Goal: Information Seeking & Learning: Find specific fact

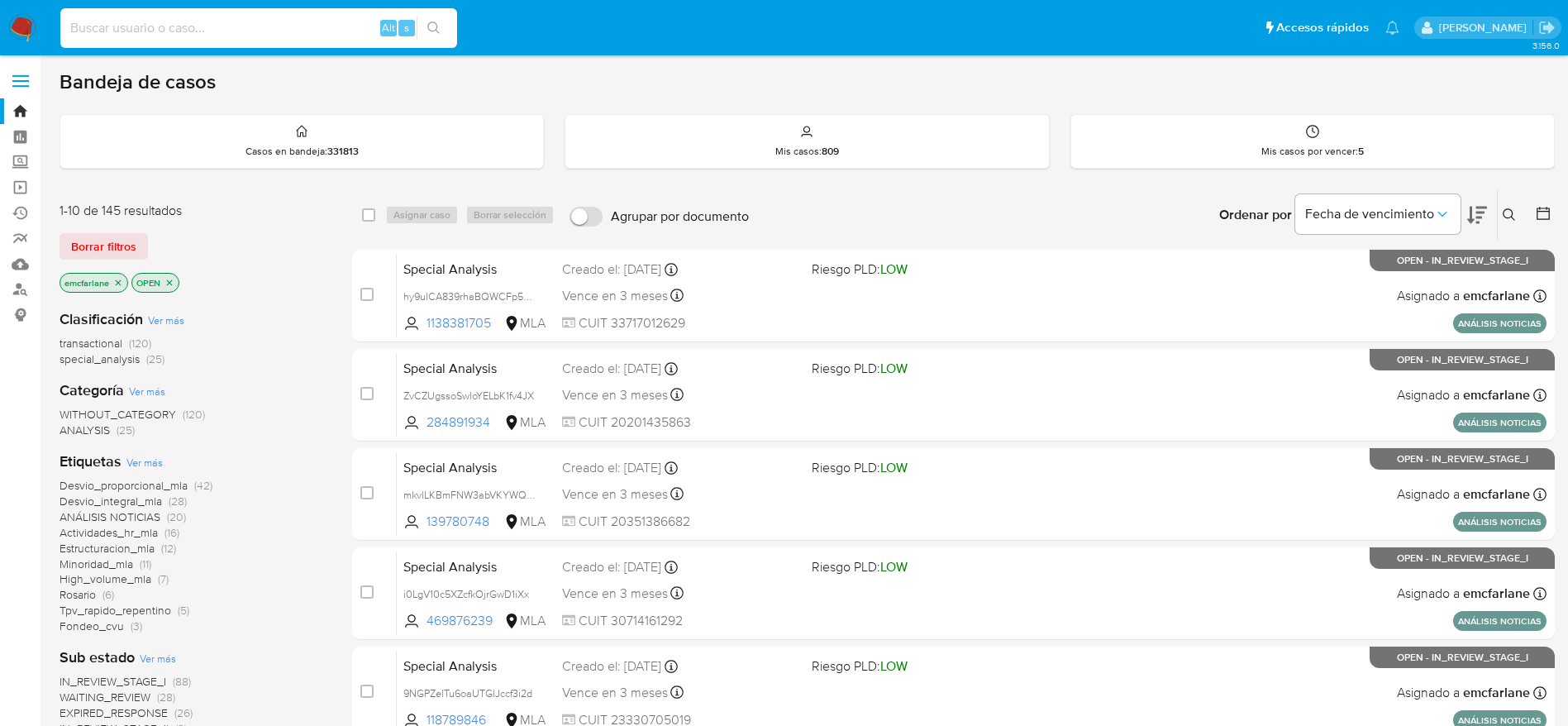
click at [340, 22] on input at bounding box center [259, 28] width 397 height 22
paste input "pPaMEgd2jvTmJ8flAq8G3kZM"
type input "pPaMEgd2jvTmJ8flAq8G3kZM"
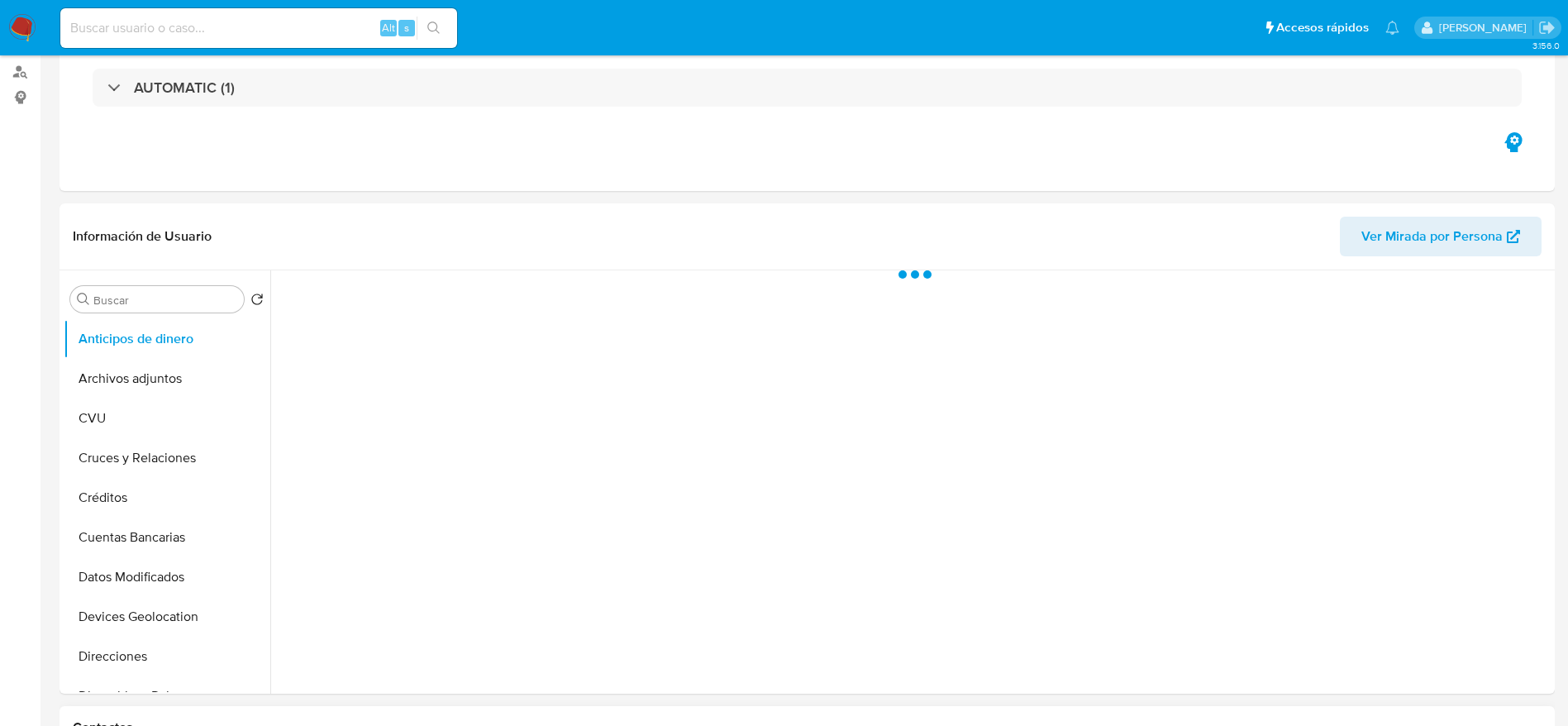
scroll to position [620, 0]
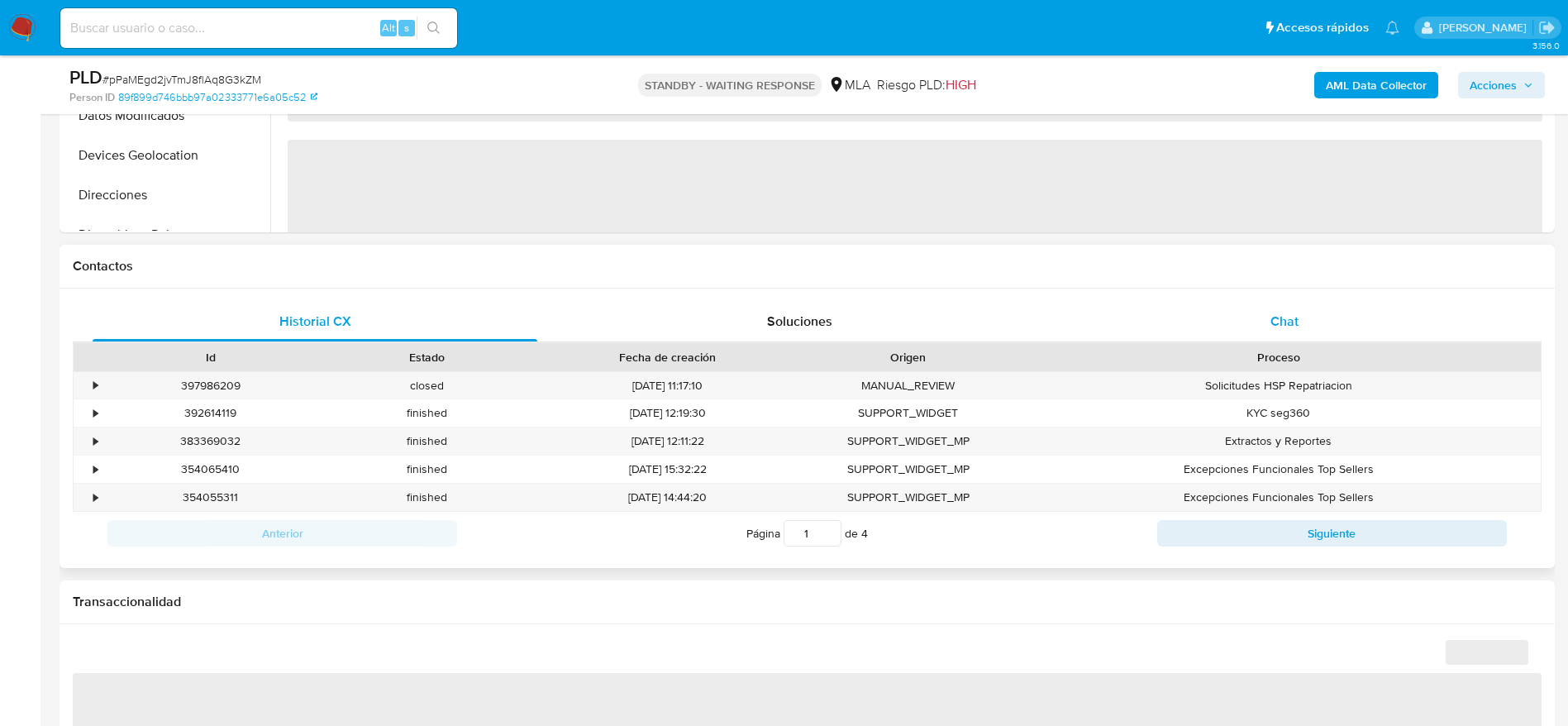
click at [1296, 325] on span "Chat" at bounding box center [1285, 321] width 28 height 19
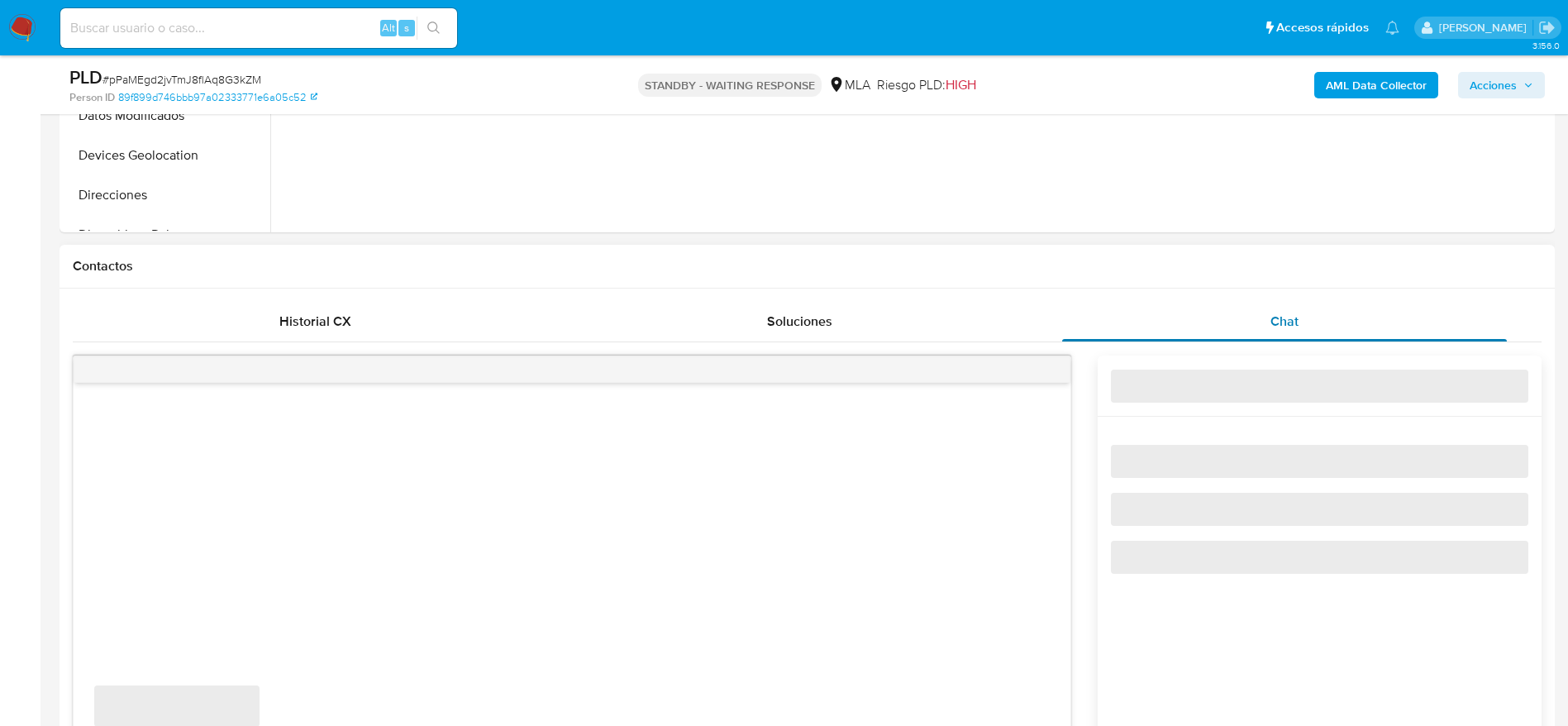
select select "10"
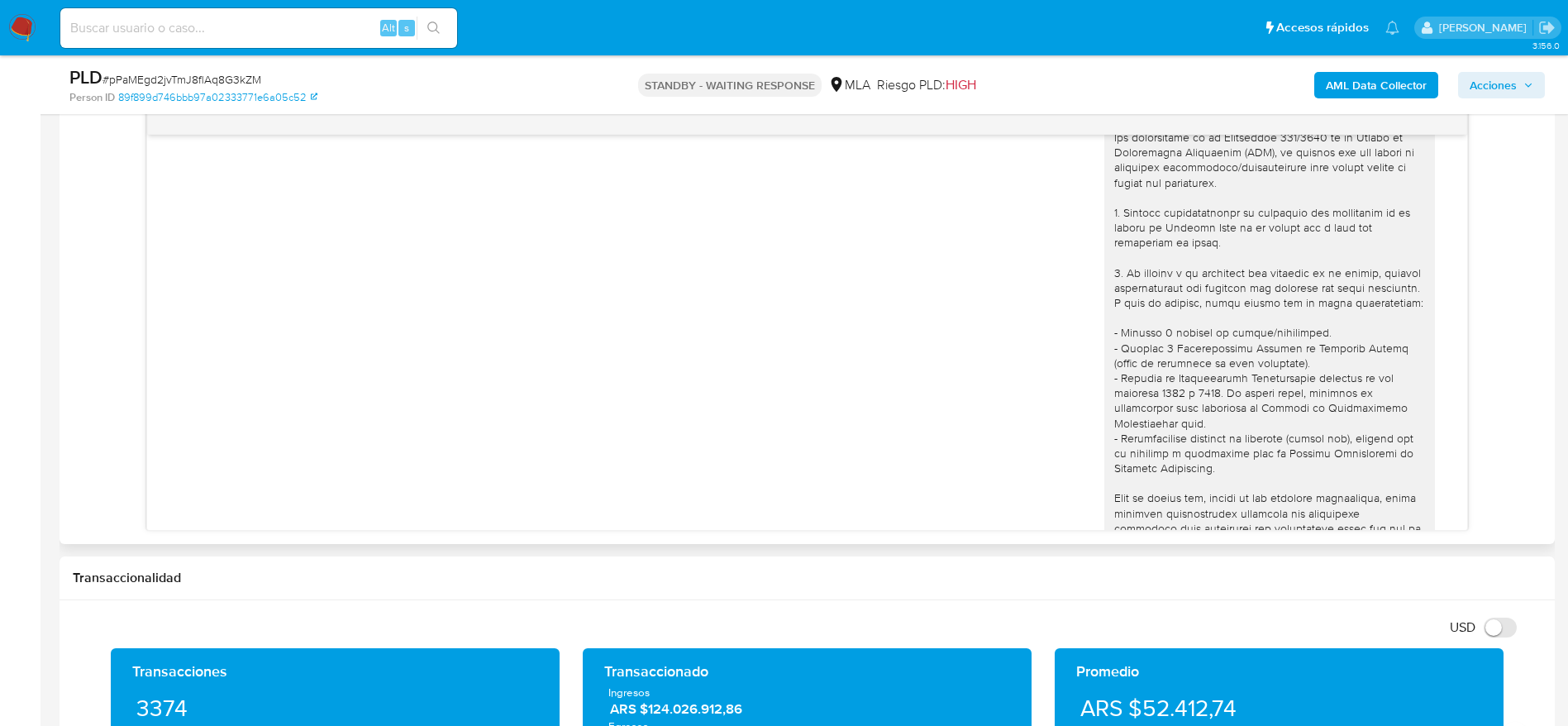
scroll to position [0, 0]
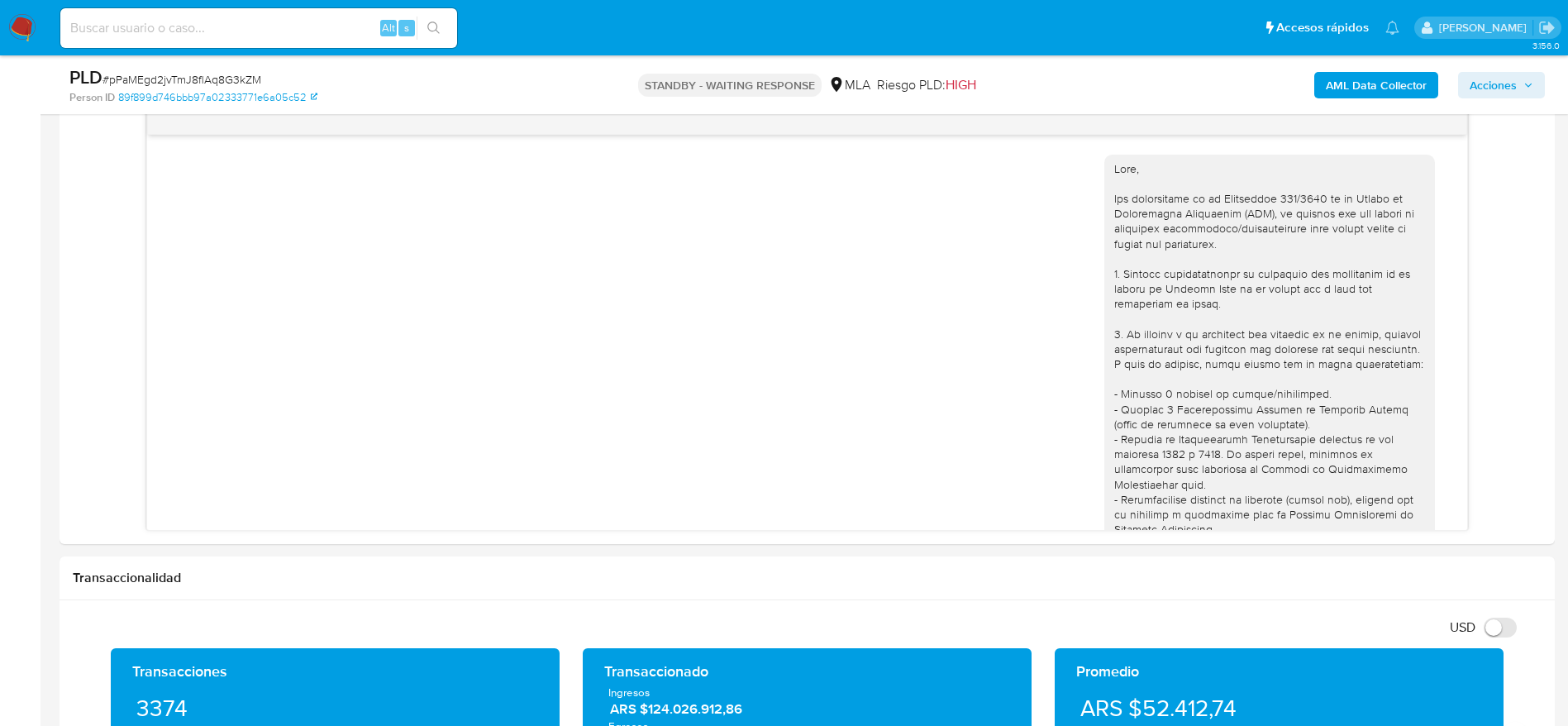
click at [138, 79] on span "# pPaMEgd2jvTmJ8flAq8G3kZM" at bounding box center [182, 79] width 159 height 17
copy span "pPaMEgd2jvTmJ8flAq8G3kZM"
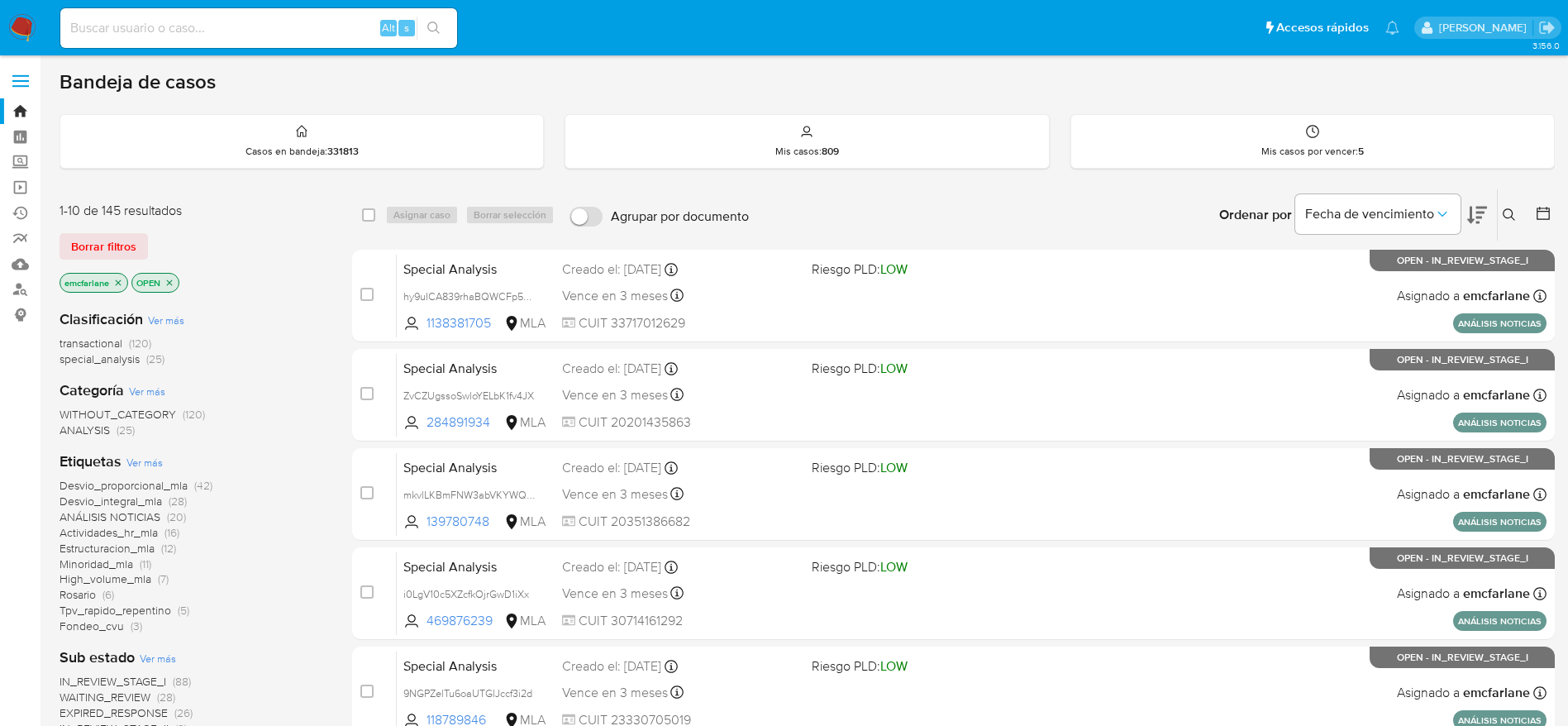
drag, startPoint x: 129, startPoint y: 232, endPoint x: 373, endPoint y: 183, distance: 248.9
click at [129, 234] on span "Borrar filtros" at bounding box center [103, 246] width 66 height 23
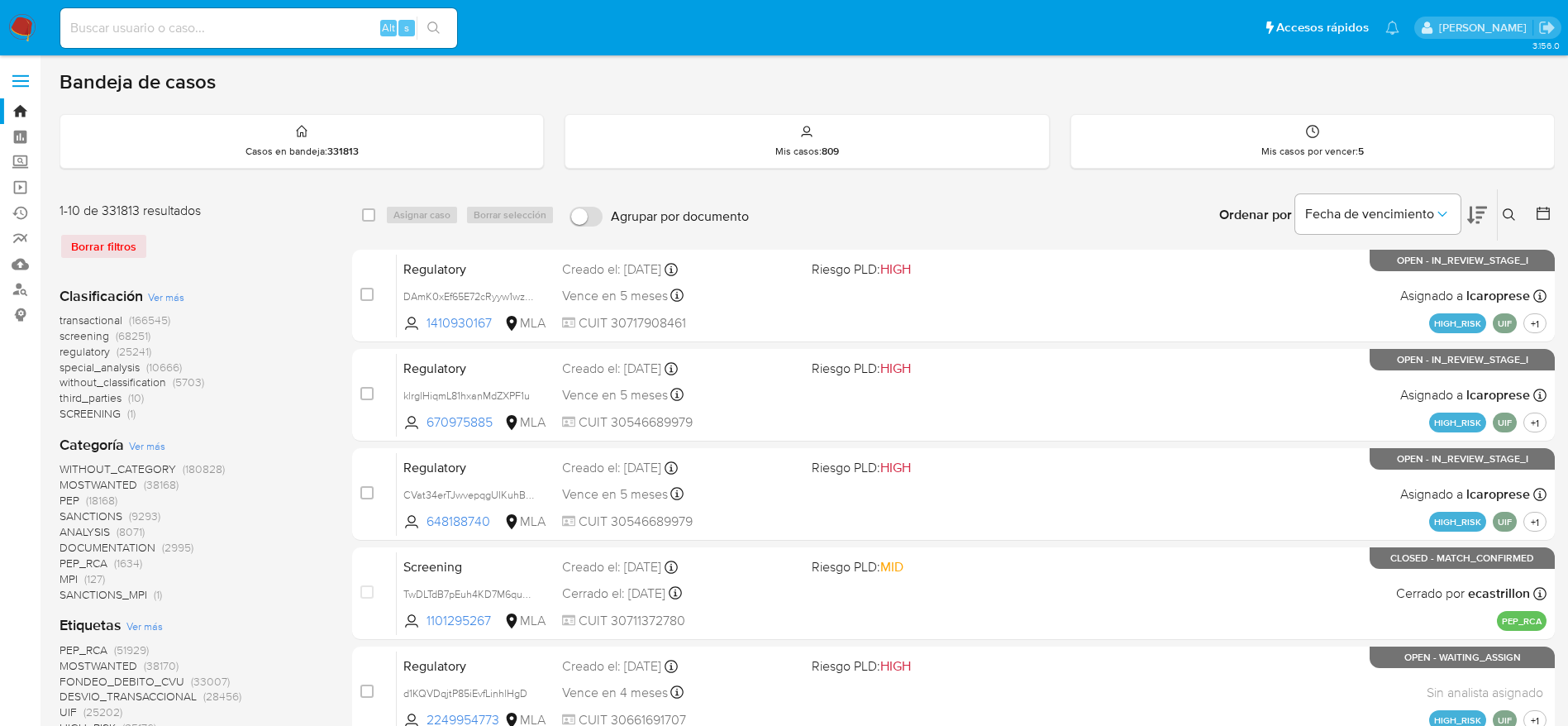
click at [1515, 213] on icon at bounding box center [1509, 214] width 13 height 13
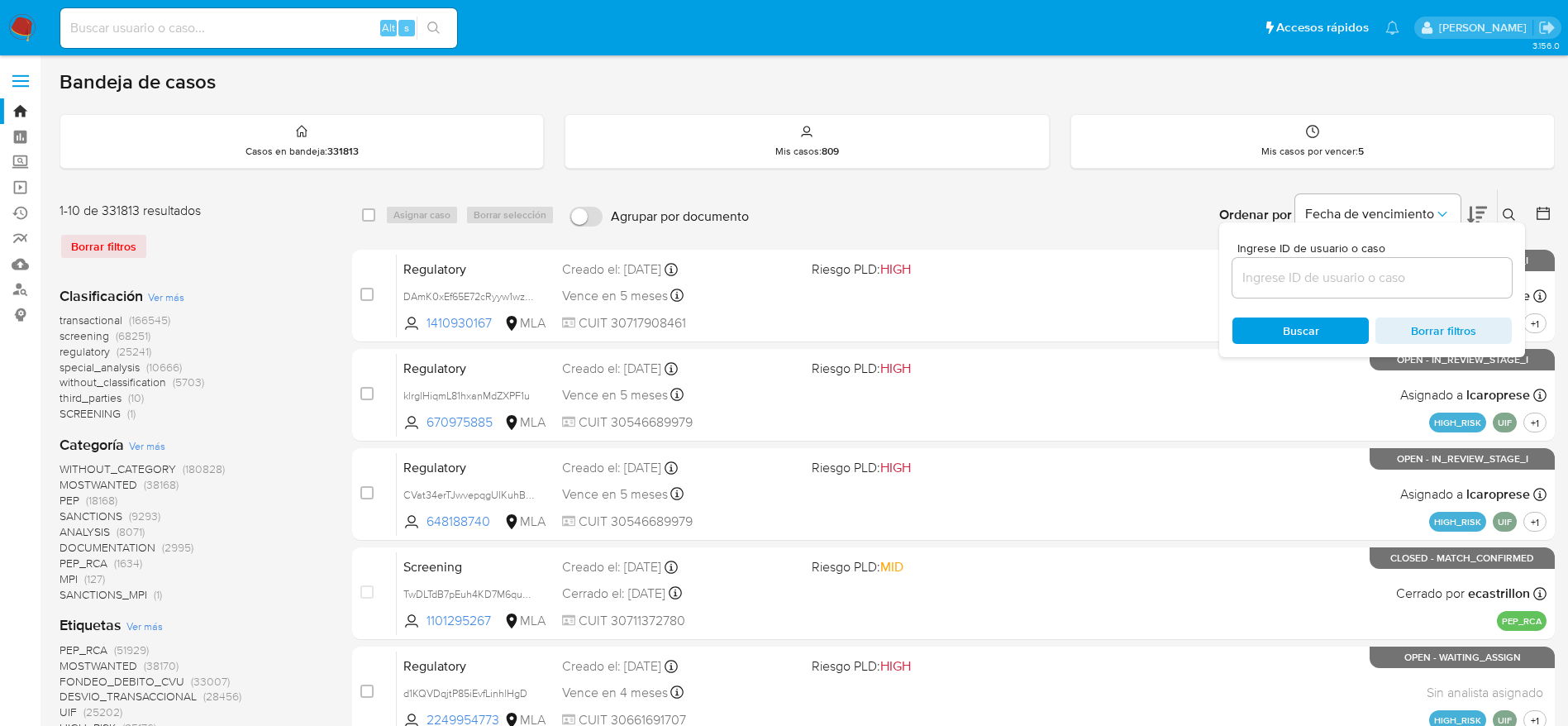
click at [1321, 296] on div at bounding box center [1373, 277] width 280 height 39
click at [1314, 289] on div at bounding box center [1373, 277] width 280 height 39
click at [1302, 277] on input at bounding box center [1373, 277] width 280 height 22
paste input "pPaMEgd2jvTmJ8flAq8G3kZM"
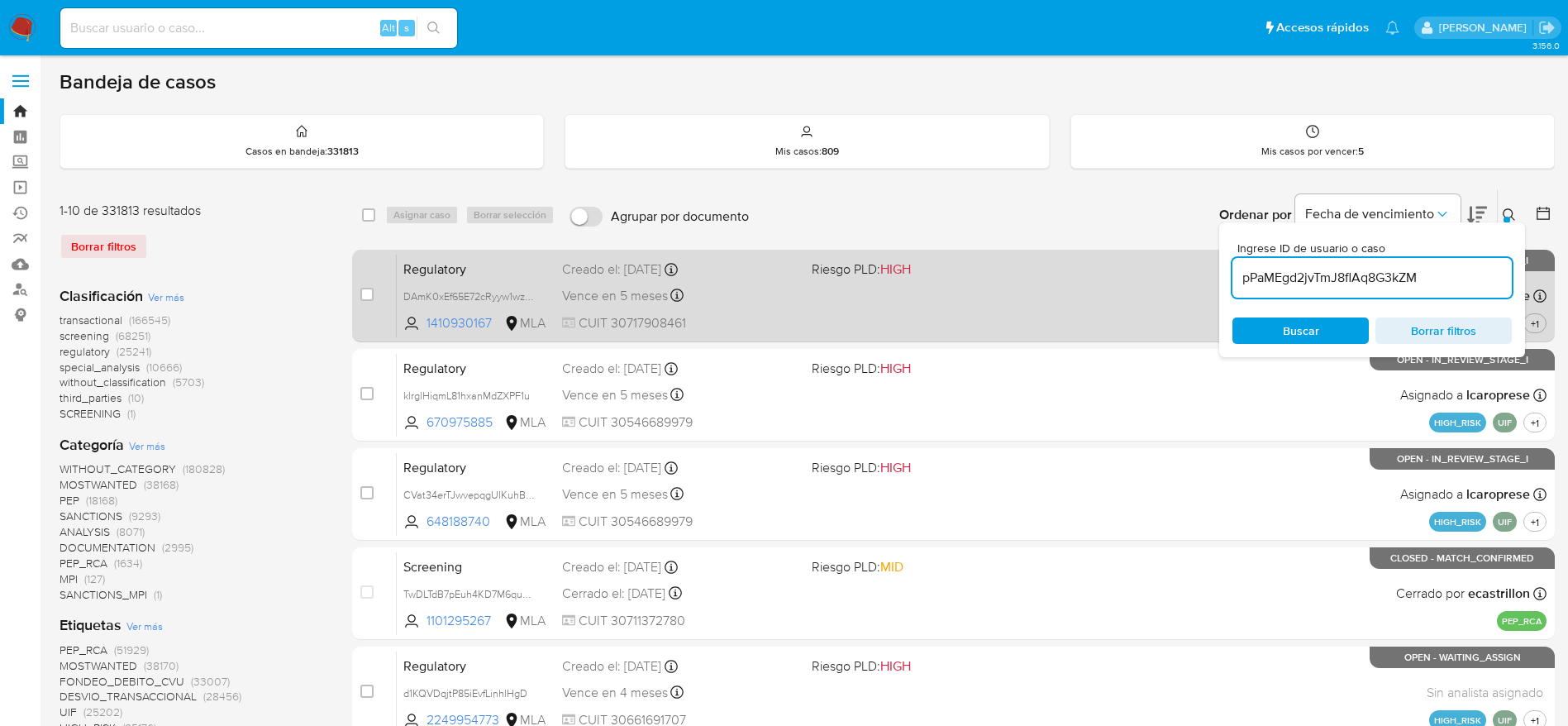
type input "pPaMEgd2jvTmJ8flAq8G3kZM"
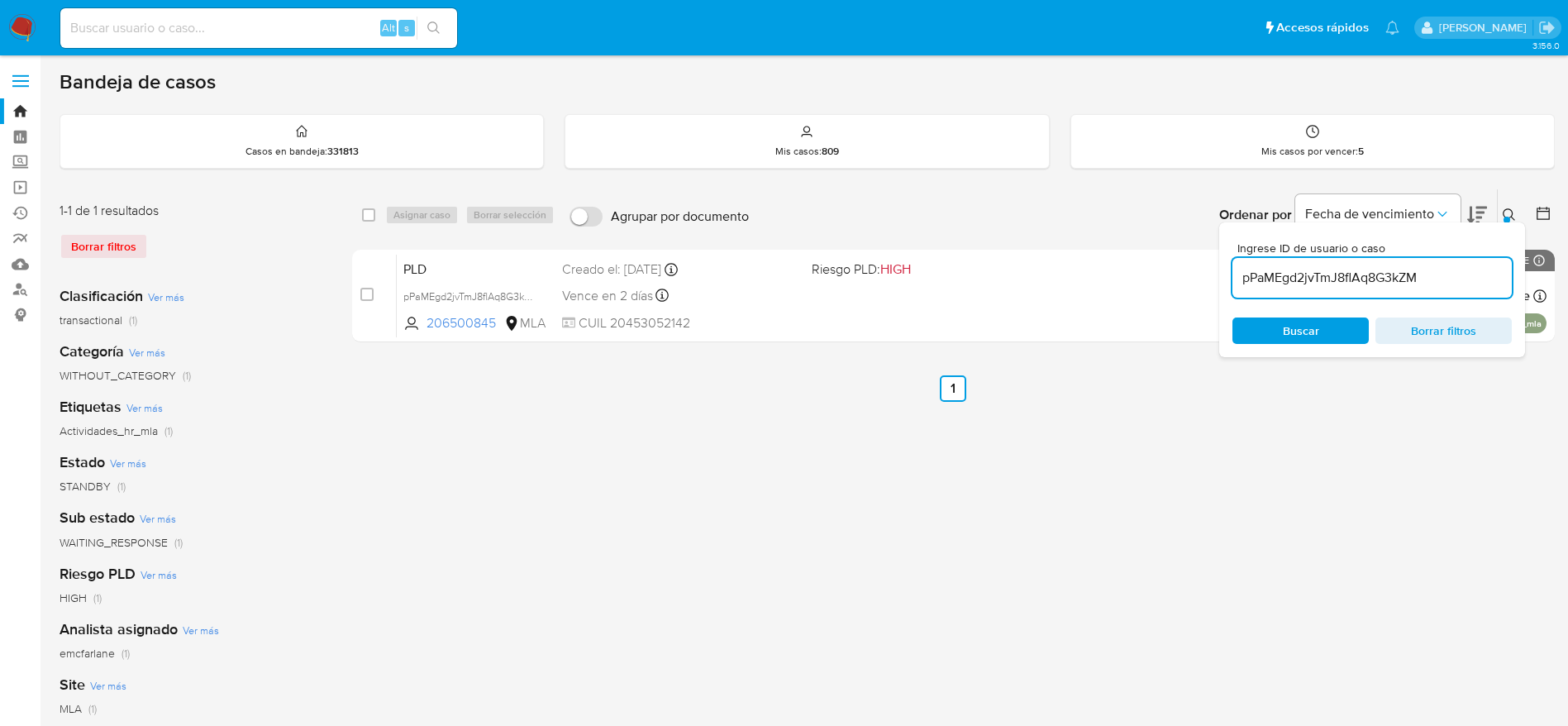
click at [371, 213] on input "checkbox" at bounding box center [368, 214] width 13 height 13
checkbox input "true"
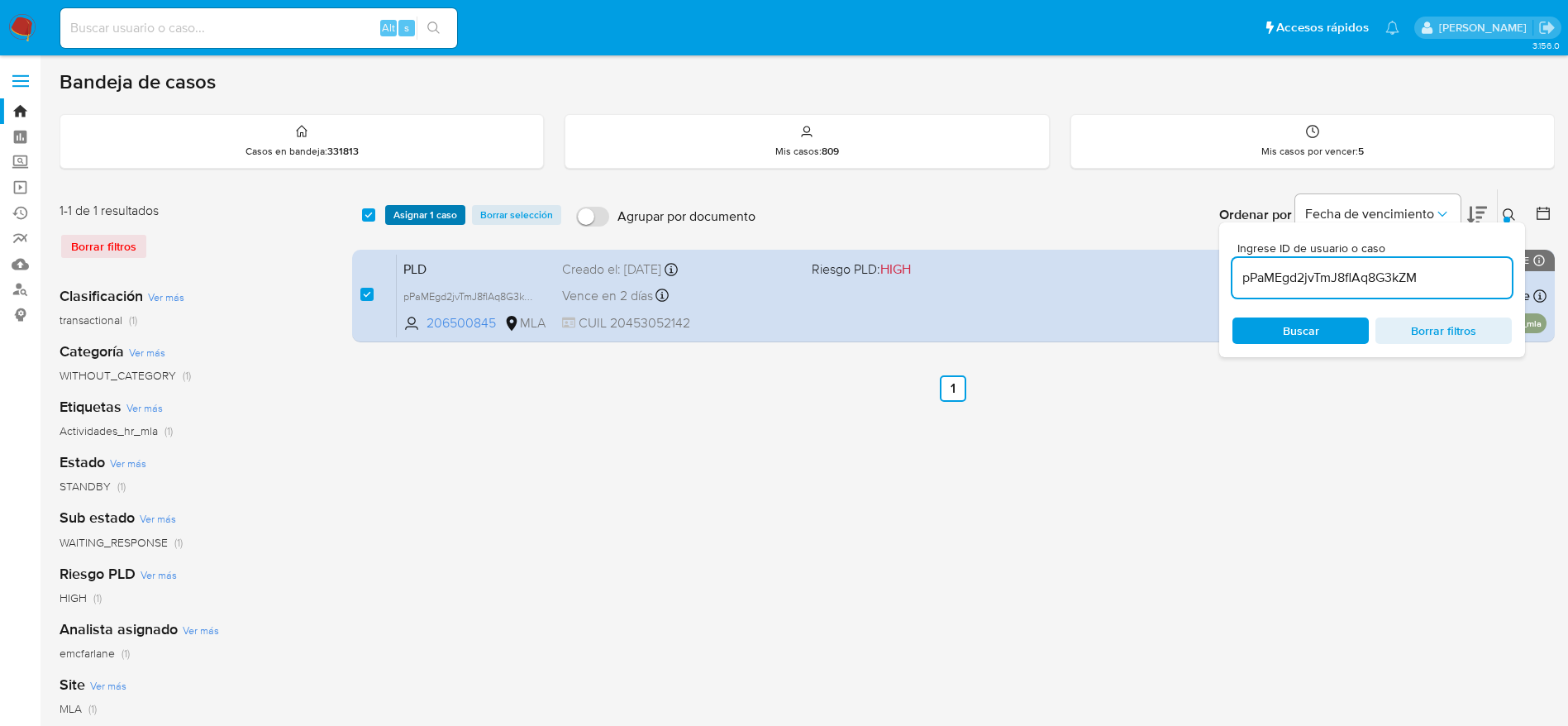
click at [439, 217] on span "Asignar 1 caso" at bounding box center [425, 214] width 64 height 17
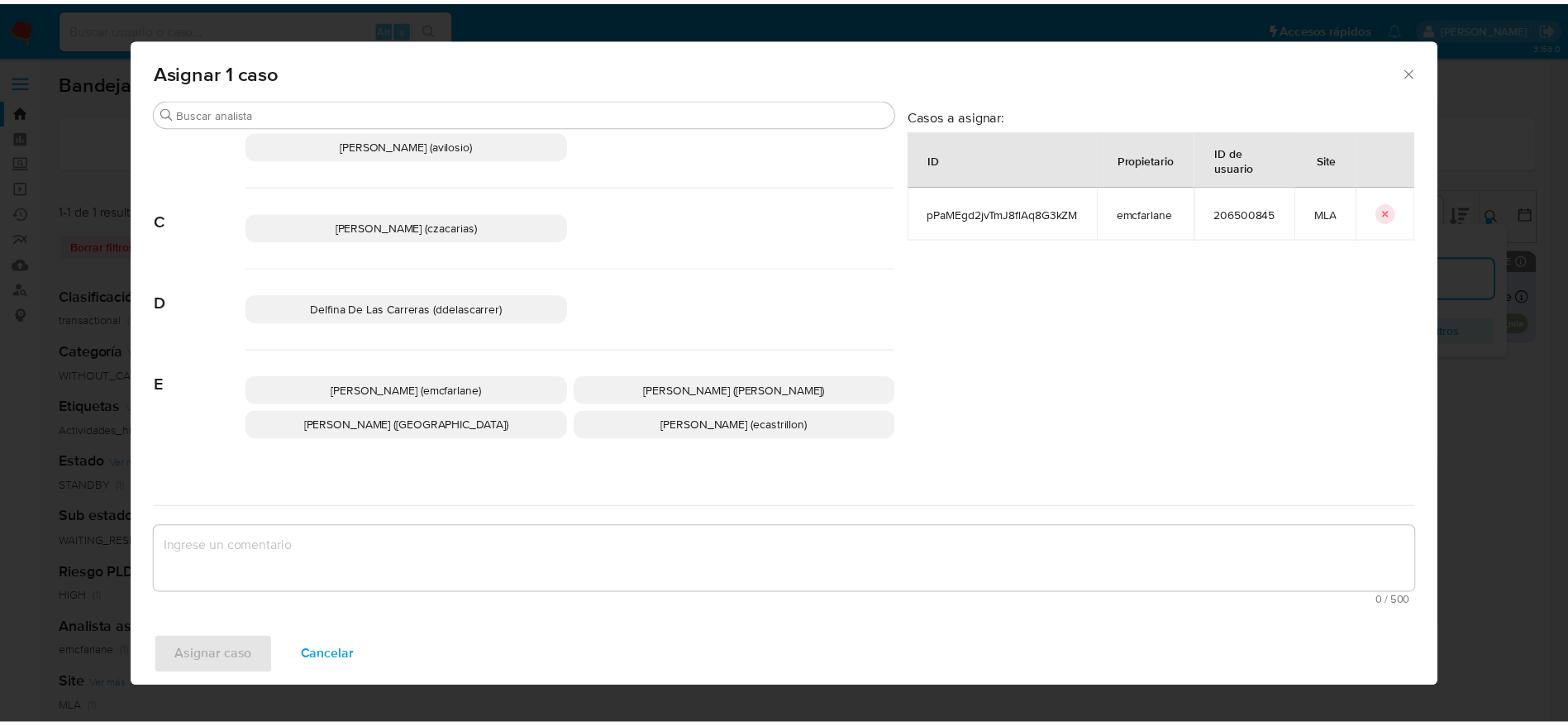
scroll to position [124, 0]
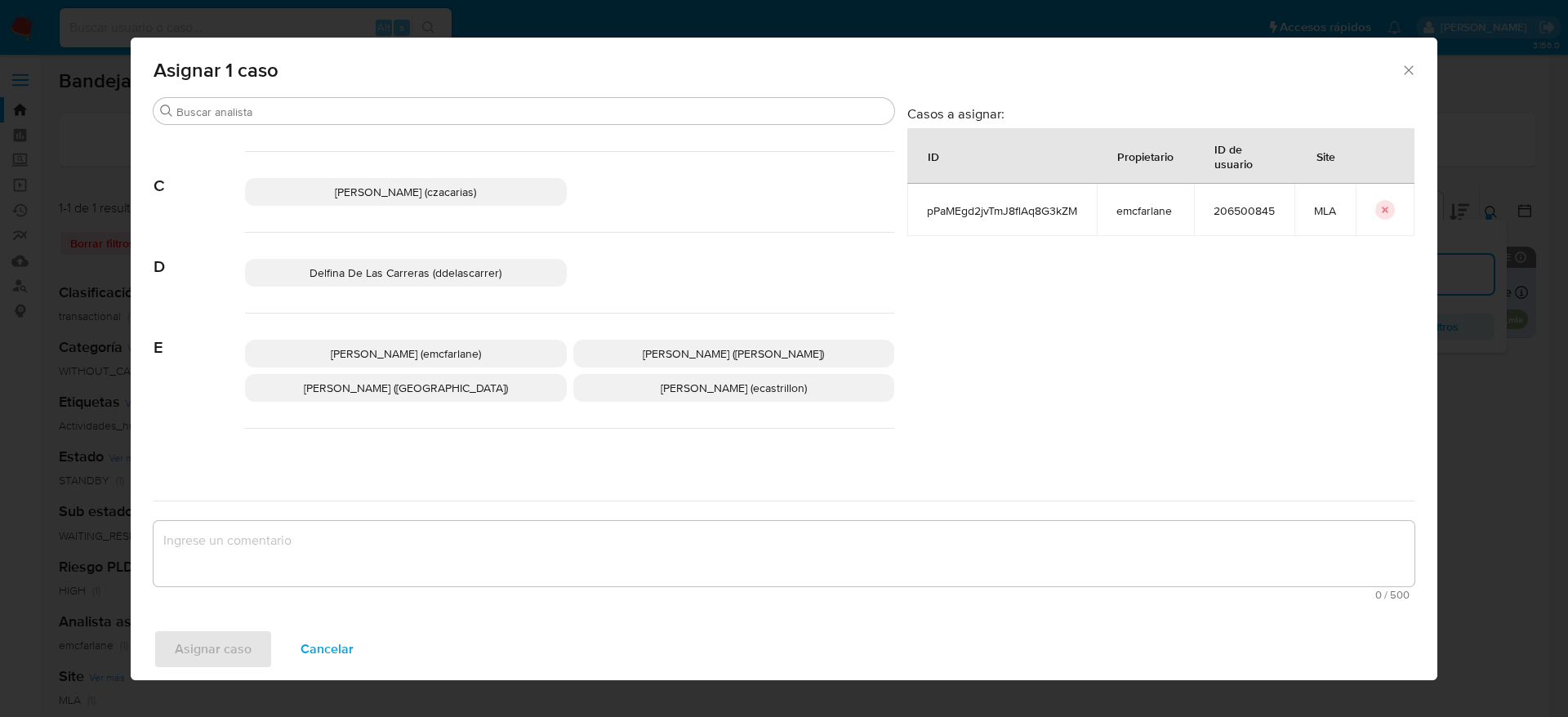
drag, startPoint x: 433, startPoint y: 347, endPoint x: 394, endPoint y: 440, distance: 100.8
click at [433, 347] on span "Elaine Mc Farlane (emcfarlane)" at bounding box center [406, 353] width 150 height 16
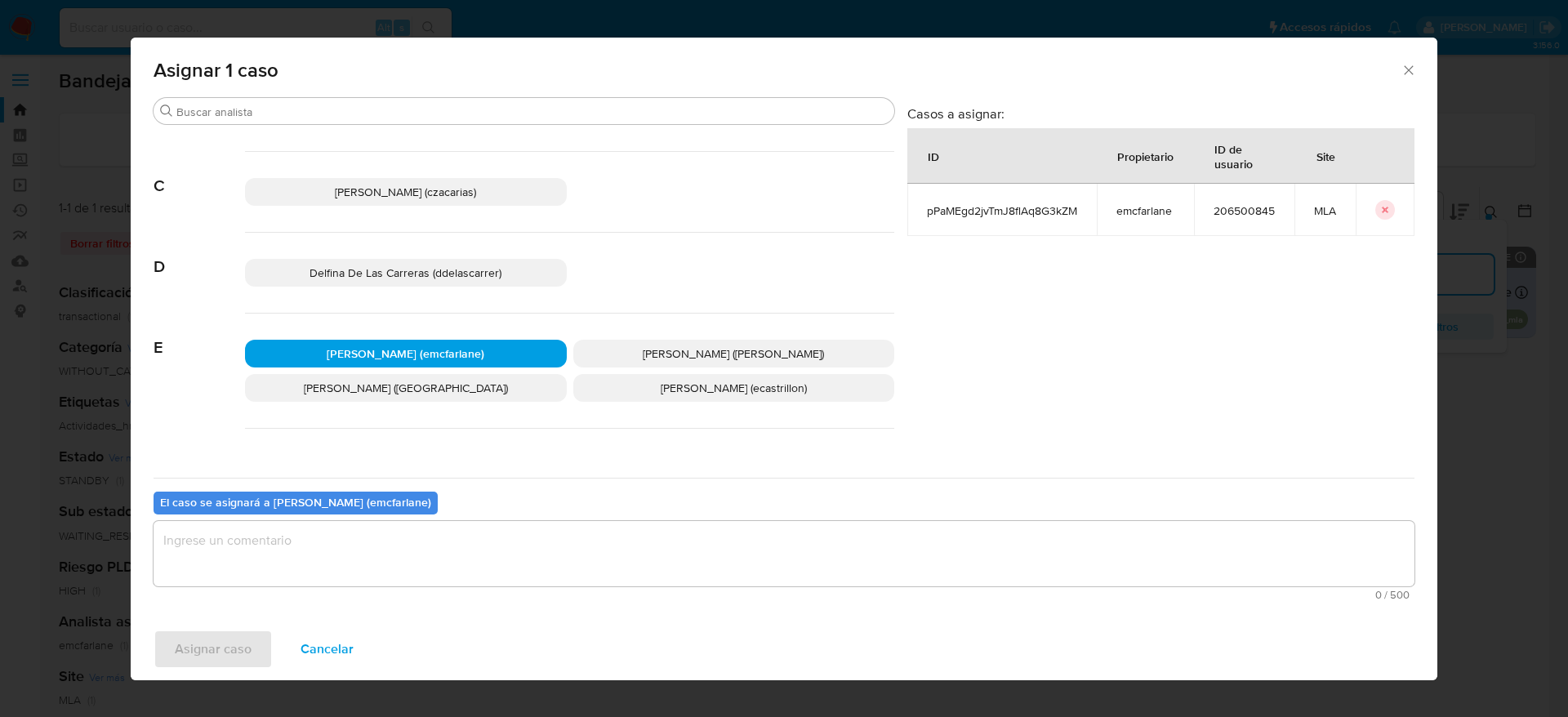
click at [365, 561] on textarea "assign-modal" at bounding box center [784, 554] width 1261 height 66
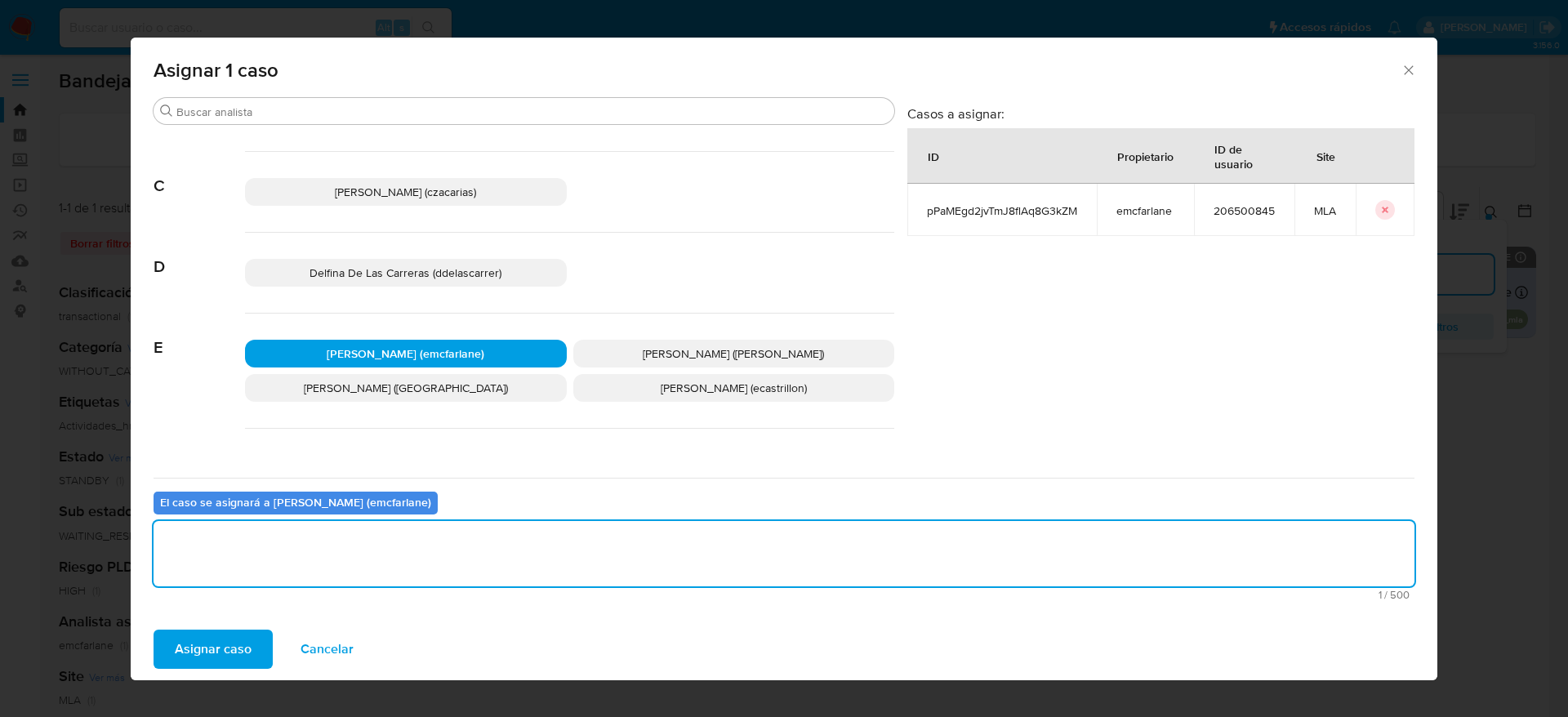
click at [231, 656] on span "Asignar caso" at bounding box center [213, 650] width 77 height 36
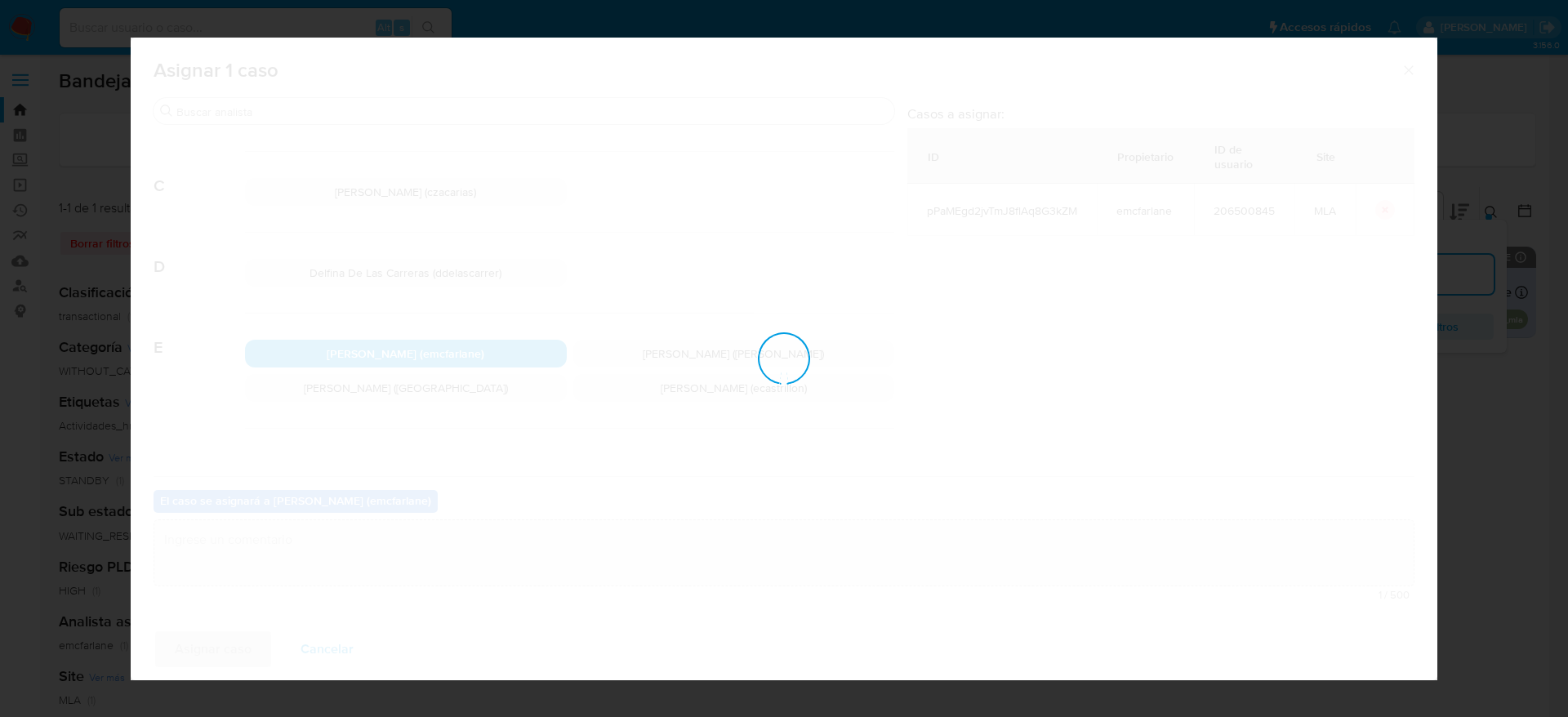
checkbox input "false"
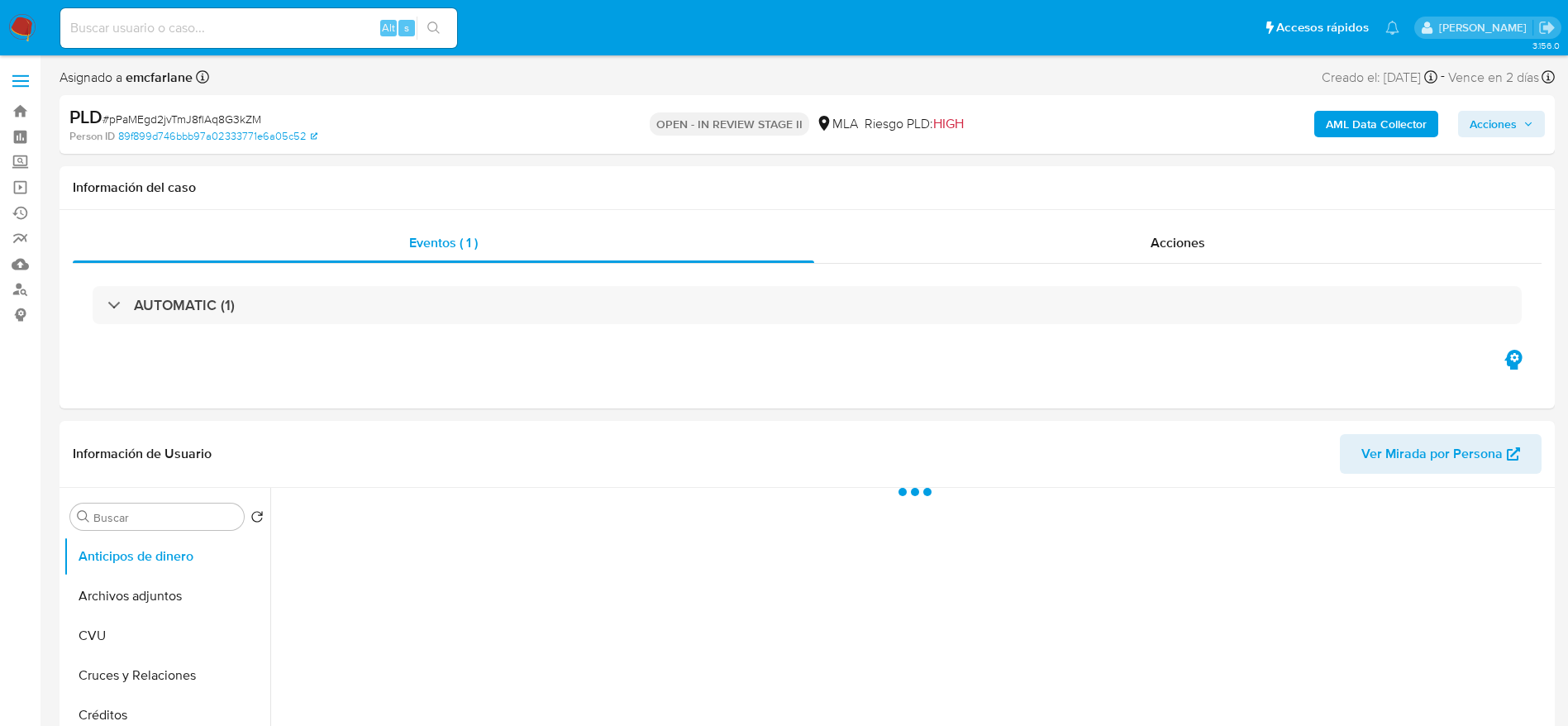
click at [1512, 121] on span "Acciones" at bounding box center [1494, 124] width 47 height 26
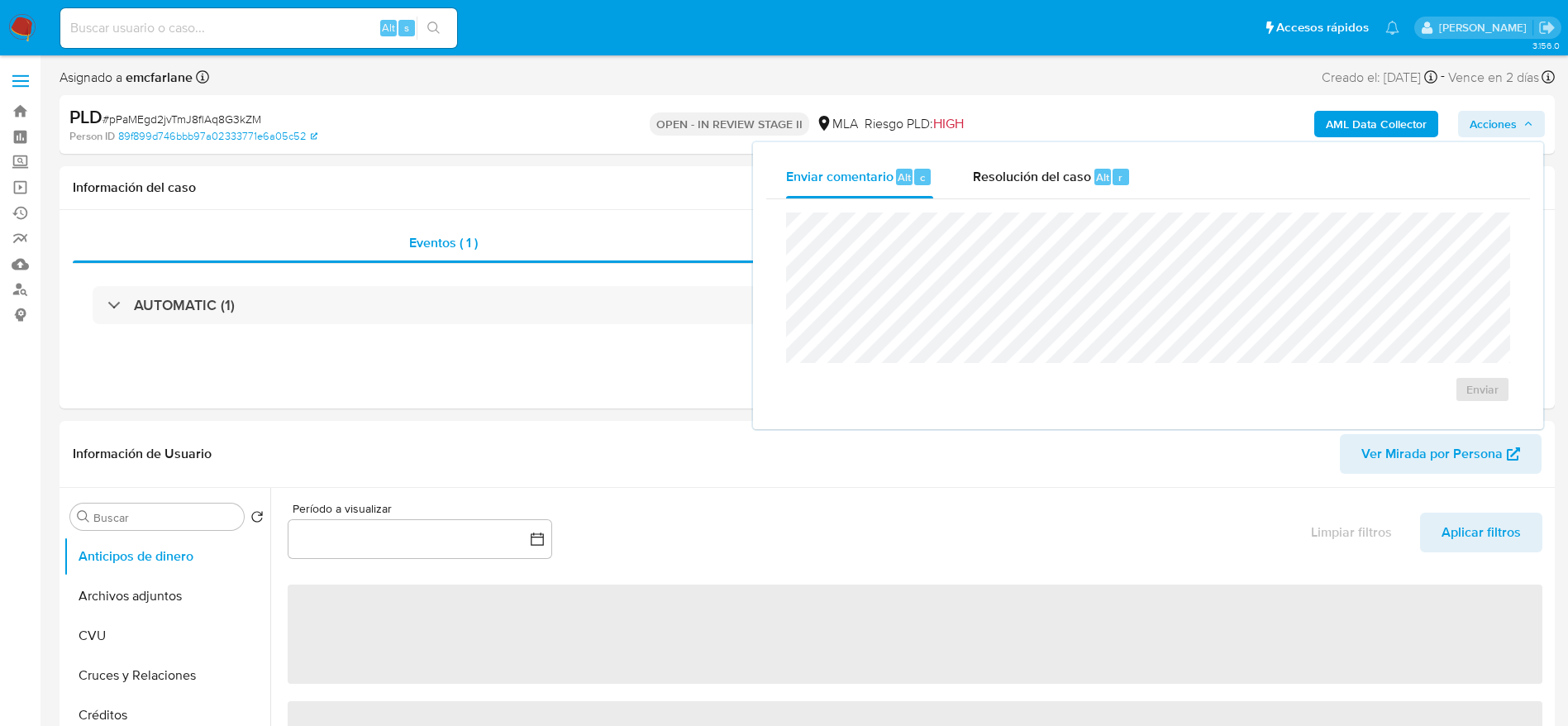
click at [1051, 188] on div "Resolución del caso Alt r" at bounding box center [1052, 177] width 158 height 43
select select "10"
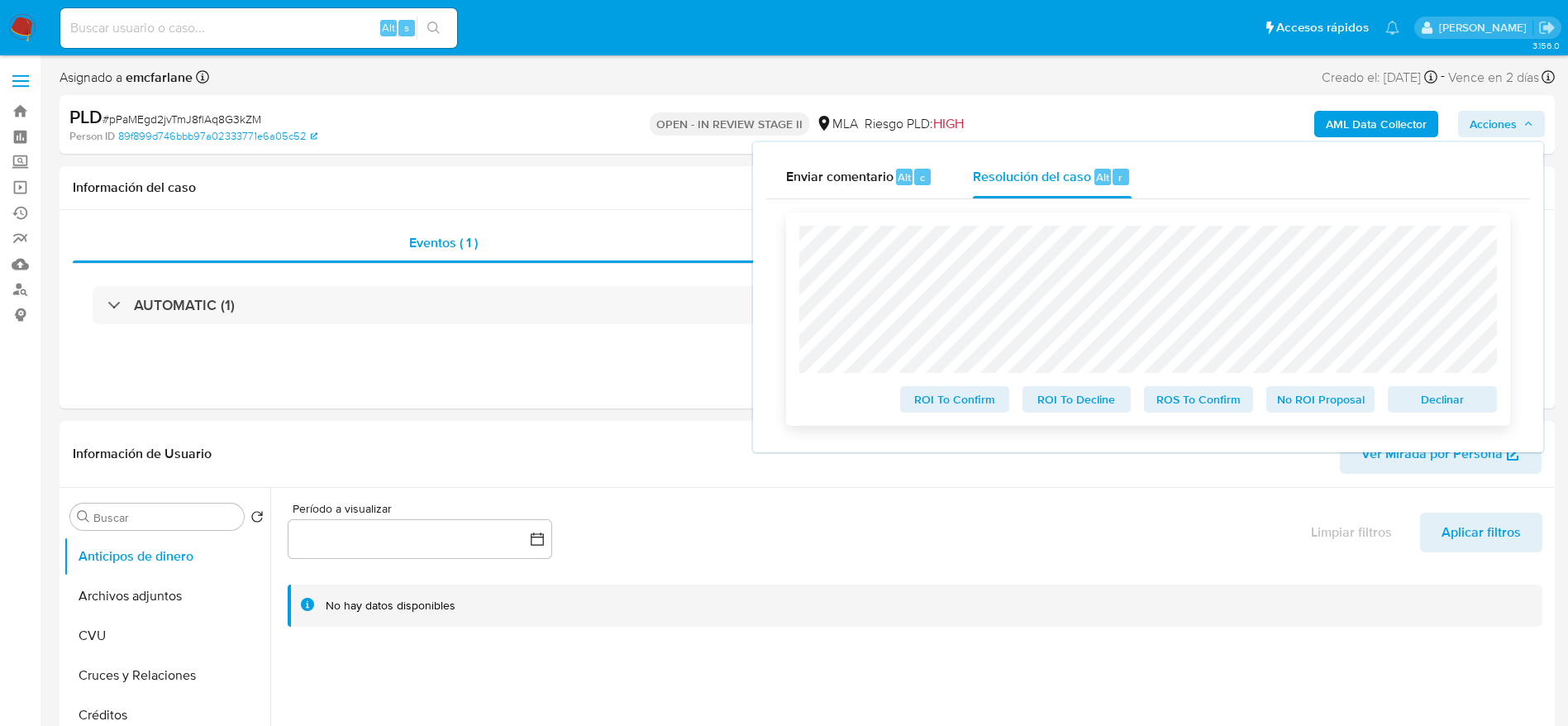
click at [1449, 399] on span "Declinar" at bounding box center [1442, 399] width 86 height 23
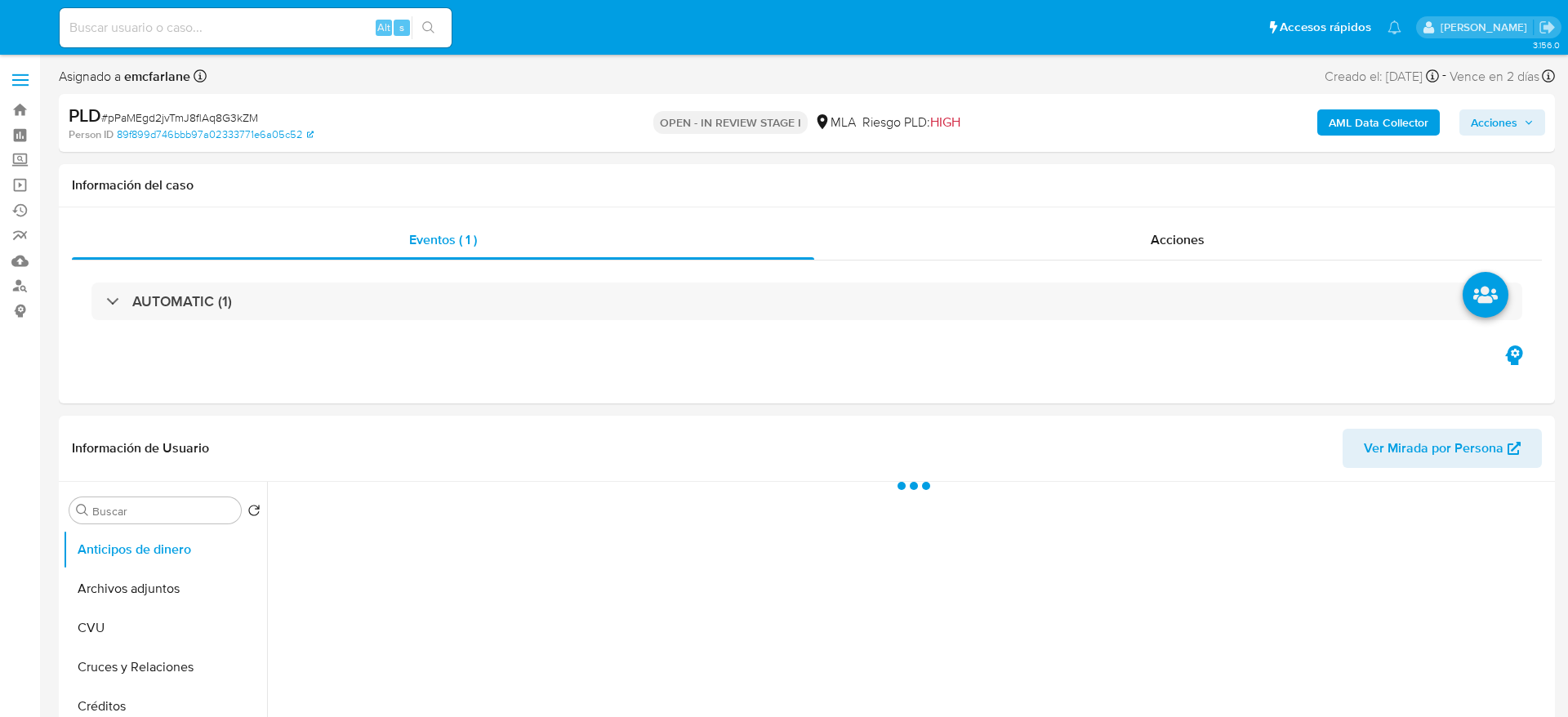
select select "10"
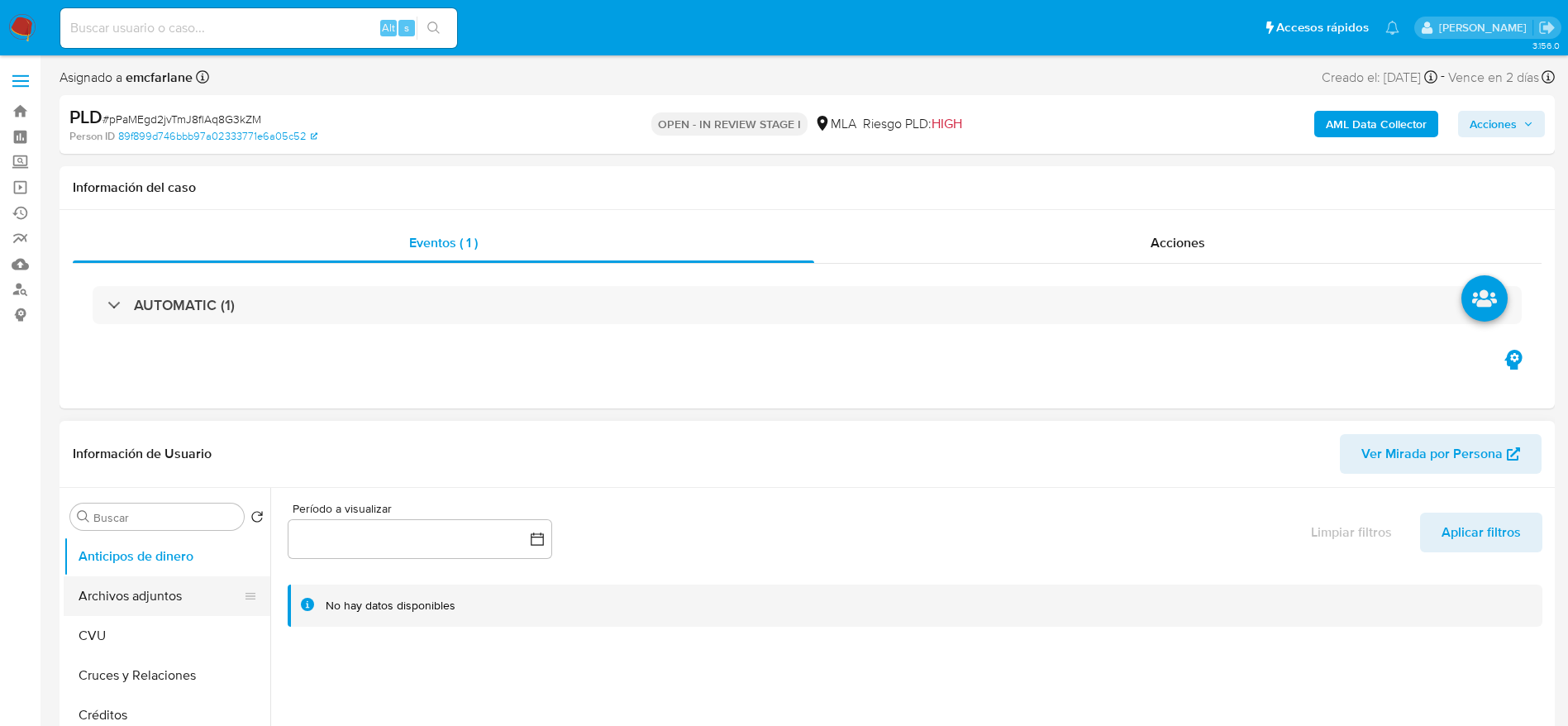
click at [159, 595] on button "Archivos adjuntos" at bounding box center [160, 596] width 193 height 39
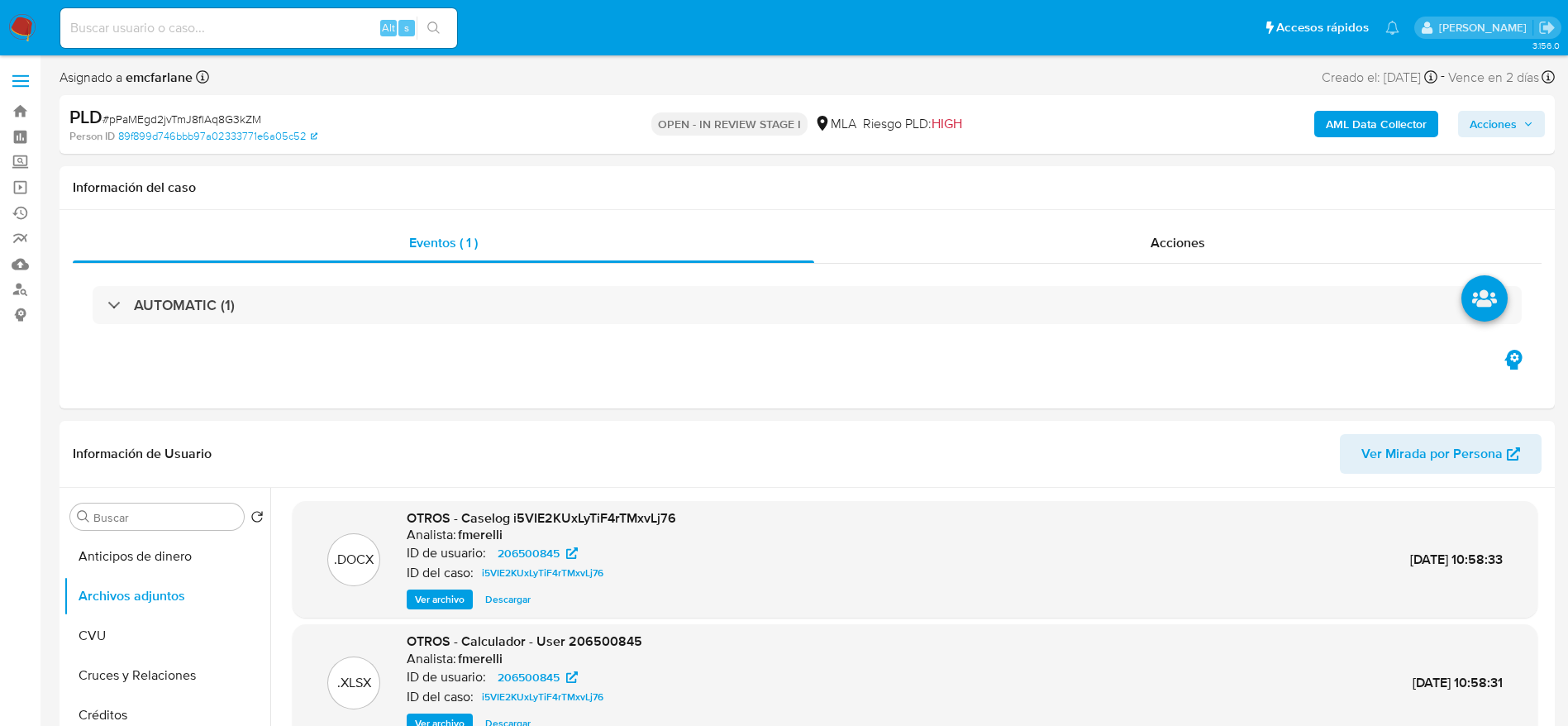
click at [253, 26] on input at bounding box center [259, 28] width 397 height 22
paste input "PvKZSnYfvtJilbtTv2mWI3Xn"
type input "PvKZSnYfvtJilbtTv2mWI3Xn"
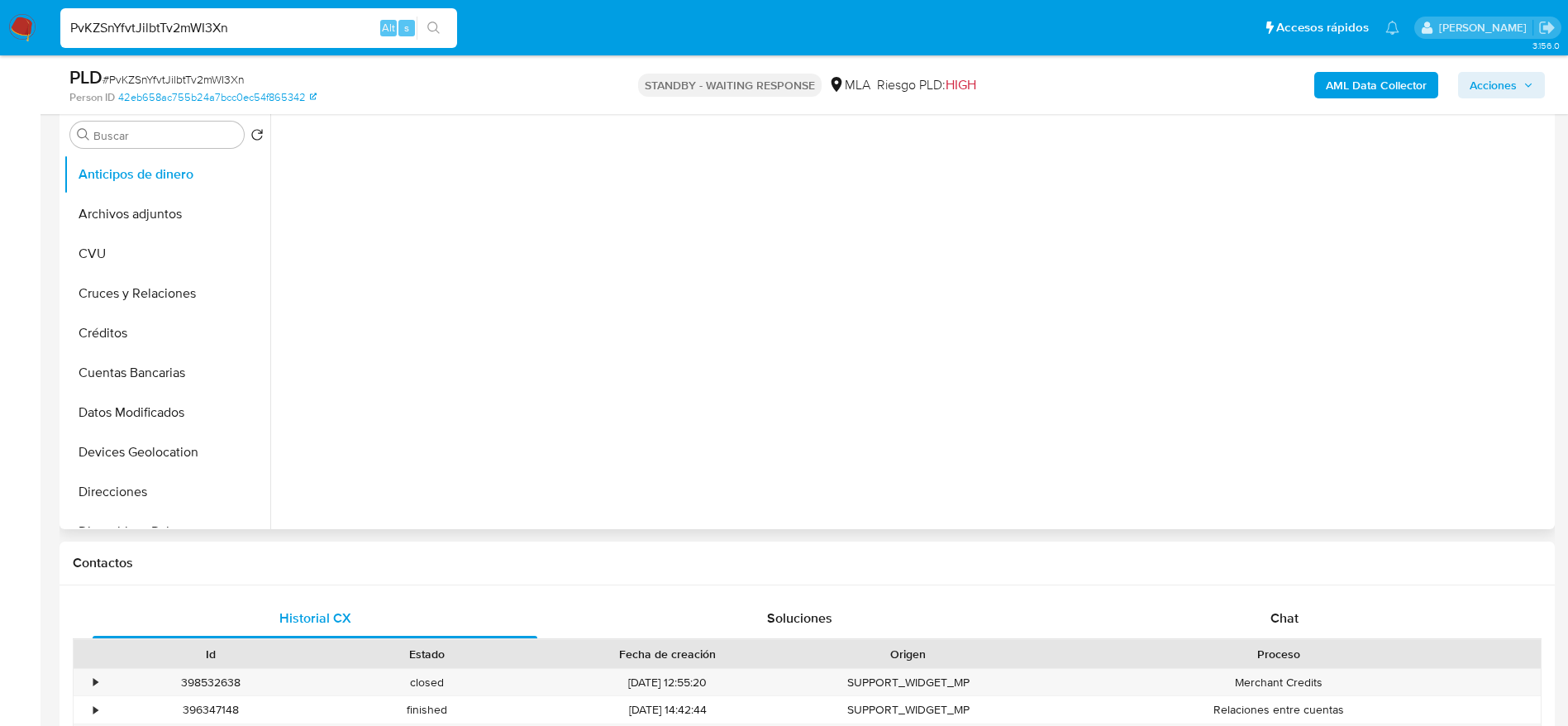
scroll to position [496, 0]
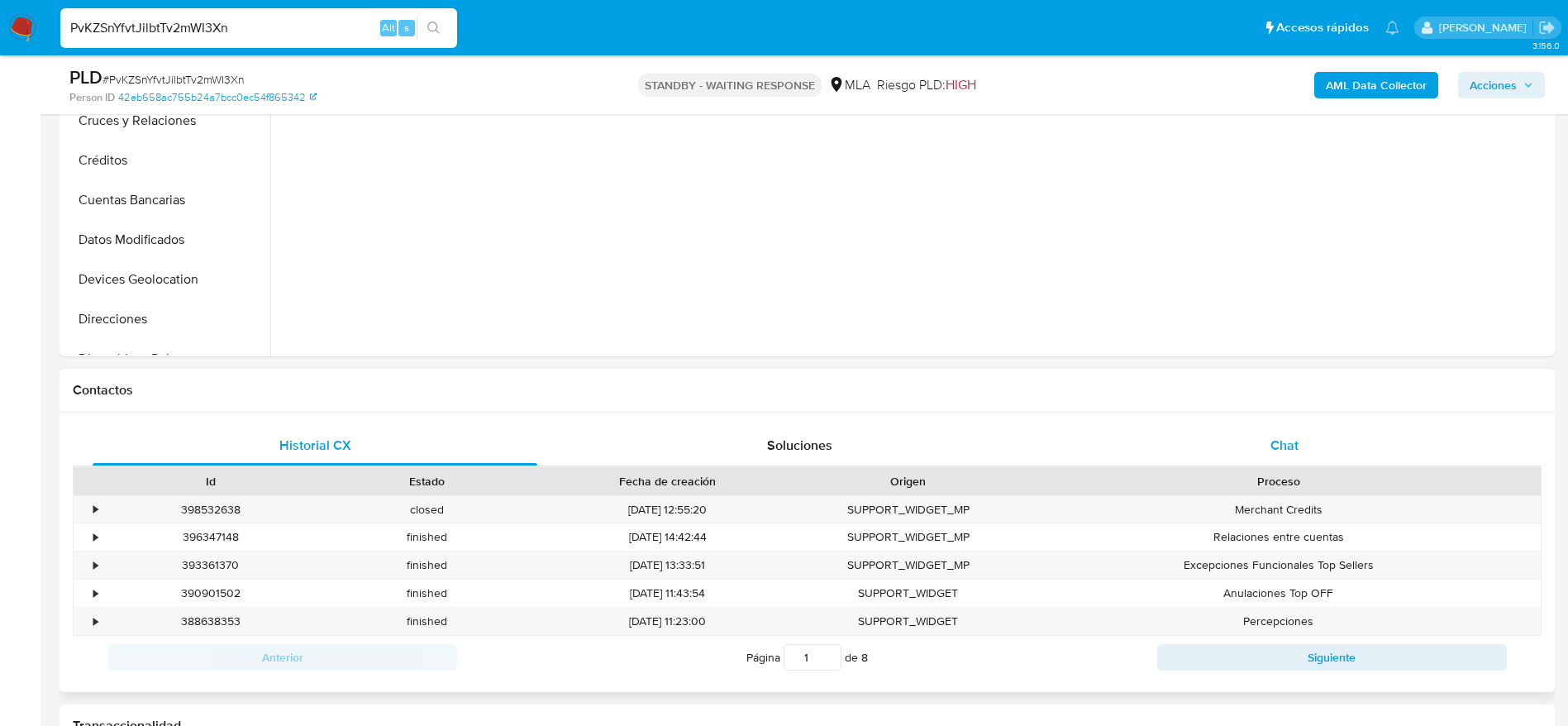
click at [1322, 438] on div "Chat" at bounding box center [1285, 445] width 445 height 39
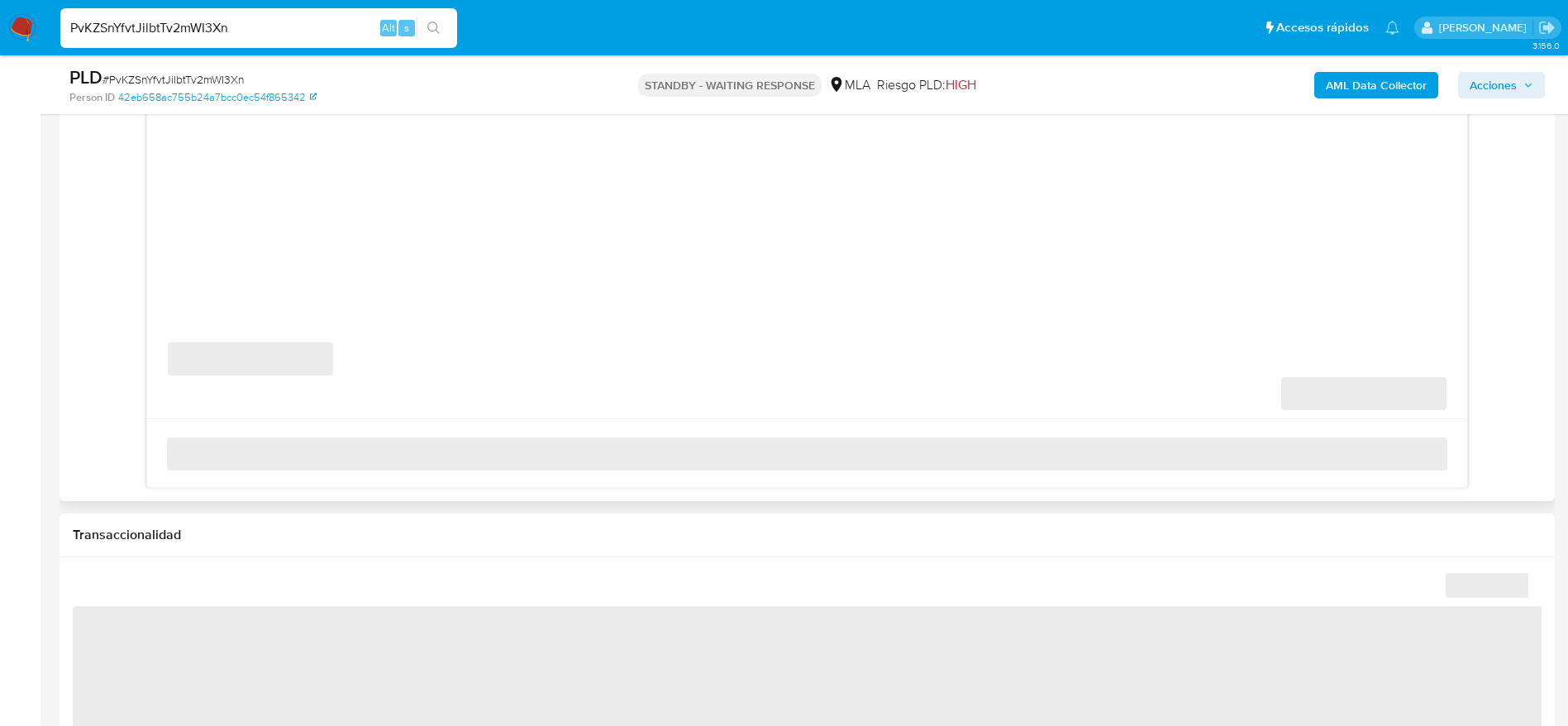
scroll to position [992, 0]
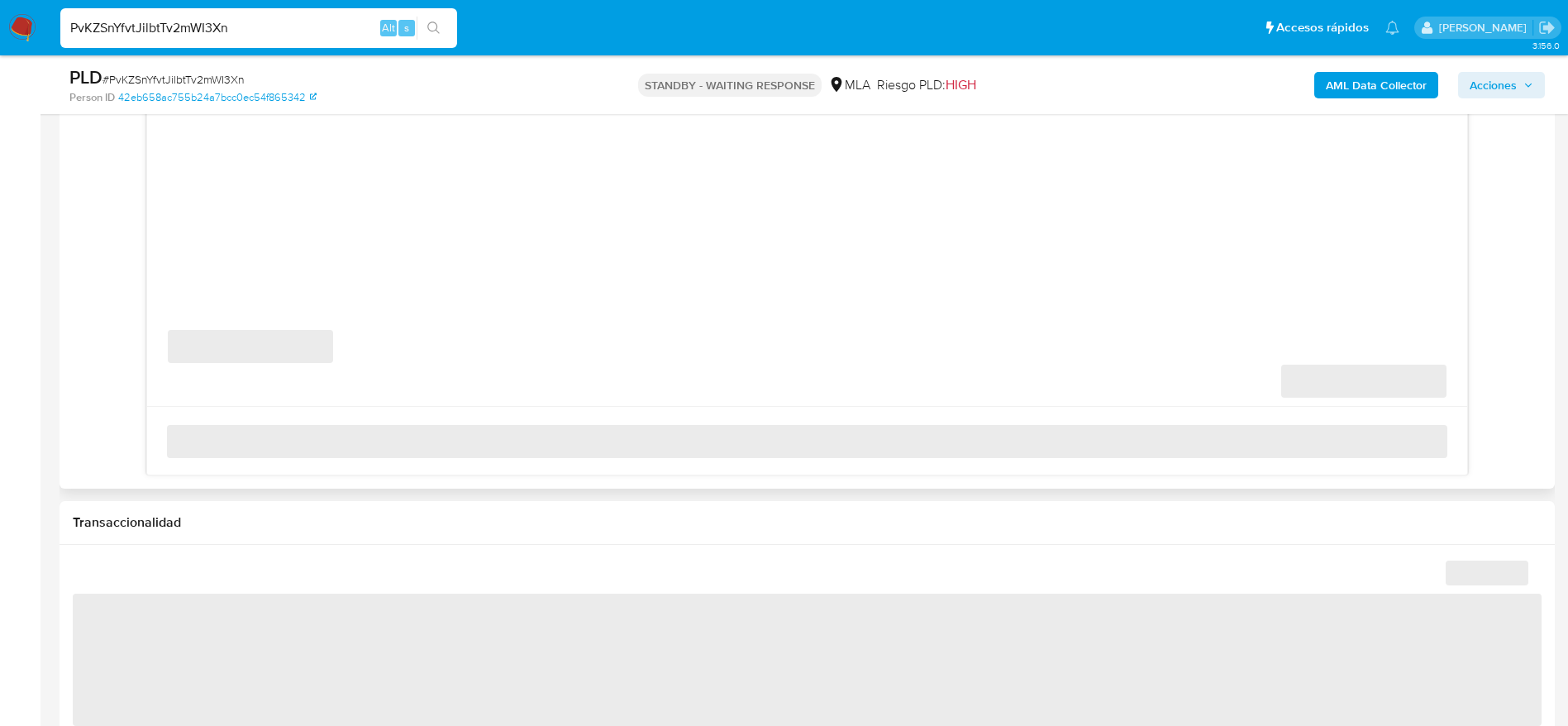
select select "10"
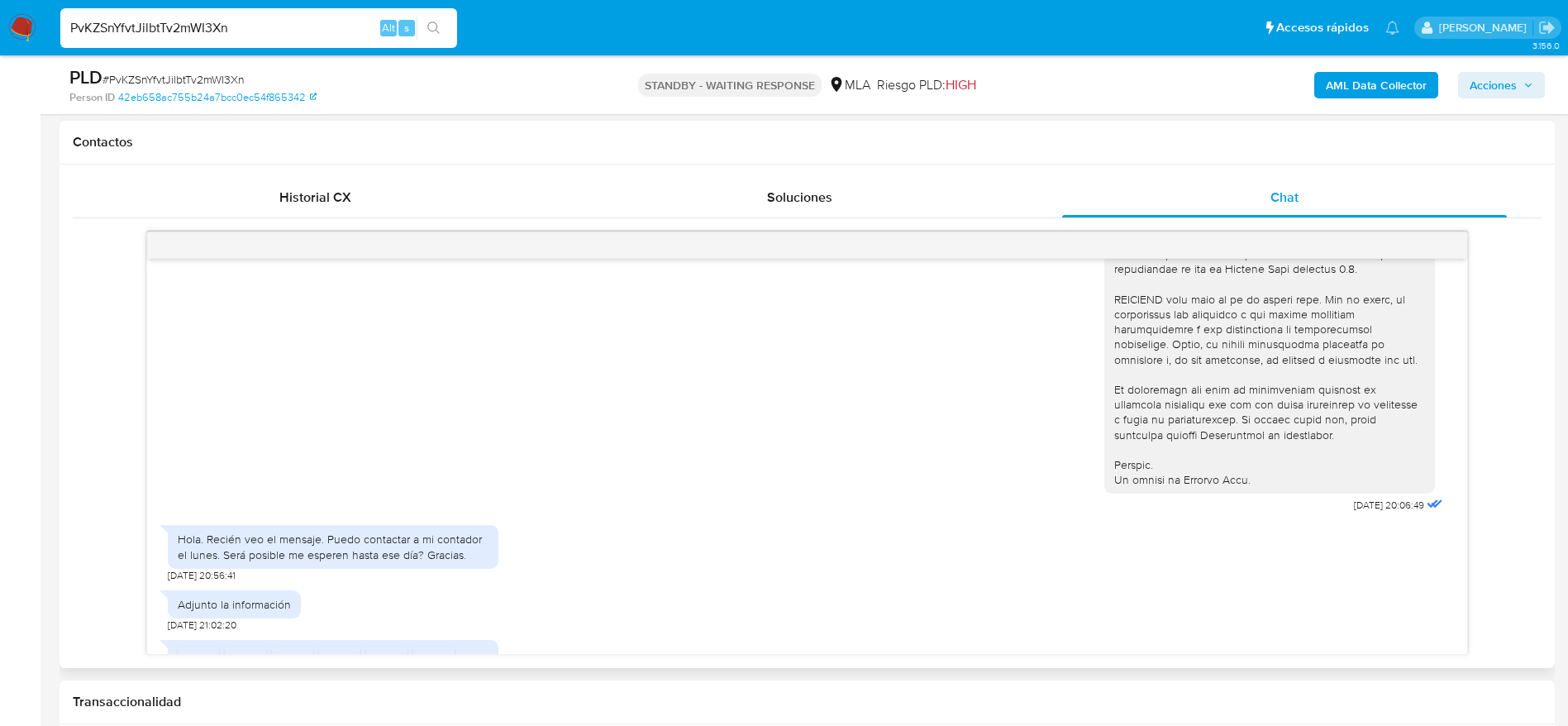
scroll to position [0, 0]
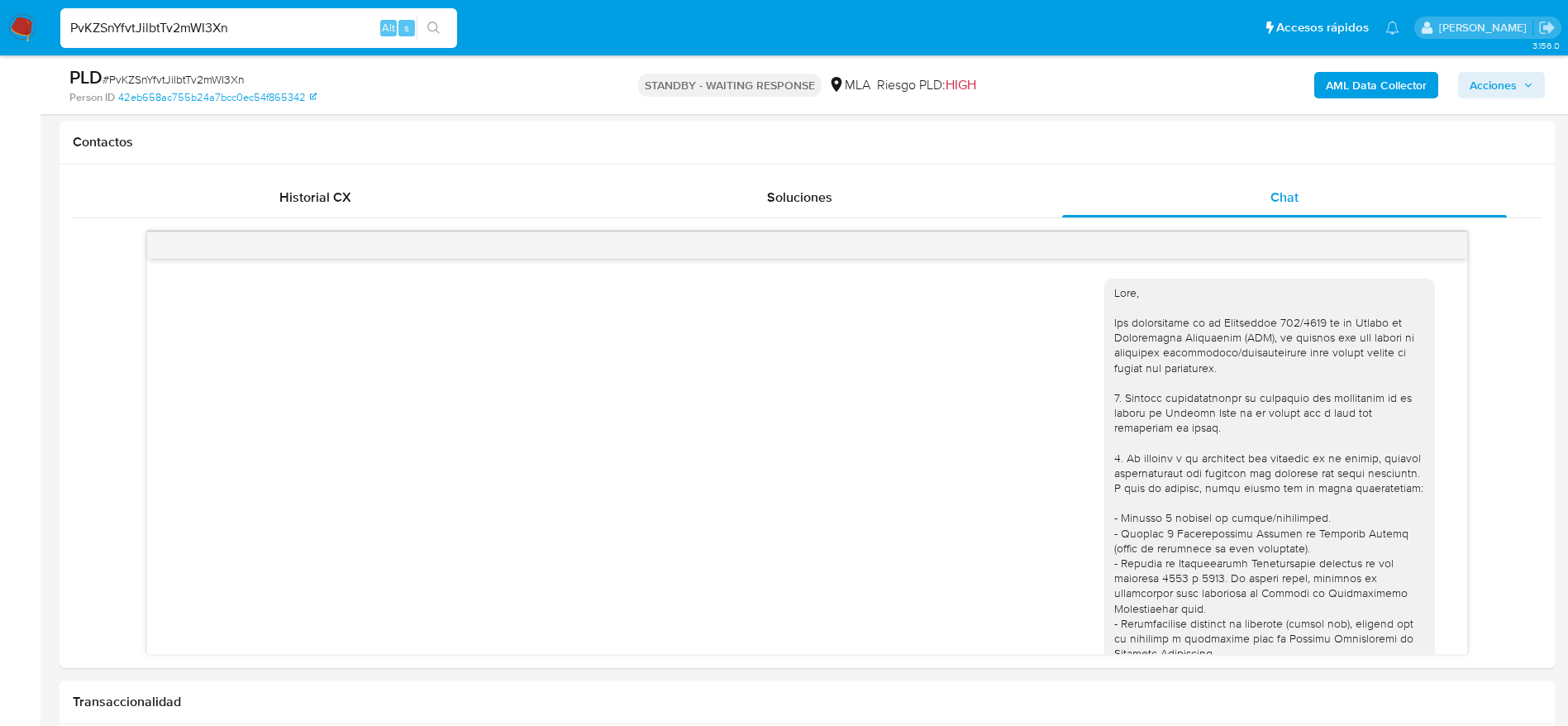
click at [209, 80] on span "# PvKZSnYfvtJilbtTv2mWI3Xn" at bounding box center [173, 79] width 143 height 17
copy span "PvKZSnYfvtJilbtTv2mWI3Xn"
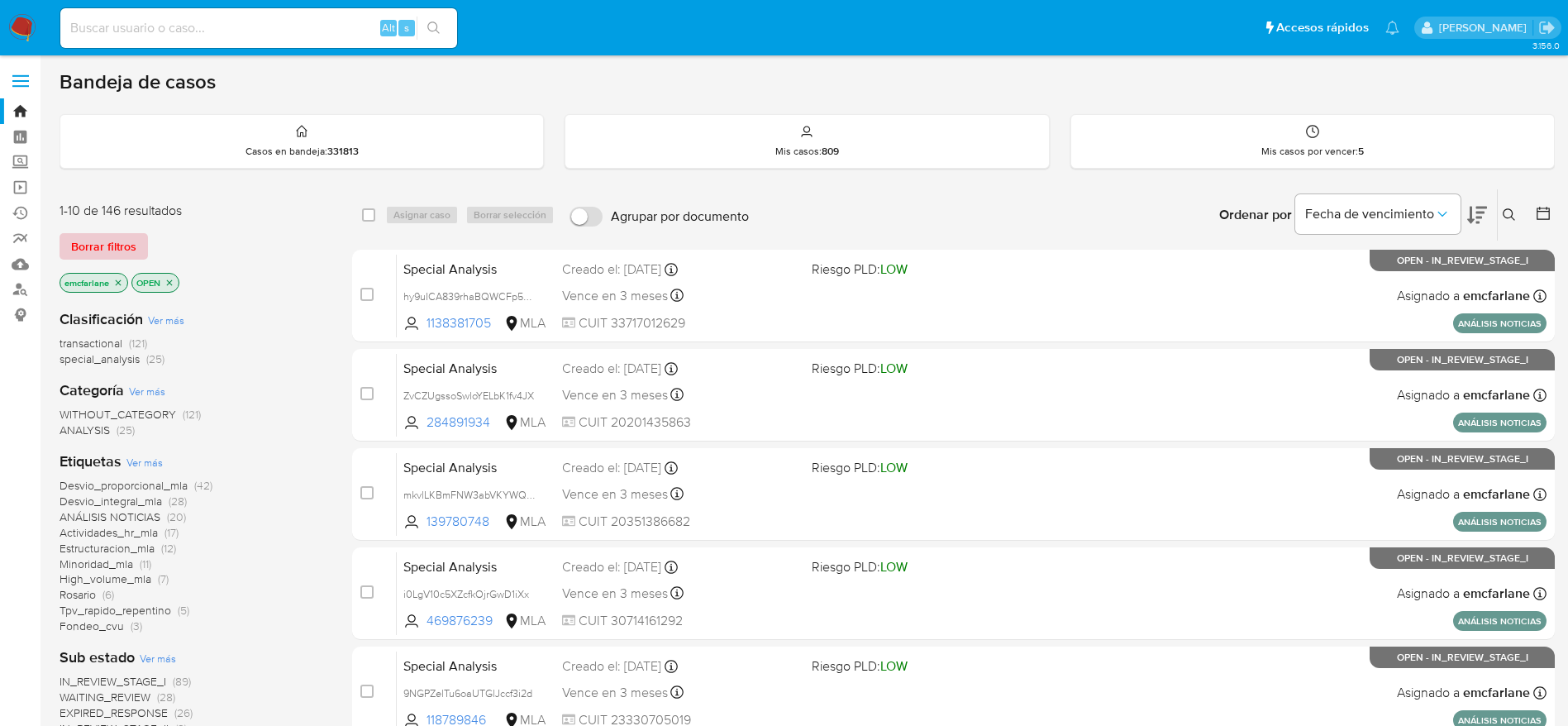
click at [128, 241] on span "Borrar filtros" at bounding box center [103, 246] width 66 height 23
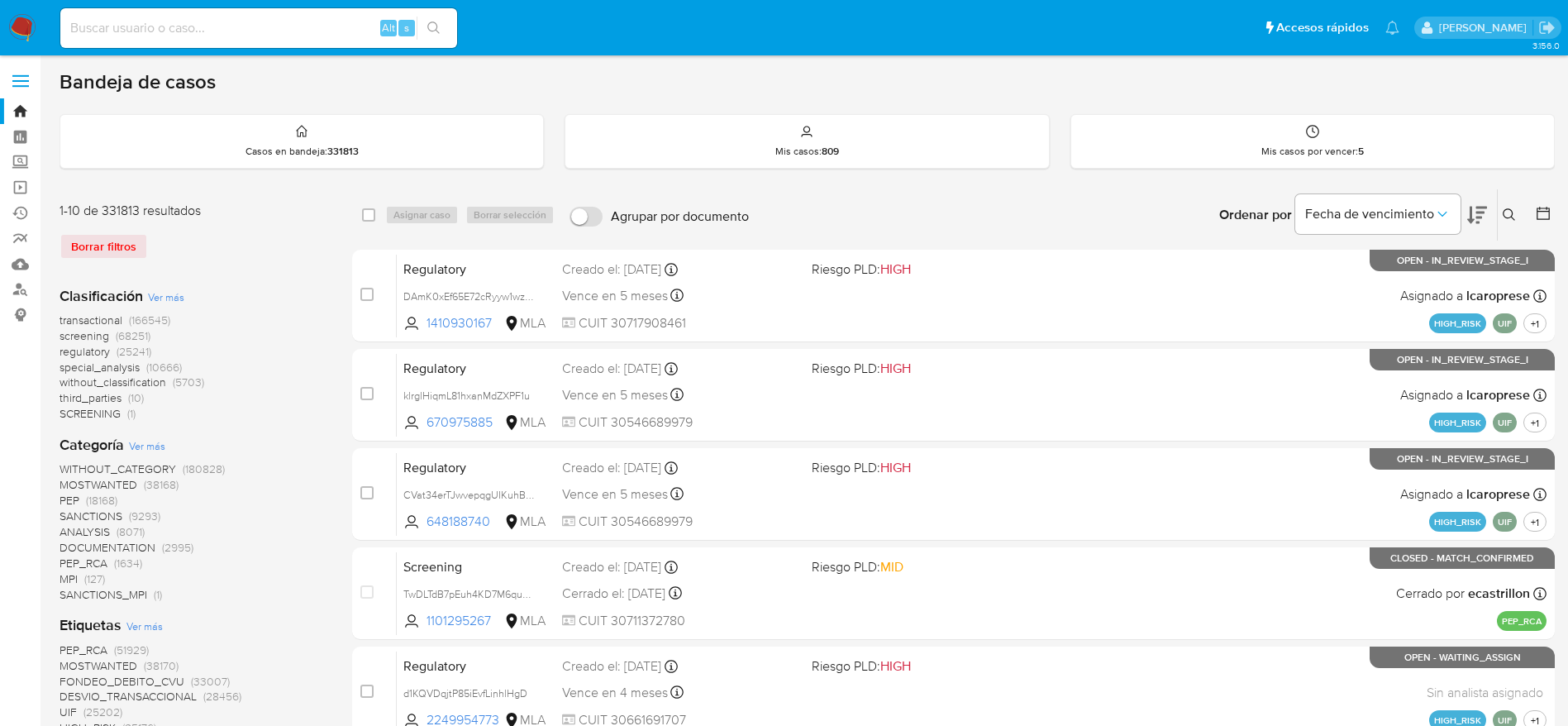
drag, startPoint x: 1509, startPoint y: 218, endPoint x: 1333, endPoint y: 312, distance: 199.5
click at [1509, 219] on icon at bounding box center [1509, 214] width 13 height 13
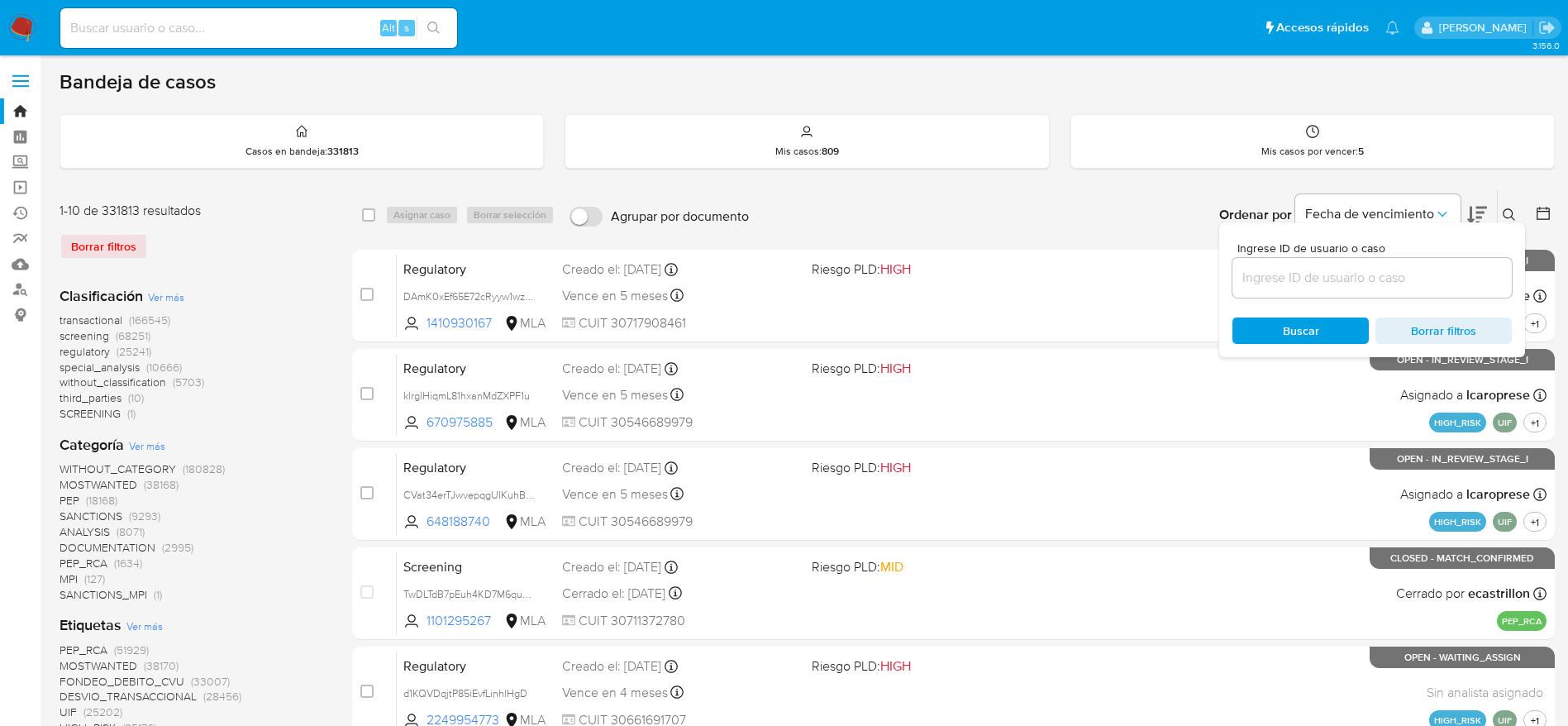
click at [1340, 267] on input at bounding box center [1373, 277] width 280 height 22
type input "PvKZSnYfvtJilbtTv2mWI3Xn"
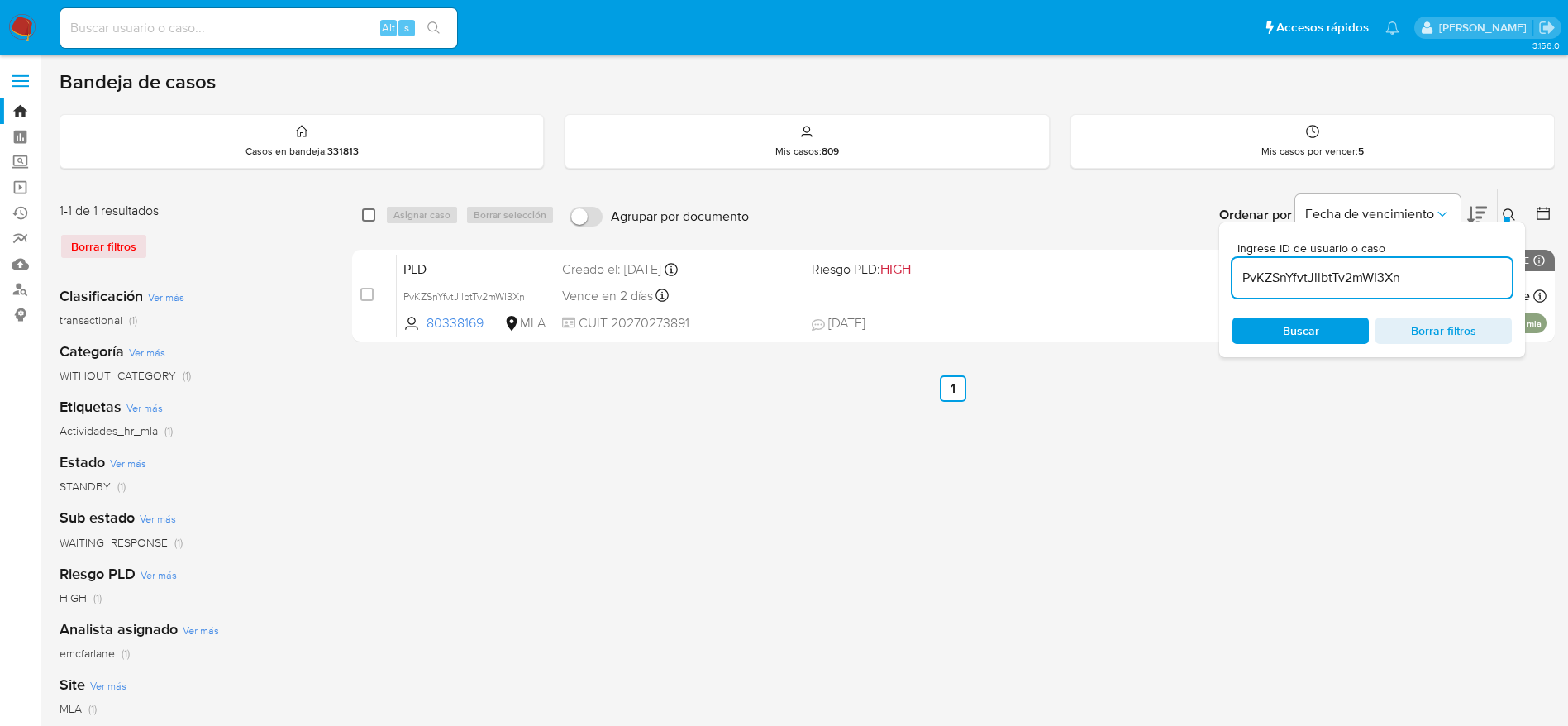
click at [367, 213] on input "checkbox" at bounding box center [368, 214] width 13 height 13
checkbox input "true"
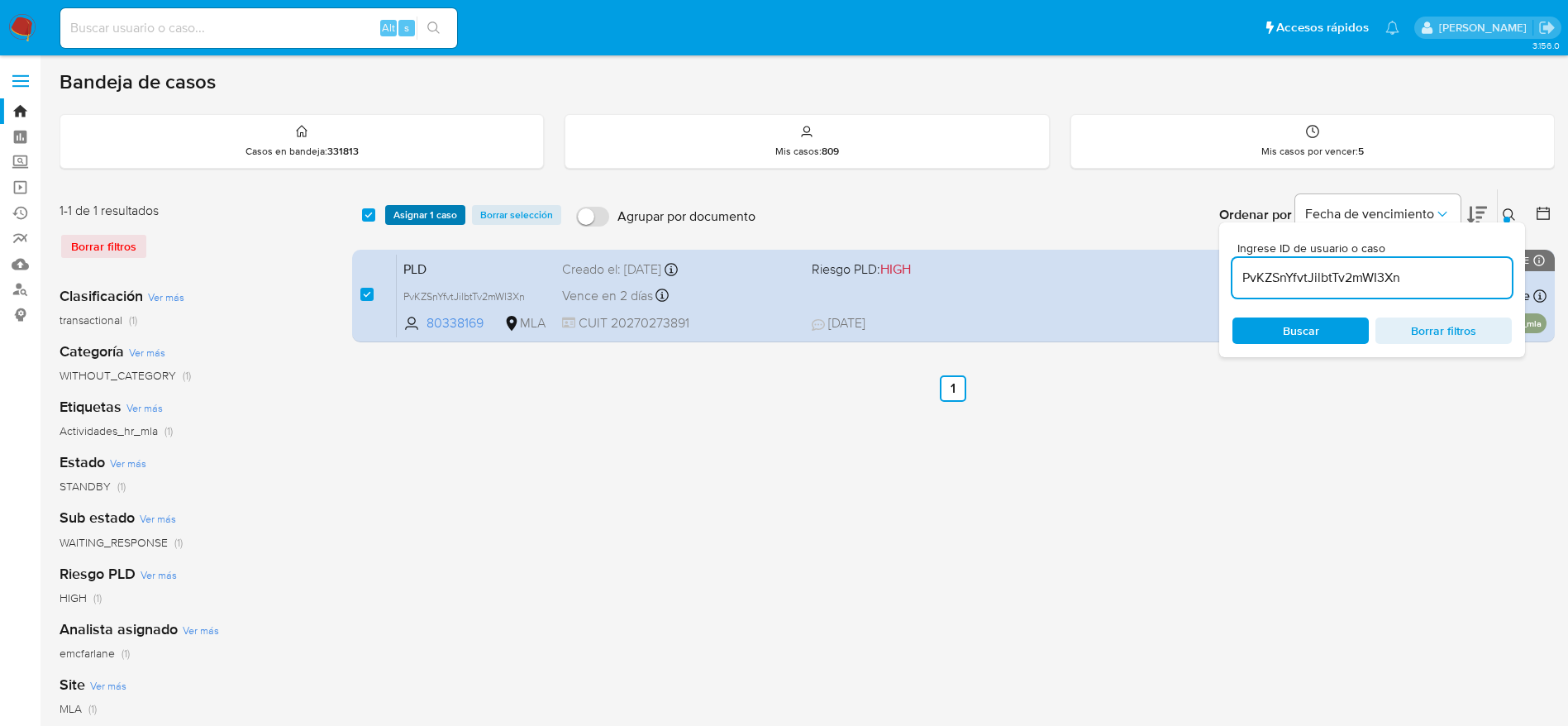
click at [432, 218] on span "Asignar 1 caso" at bounding box center [425, 214] width 64 height 17
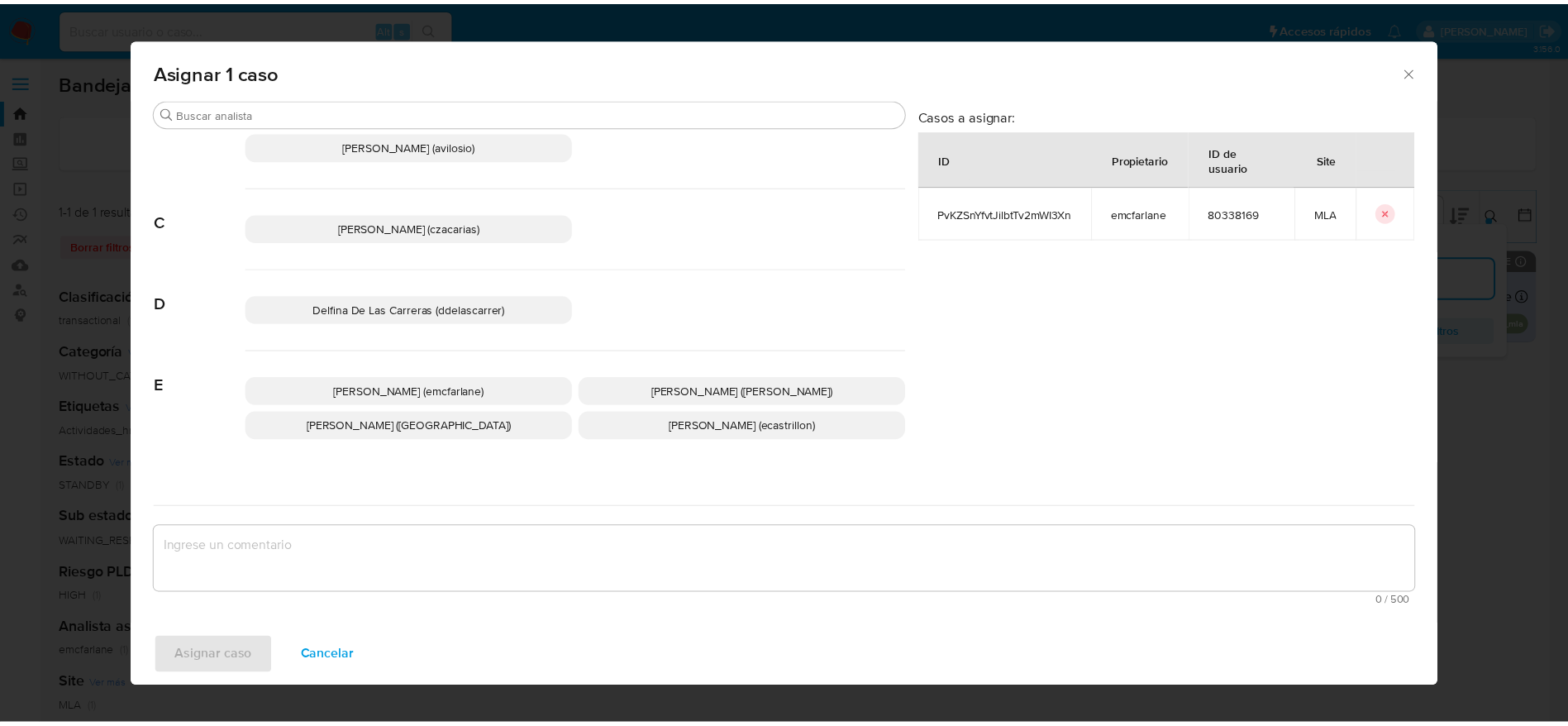
scroll to position [124, 0]
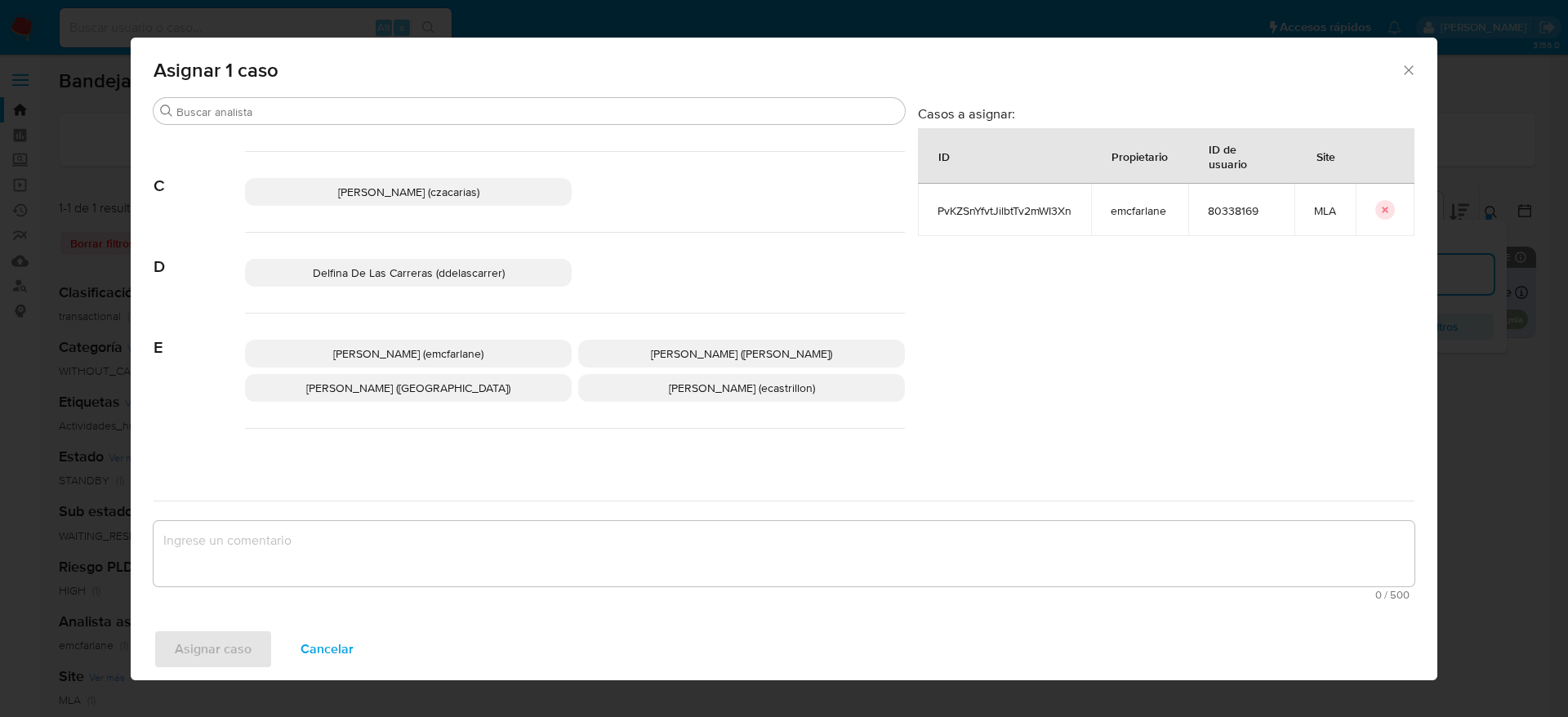
click at [448, 343] on p "Elaine Mc Farlane (emcfarlane)" at bounding box center [409, 353] width 327 height 28
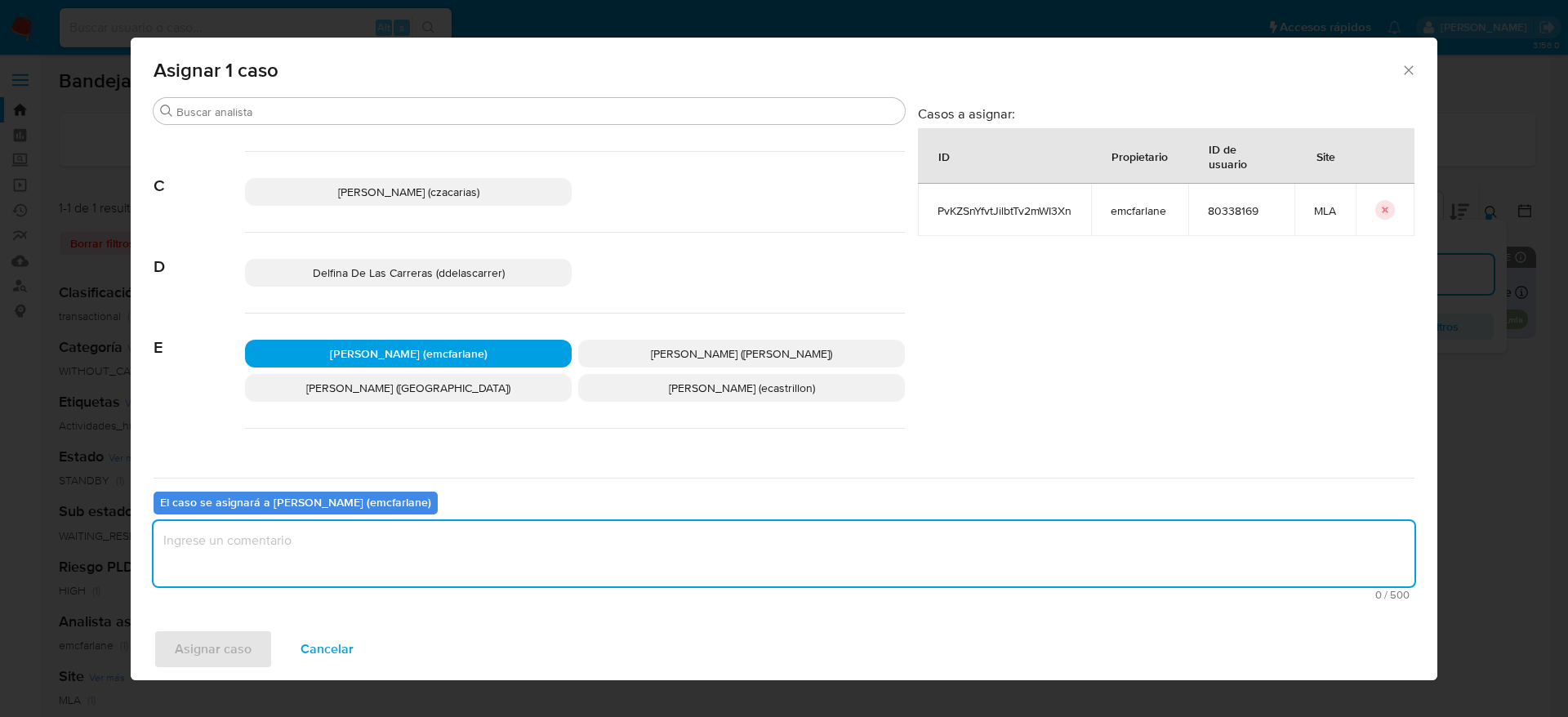
click at [347, 541] on textarea "assign-modal" at bounding box center [784, 554] width 1261 height 66
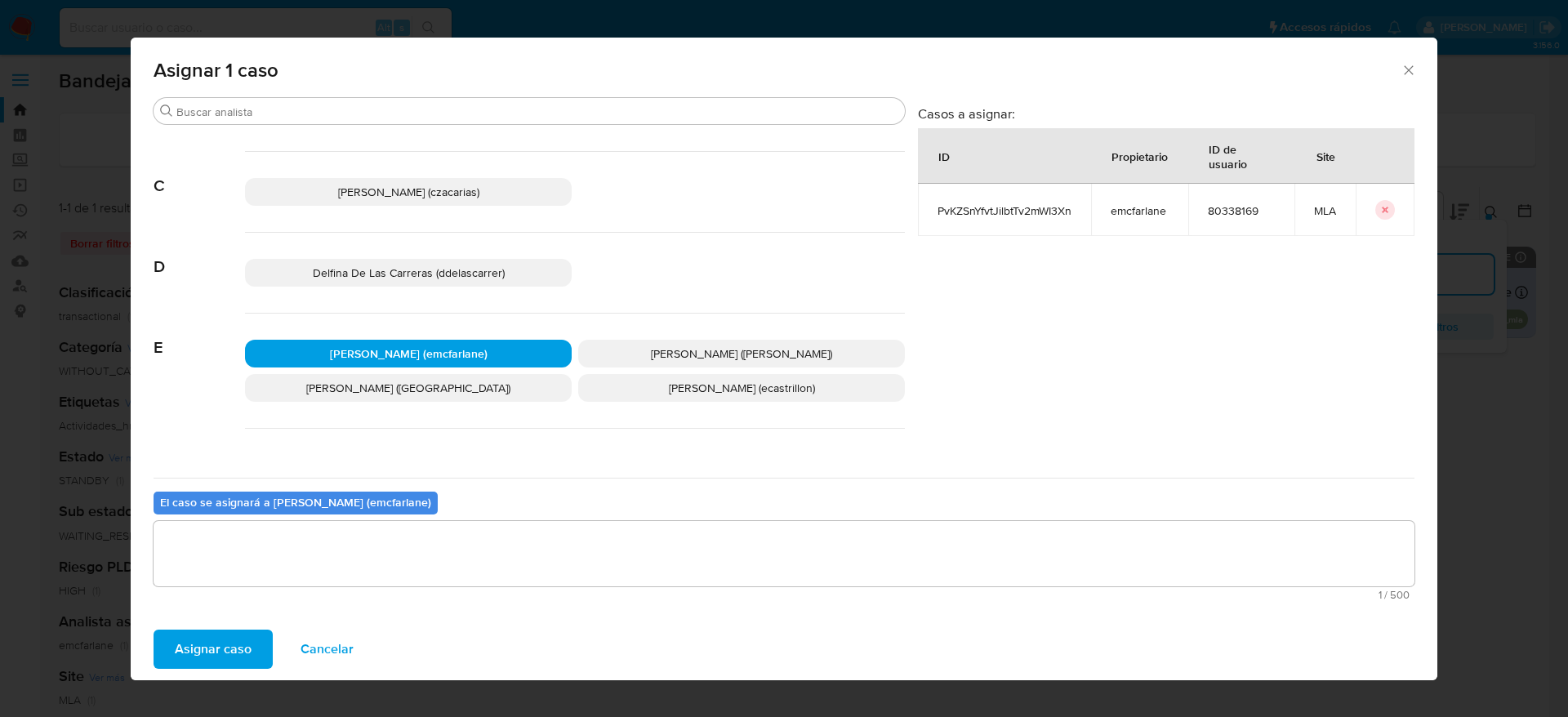
click at [240, 665] on span "Asignar caso" at bounding box center [213, 650] width 77 height 36
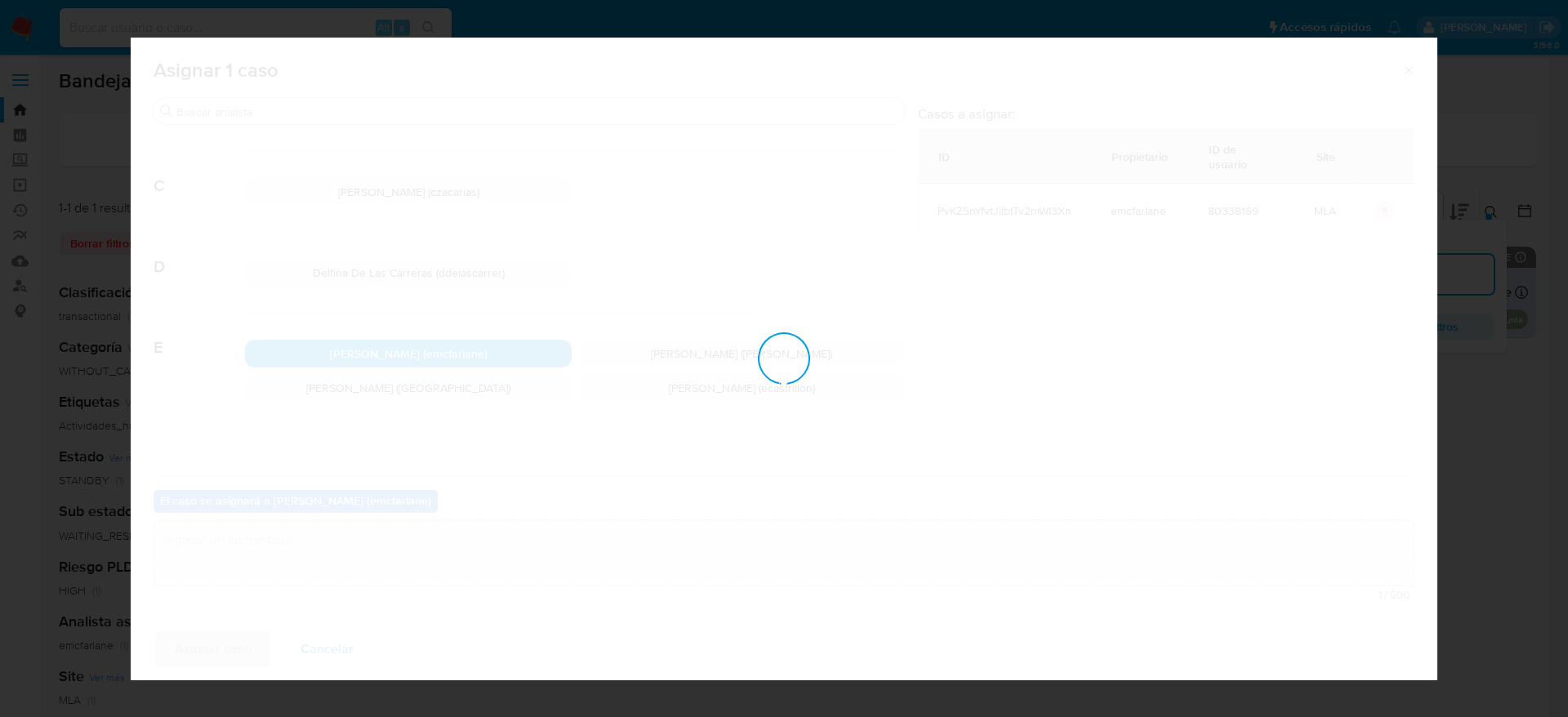
checkbox input "false"
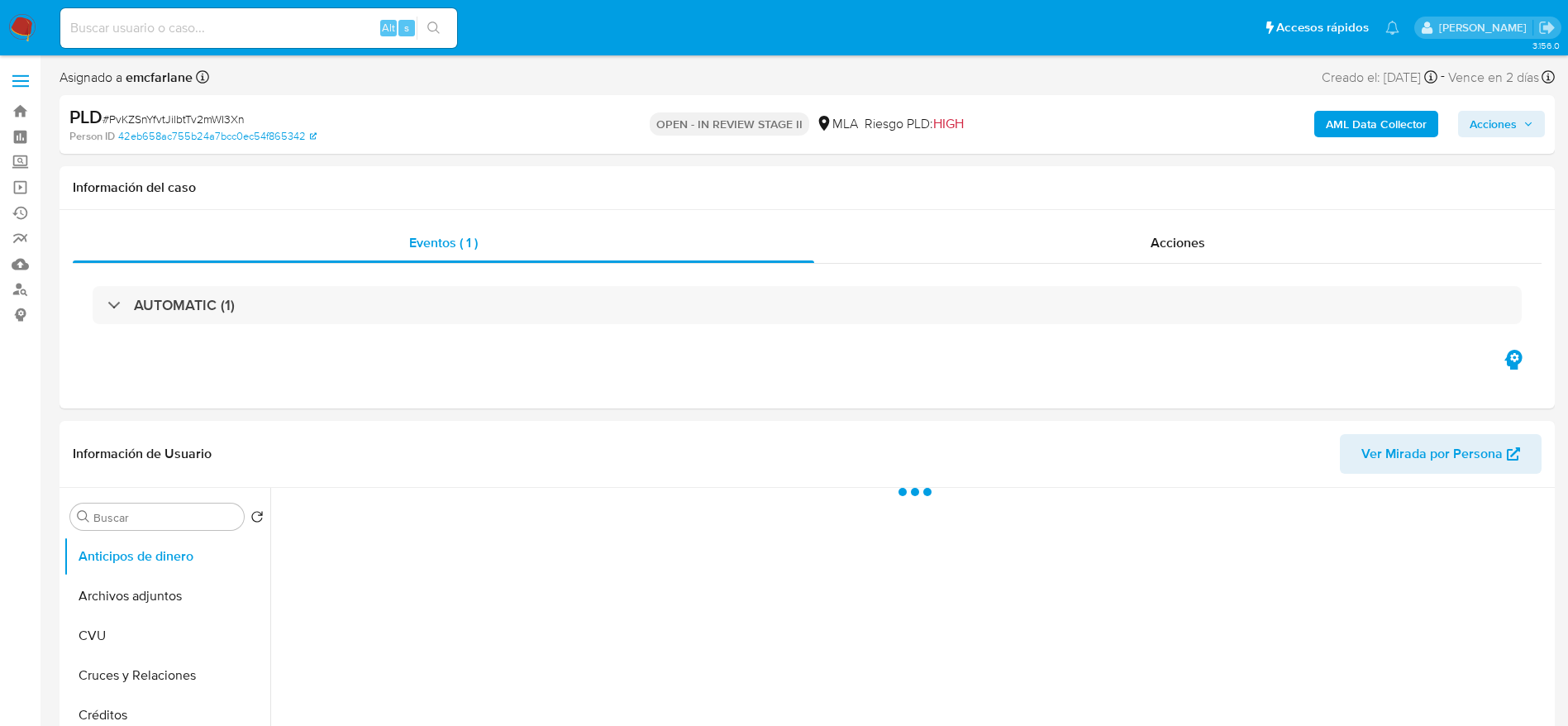
drag, startPoint x: 1495, startPoint y: 121, endPoint x: 1473, endPoint y: 128, distance: 23.1
click at [1495, 121] on span "Acciones" at bounding box center [1494, 124] width 47 height 26
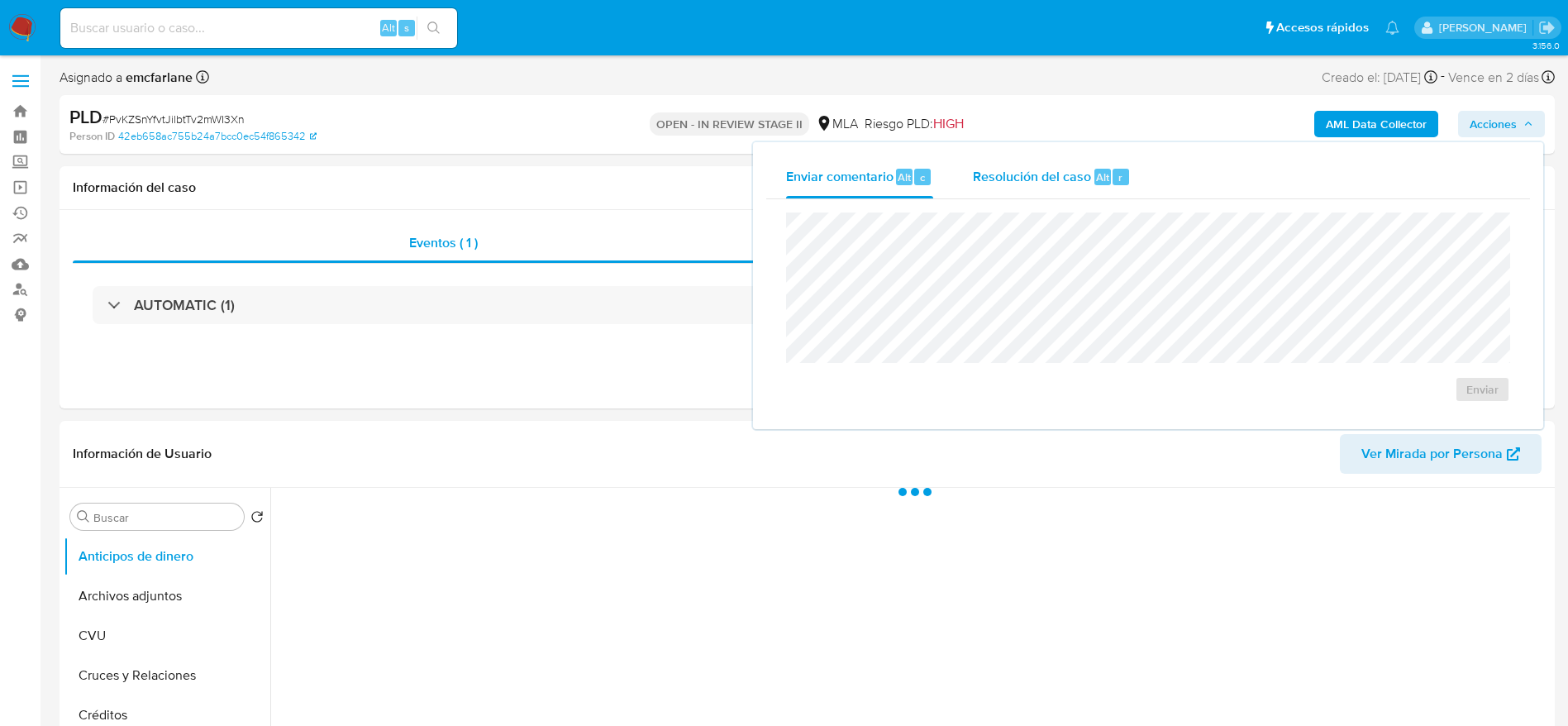
click at [1095, 181] on div "Alt" at bounding box center [1103, 177] width 17 height 17
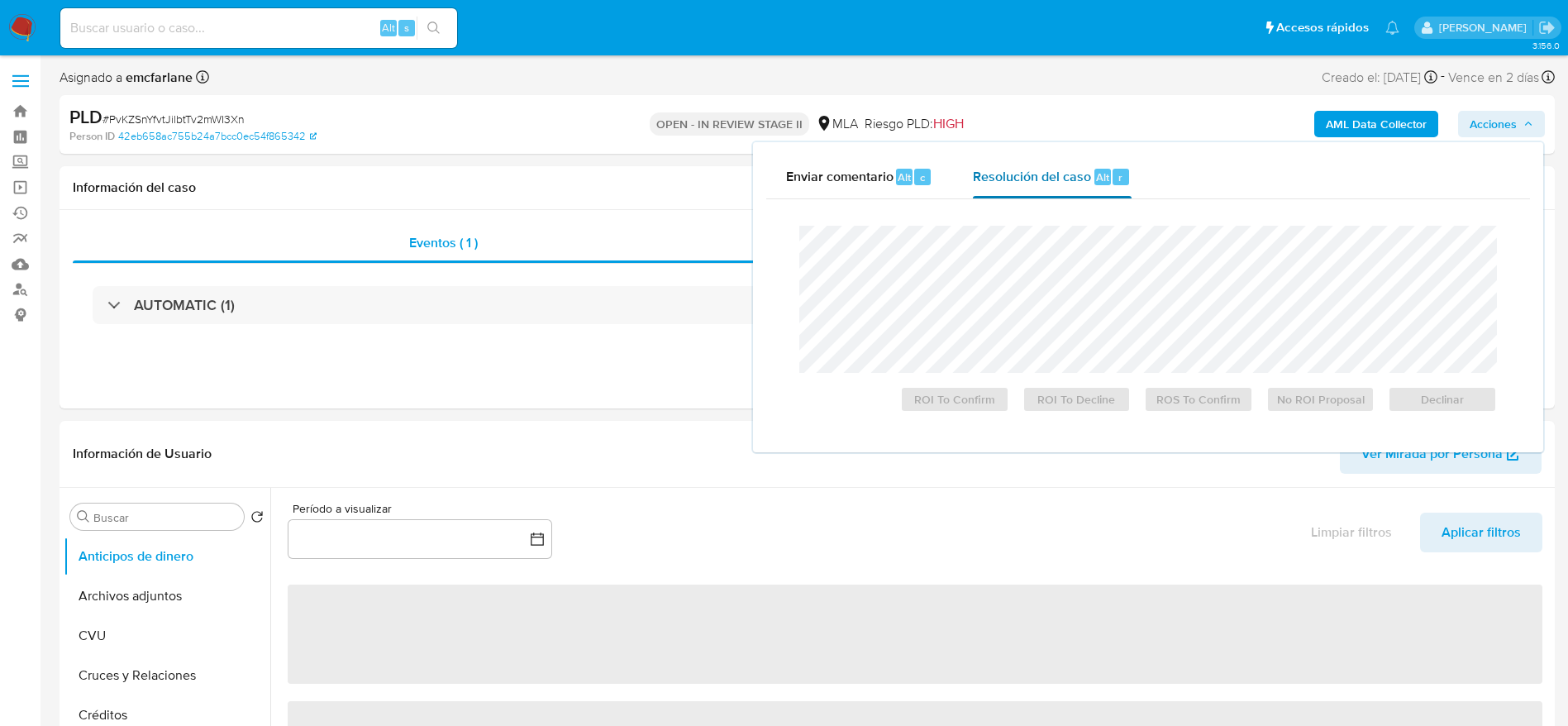
select select "10"
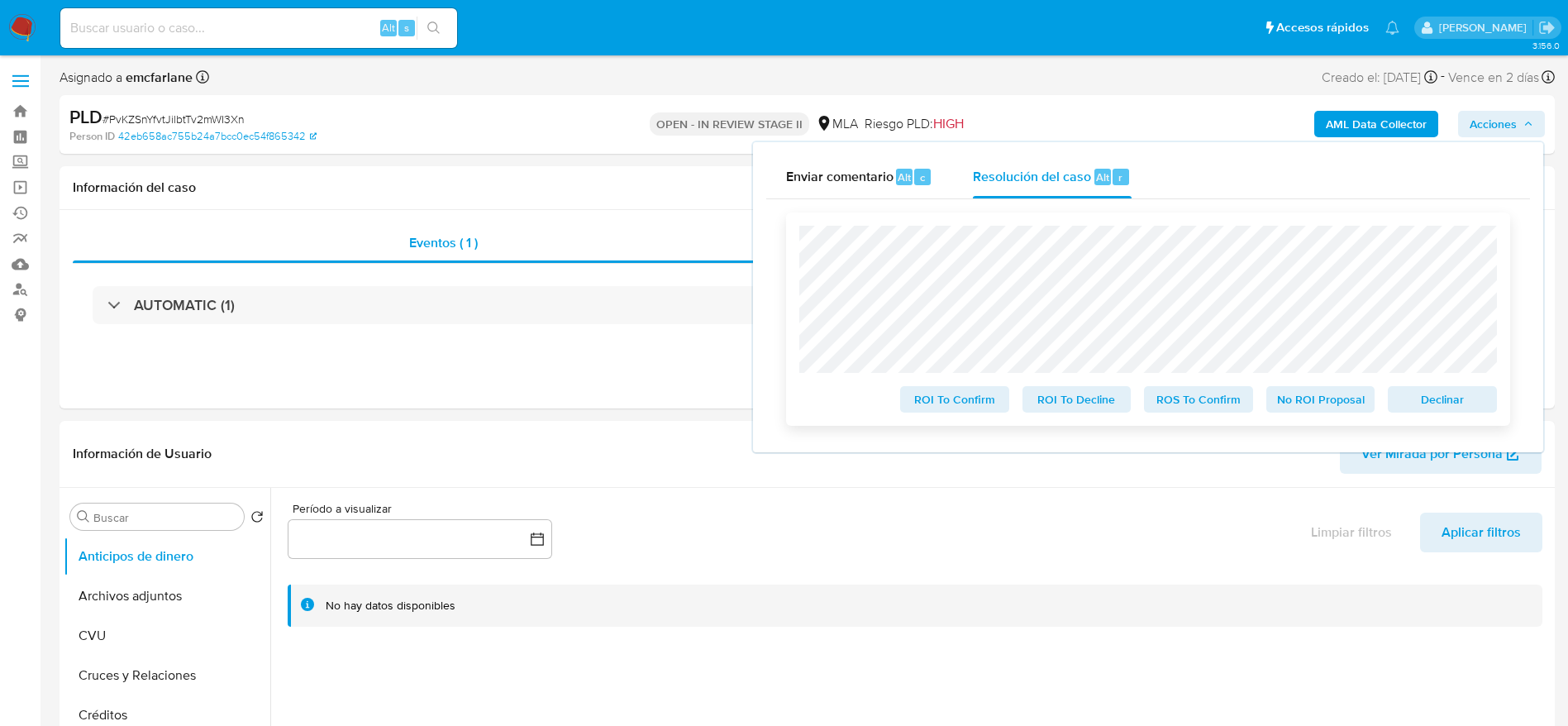
click at [1466, 397] on span "Declinar" at bounding box center [1442, 399] width 86 height 23
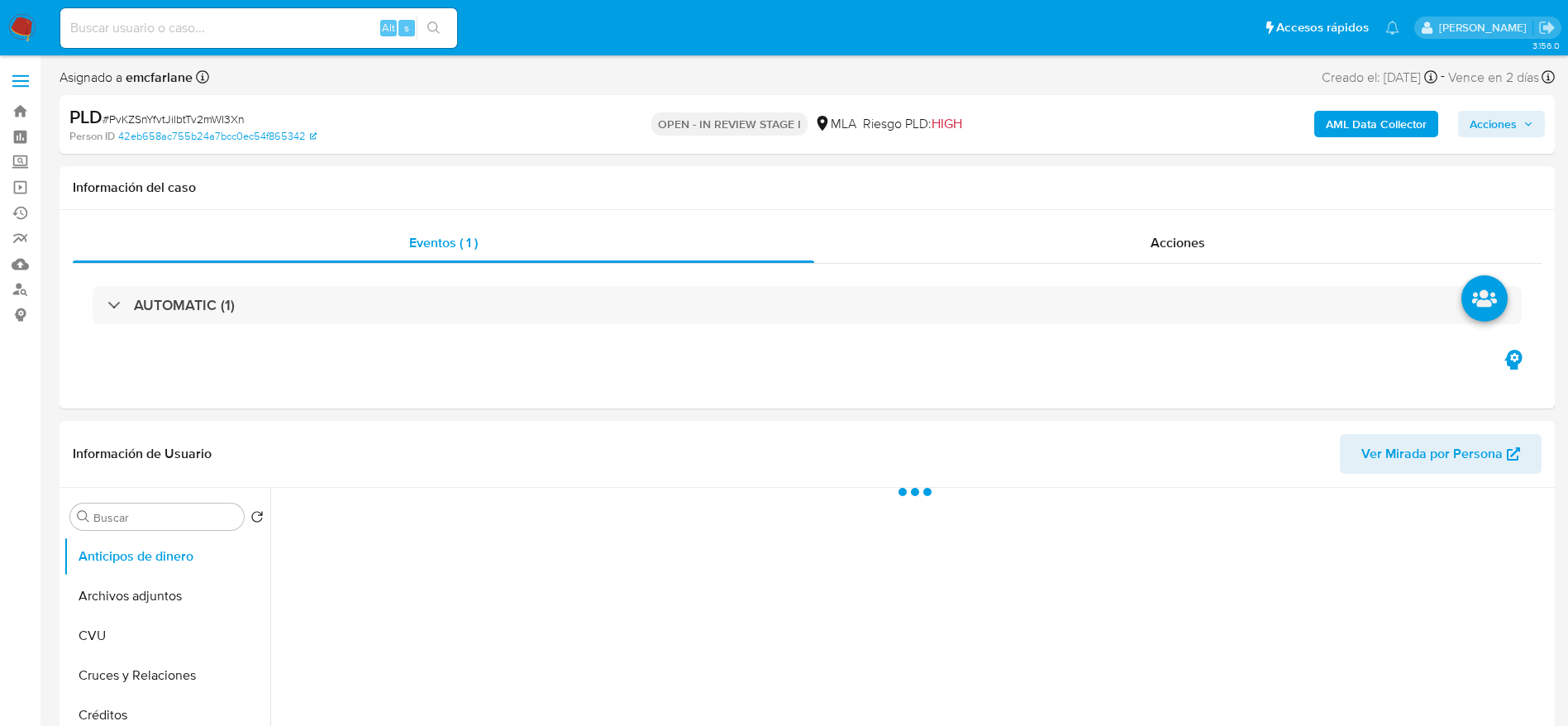
select select "10"
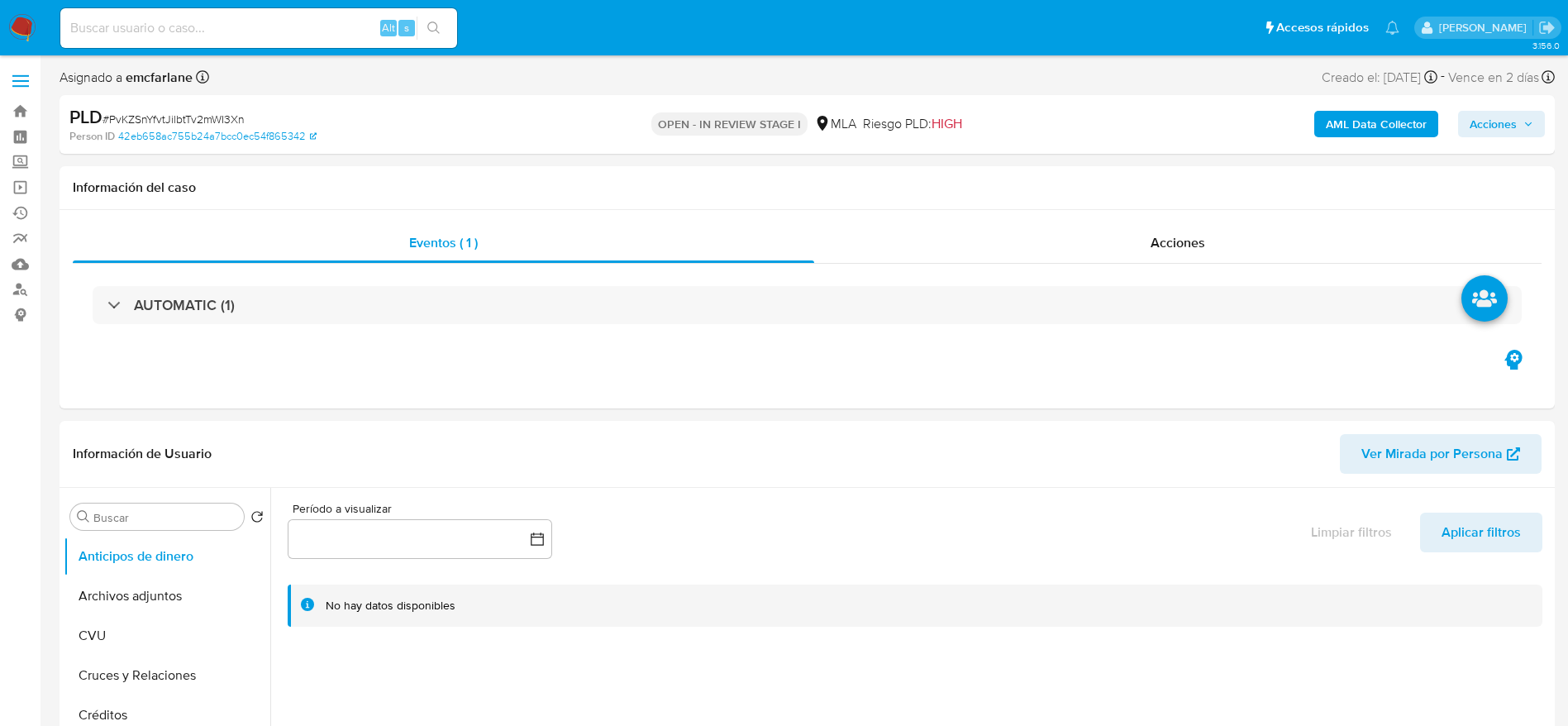
click at [342, 12] on div "Alt s" at bounding box center [259, 27] width 397 height 39
click at [340, 38] on input at bounding box center [259, 28] width 397 height 22
paste input "WLy26RmceNyzSVPedLeyyfpe"
type input "WLy26RmceNyzSVPedLeyyfpe"
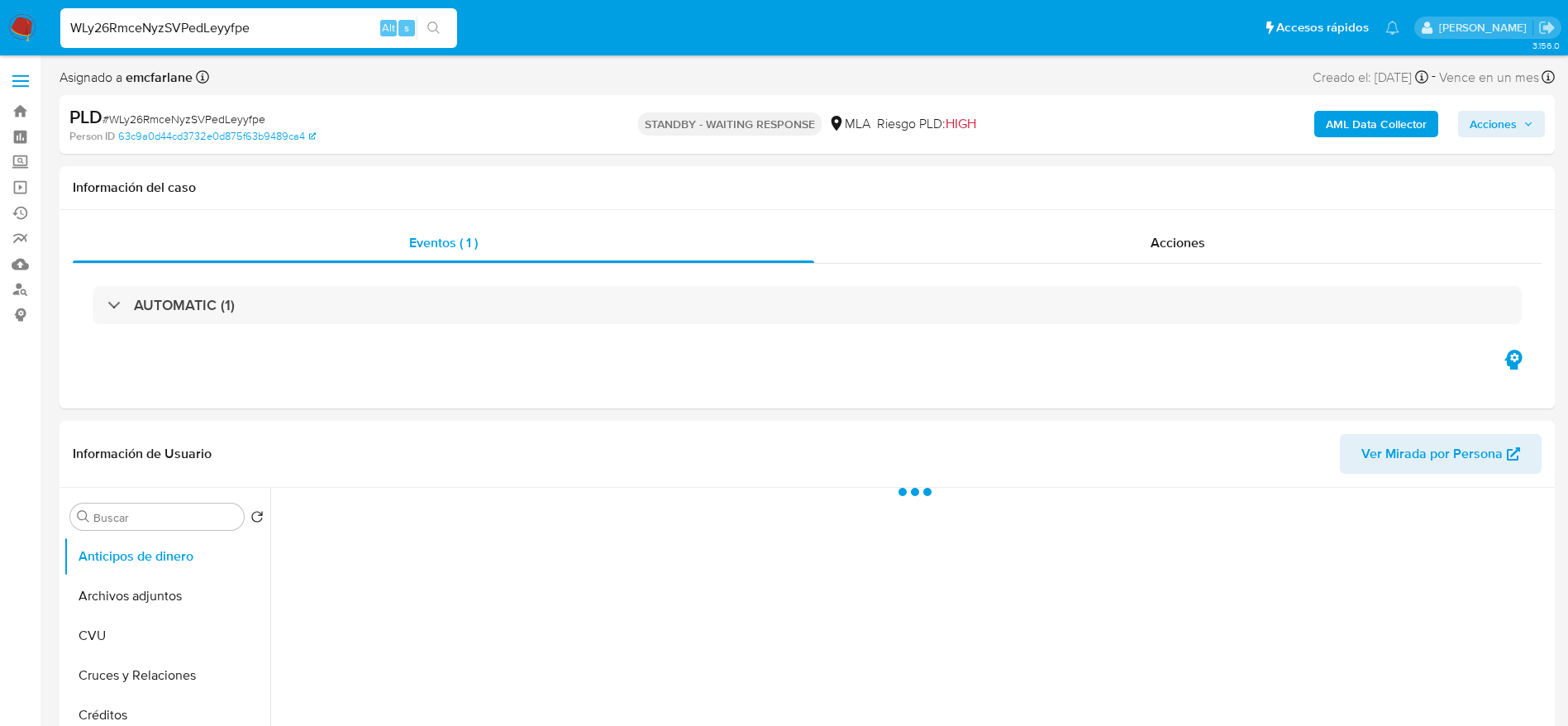
select select "10"
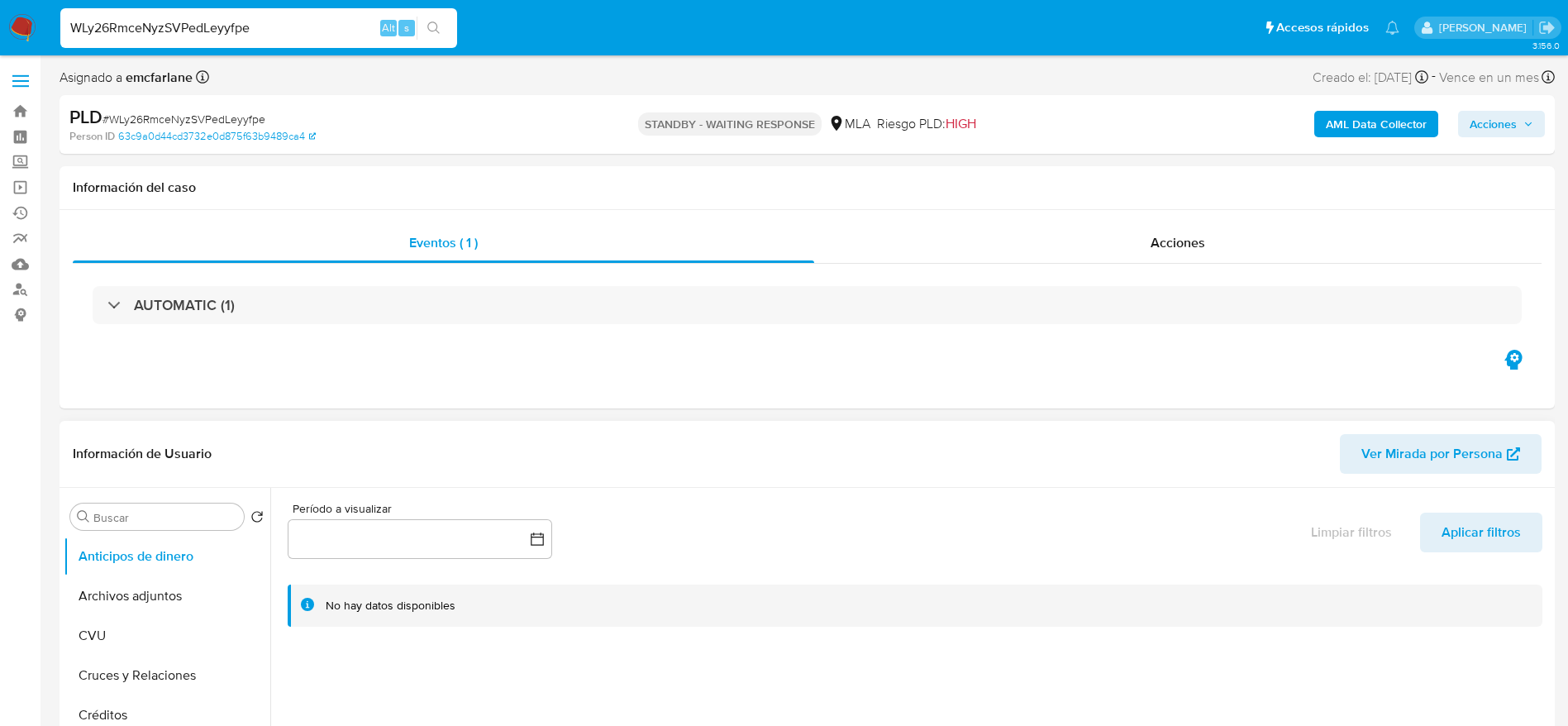
click at [791, 609] on div "No hay datos disponibles" at bounding box center [927, 605] width 1203 height 16
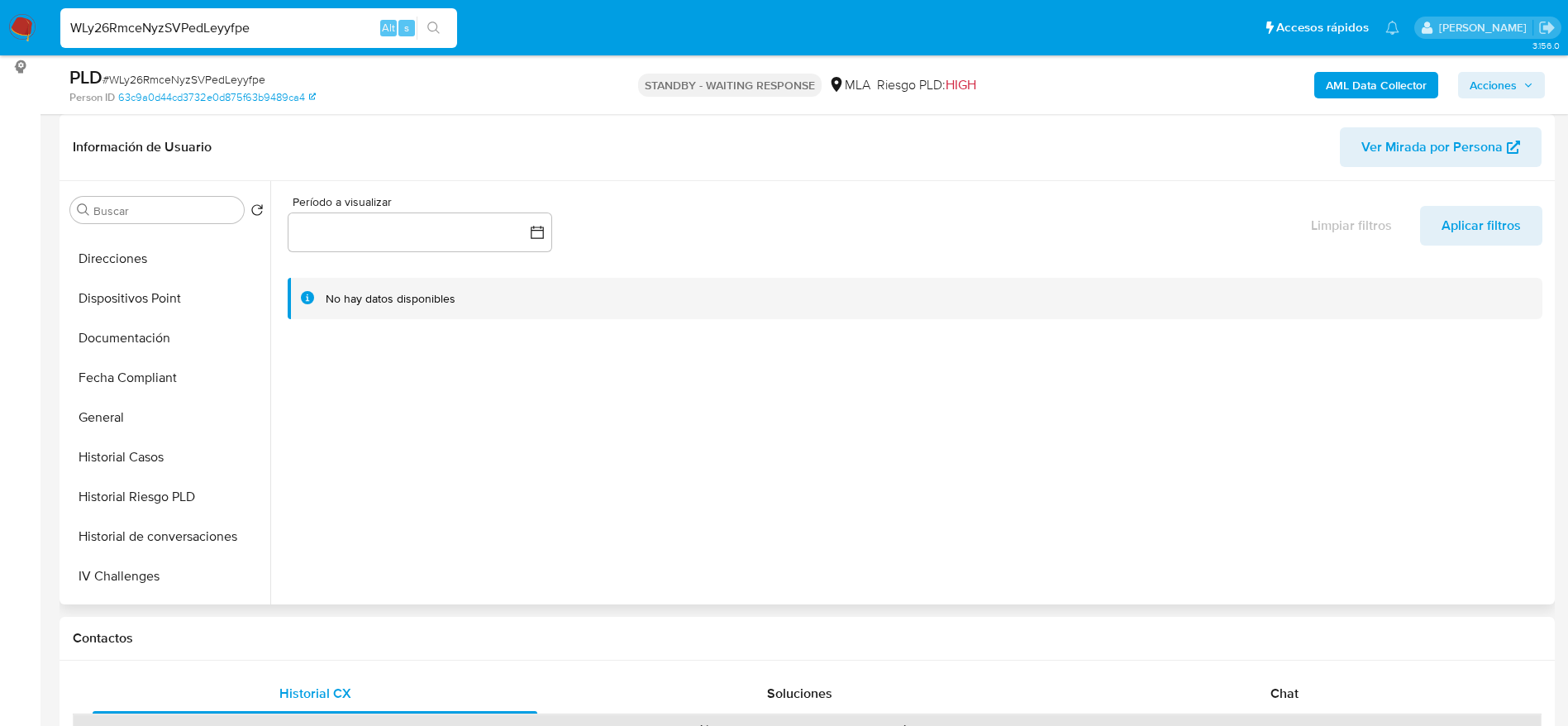
scroll to position [496, 0]
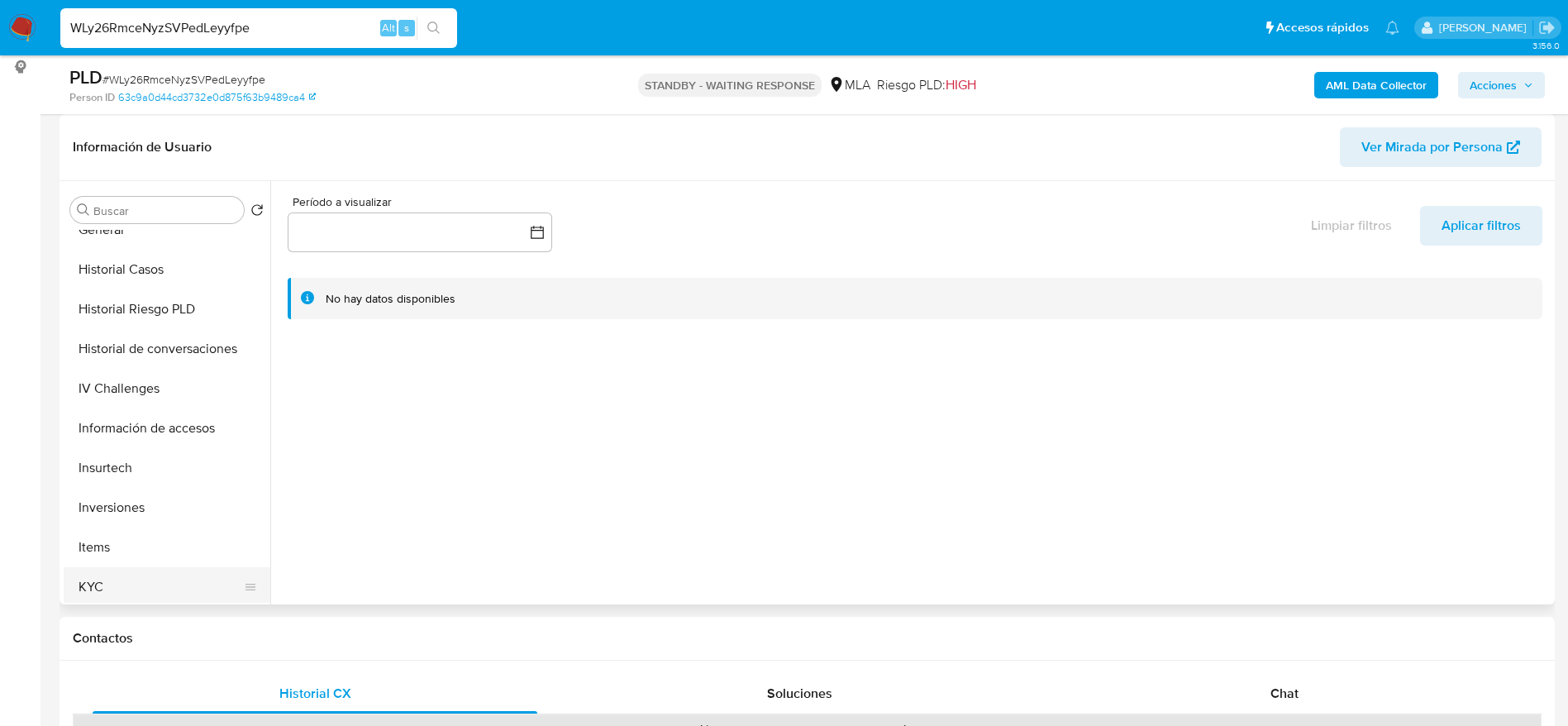
click at [104, 569] on button "KYC" at bounding box center [160, 587] width 193 height 39
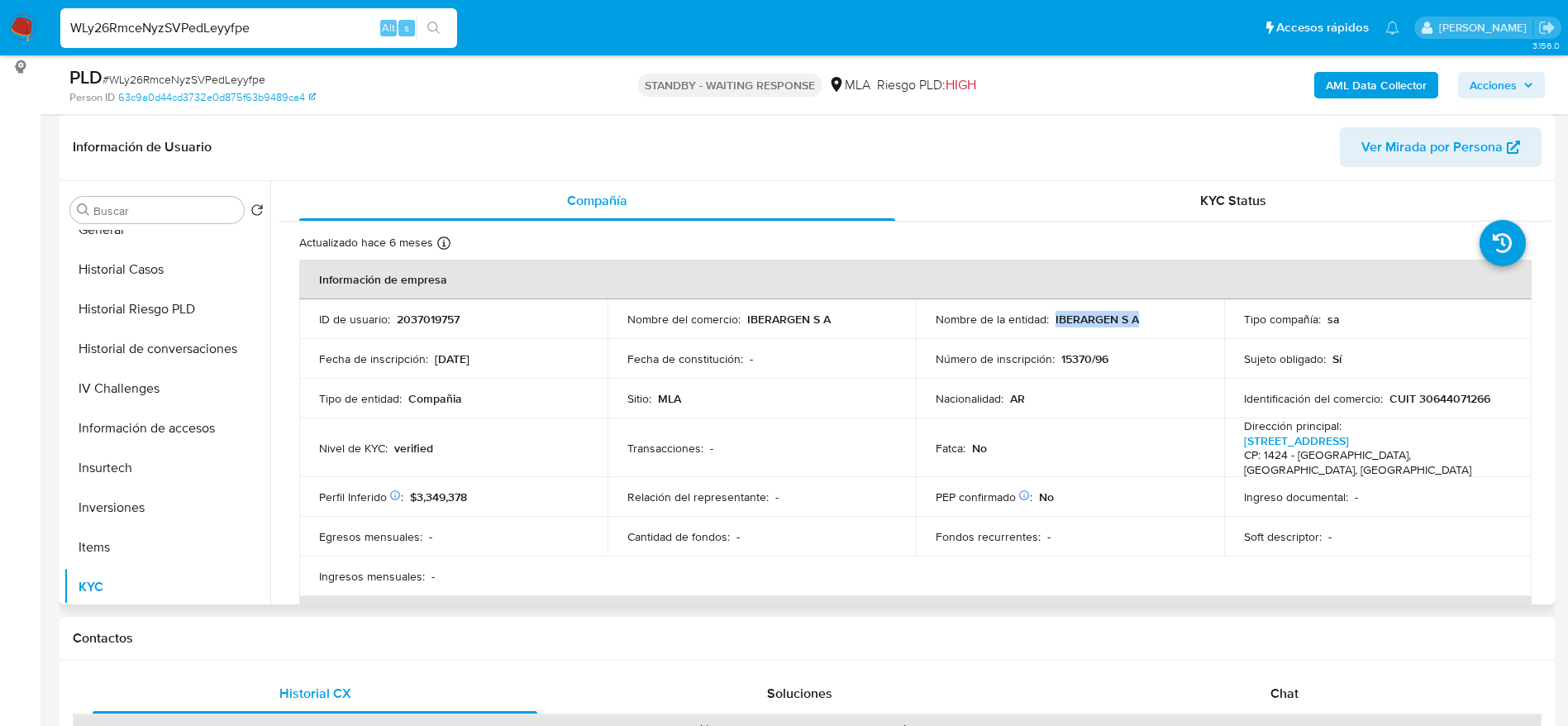
drag, startPoint x: 1050, startPoint y: 319, endPoint x: 1167, endPoint y: 311, distance: 117.3
click at [1167, 311] on div "Nombre de la entidad : IBERARGEN S A" at bounding box center [1070, 318] width 268 height 15
copy p "IBERARGEN S A"
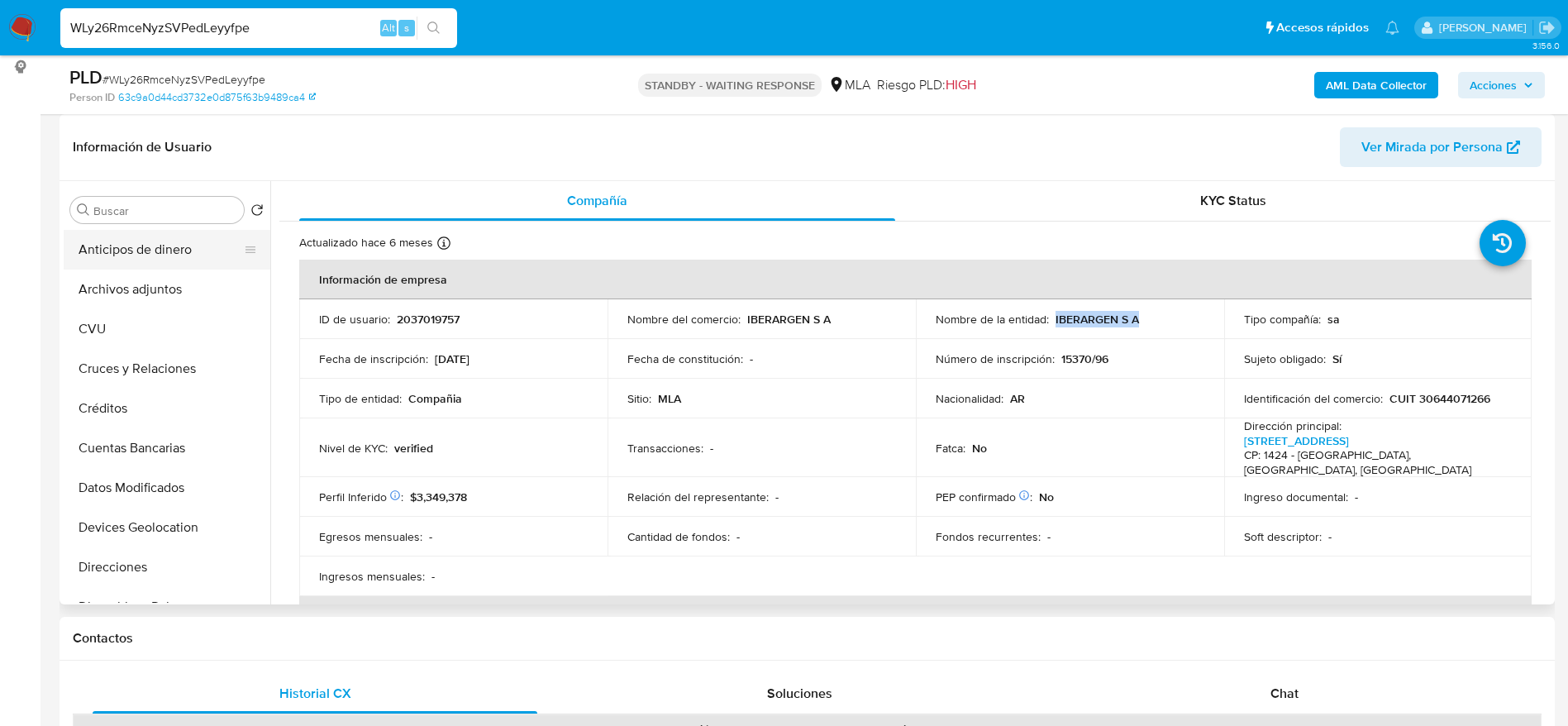
scroll to position [0, 0]
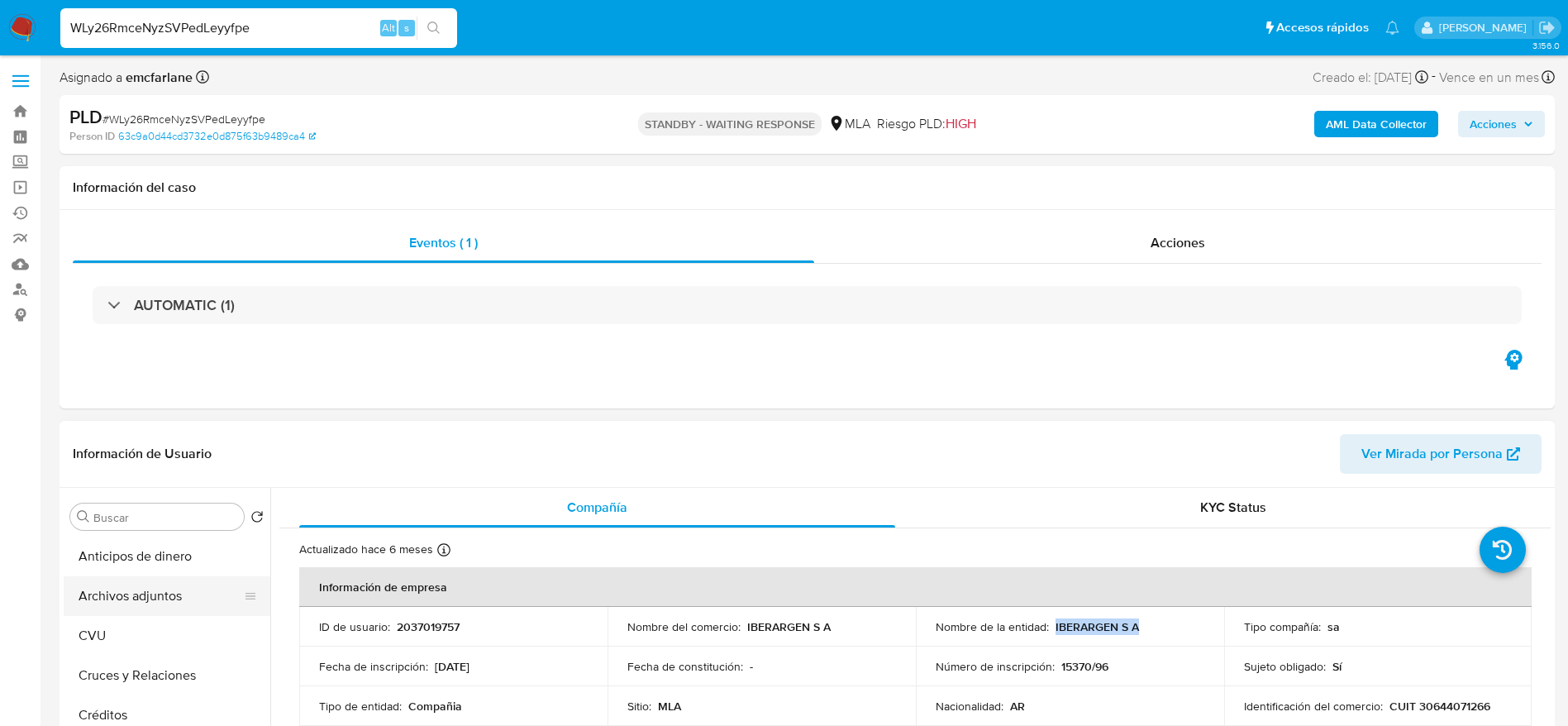
click at [135, 590] on button "Archivos adjuntos" at bounding box center [160, 596] width 193 height 39
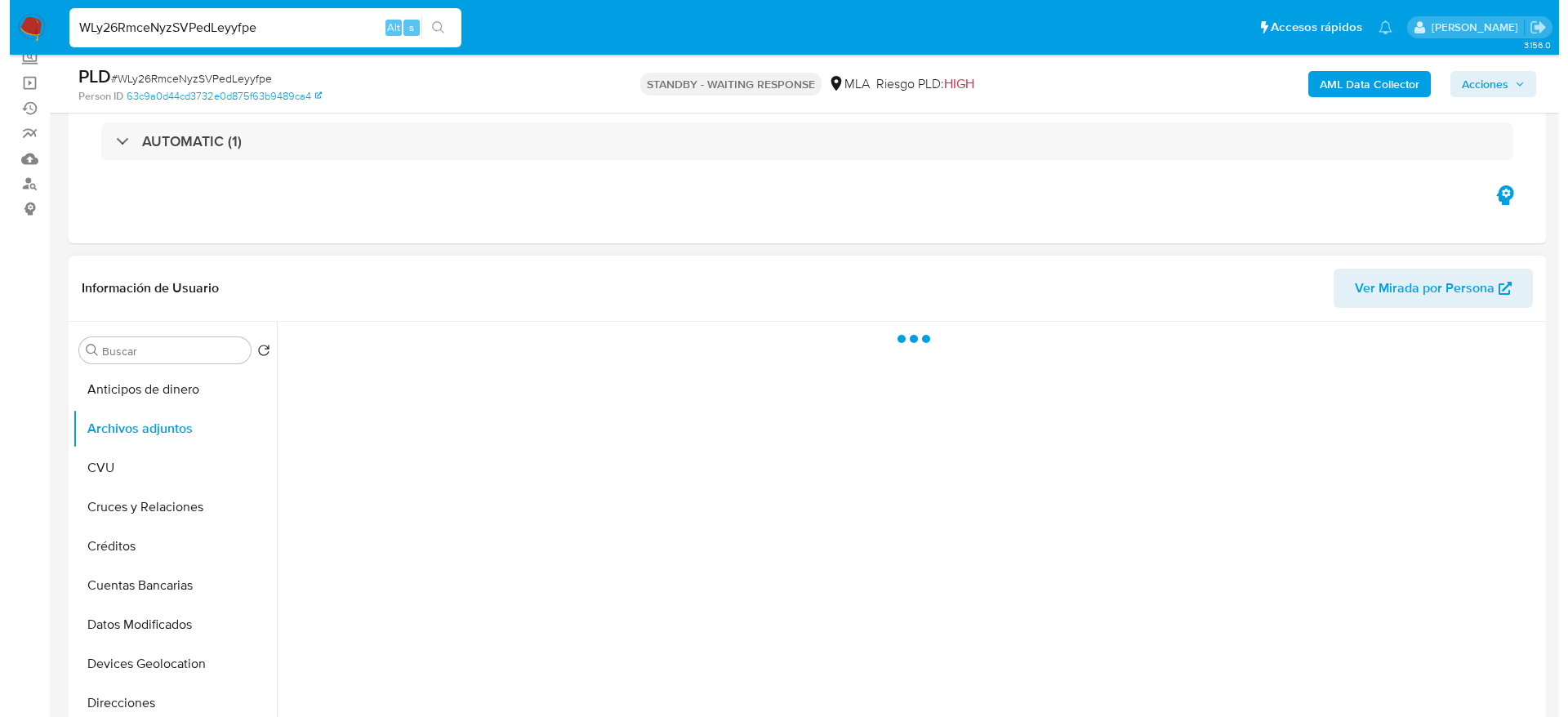
scroll to position [245, 0]
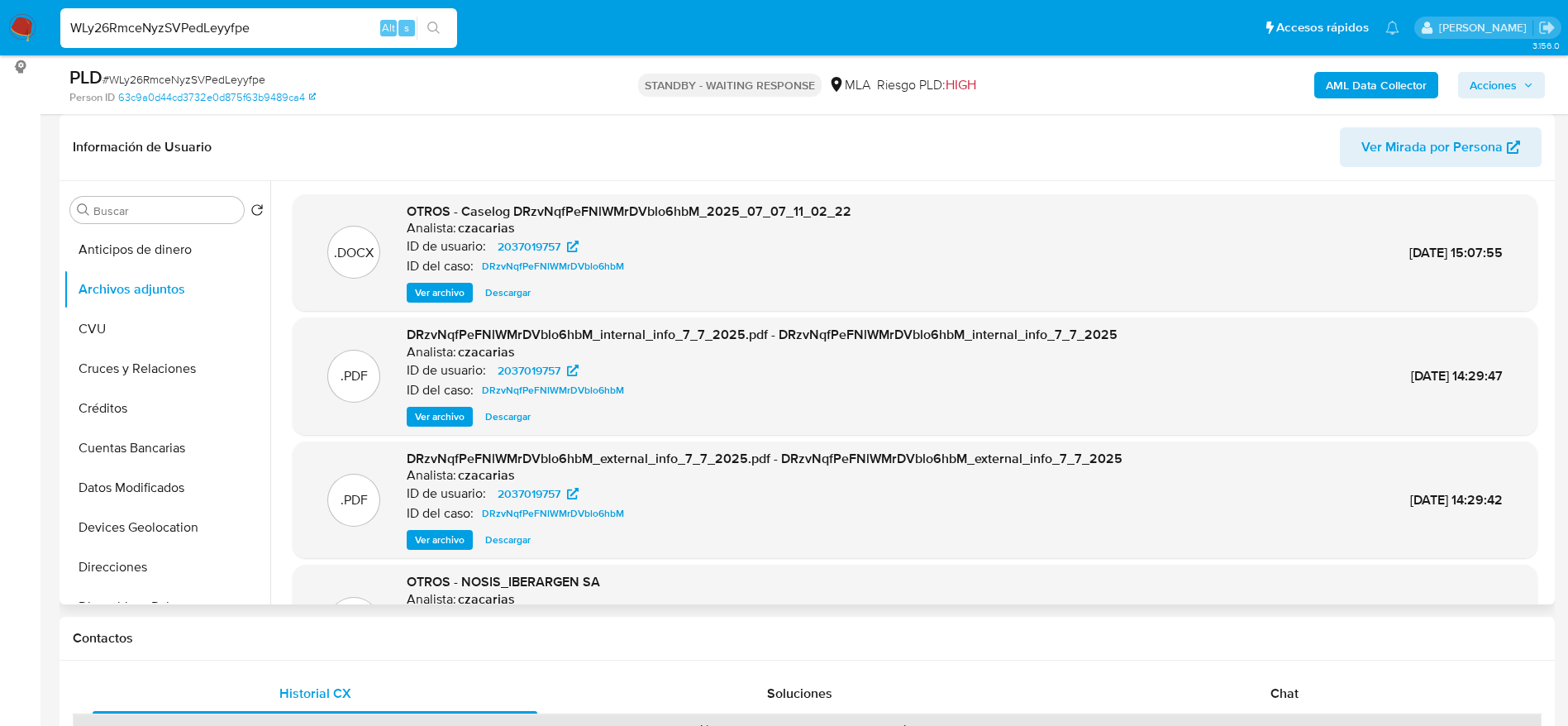
click at [422, 284] on span "Ver archivo" at bounding box center [440, 292] width 50 height 17
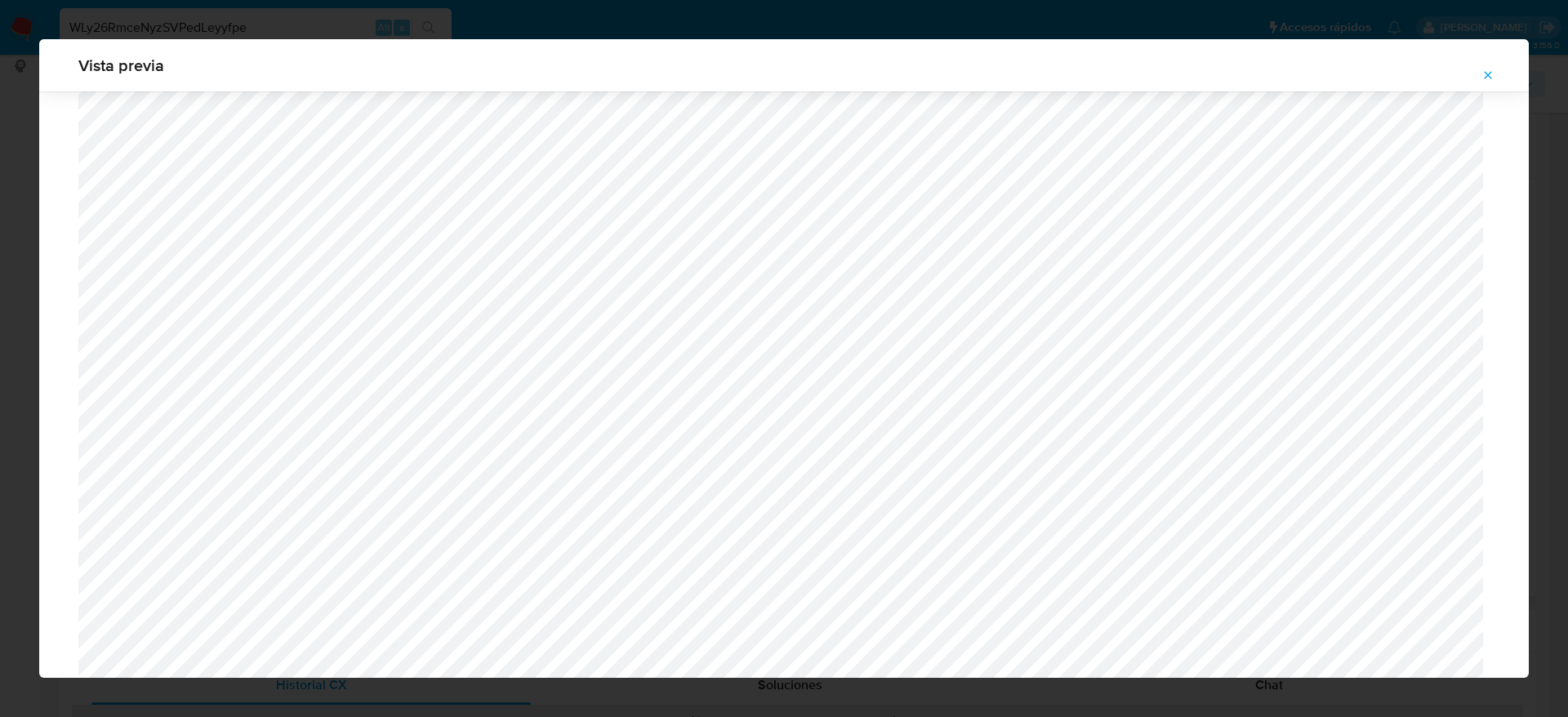
scroll to position [1682, 0]
click at [1496, 66] on button "Attachment preview" at bounding box center [1489, 75] width 36 height 26
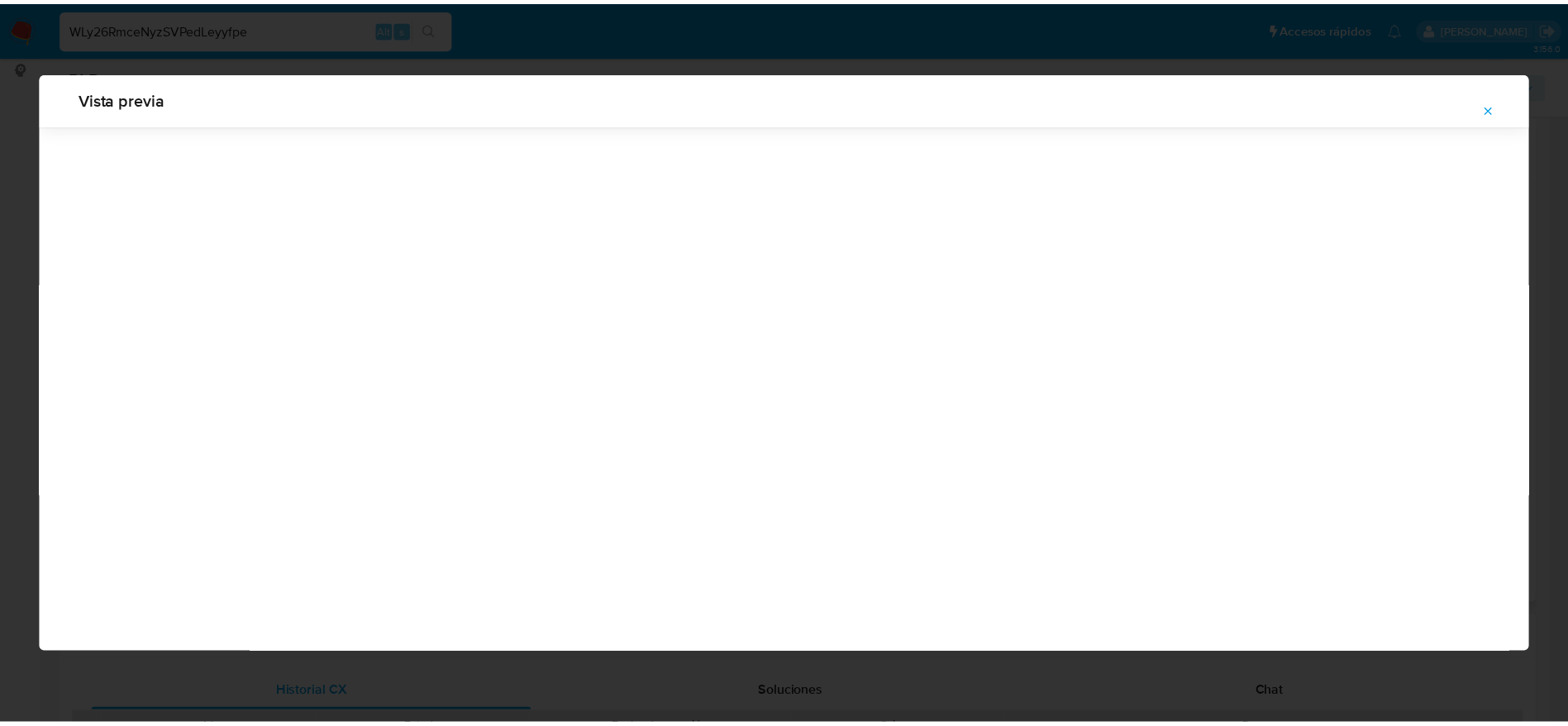
scroll to position [0, 0]
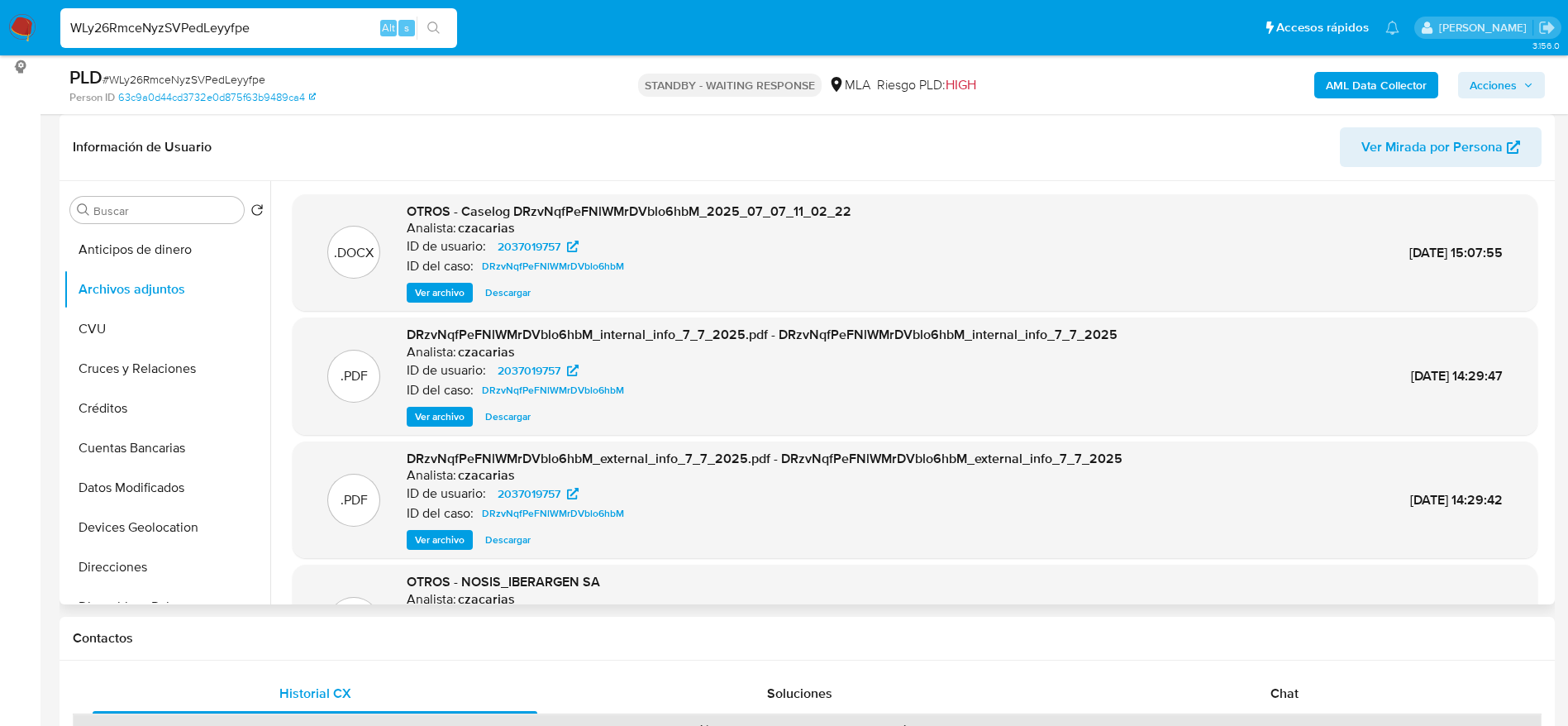
click at [284, 20] on input "WLy26RmceNyzSVPedLeyyfpe" at bounding box center [259, 28] width 397 height 22
click at [284, 19] on input "WLy26RmceNyzSVPedLeyyfpe" at bounding box center [259, 28] width 397 height 22
paste input "nIFNRumELoIbX2EntoBNcnym"
type input "nIFNRumELoIbX2EntoBNcnym"
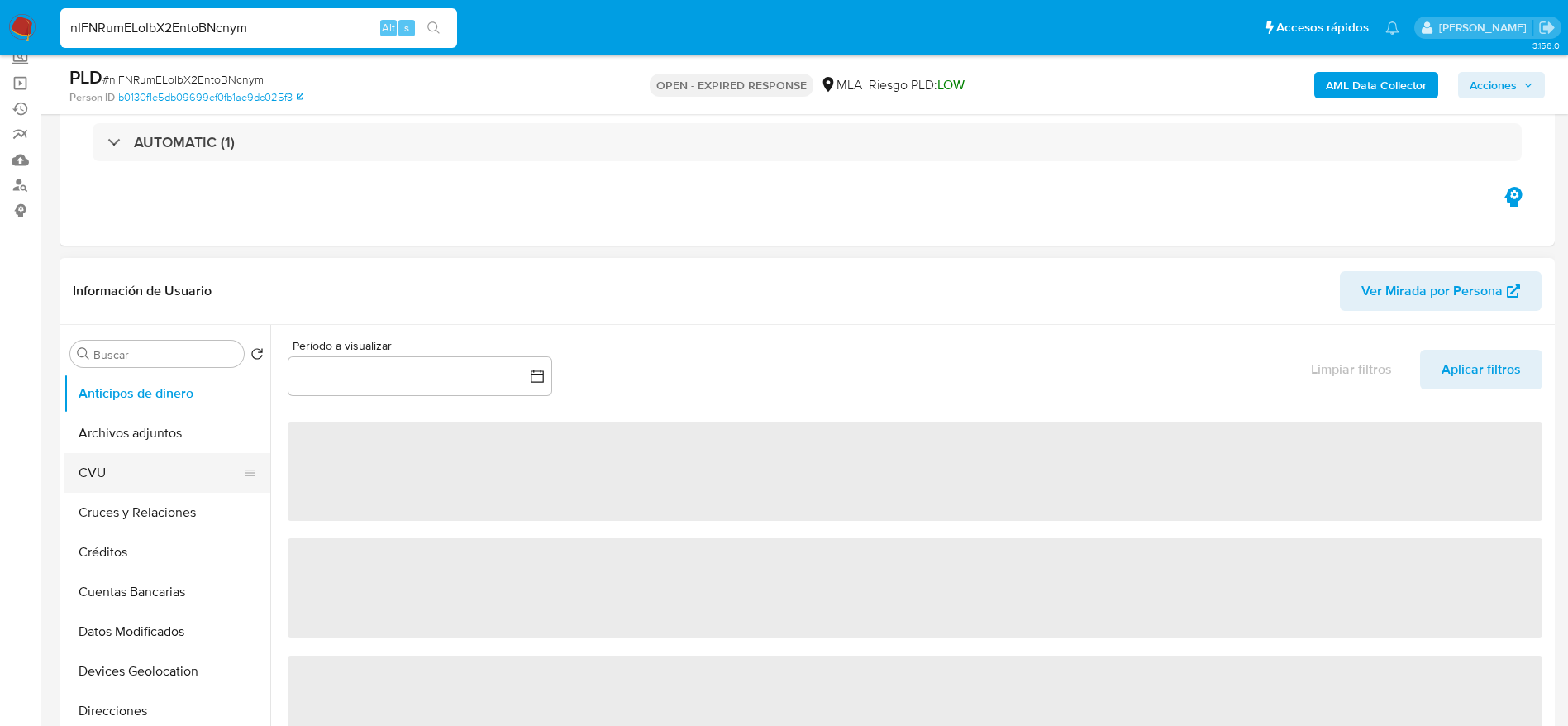
scroll to position [124, 0]
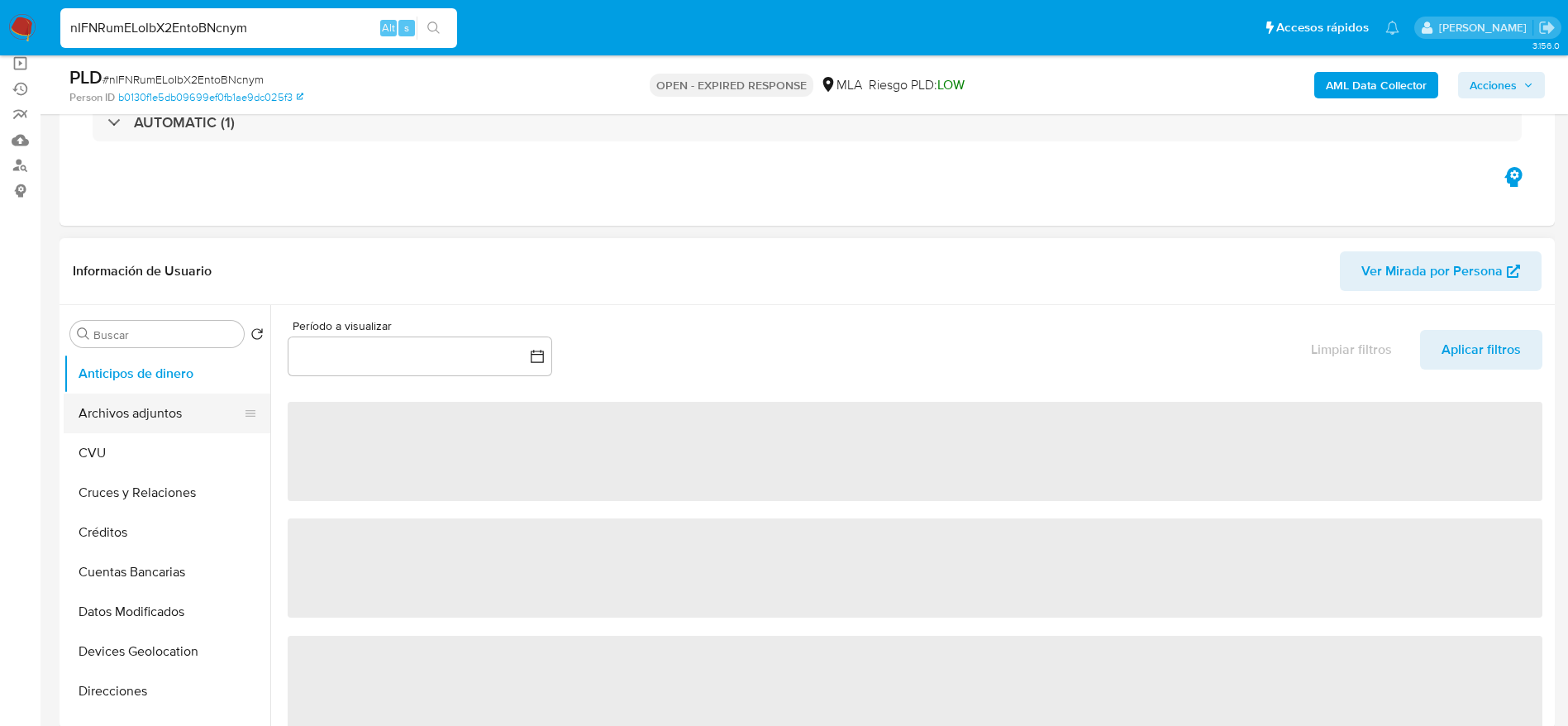
select select "10"
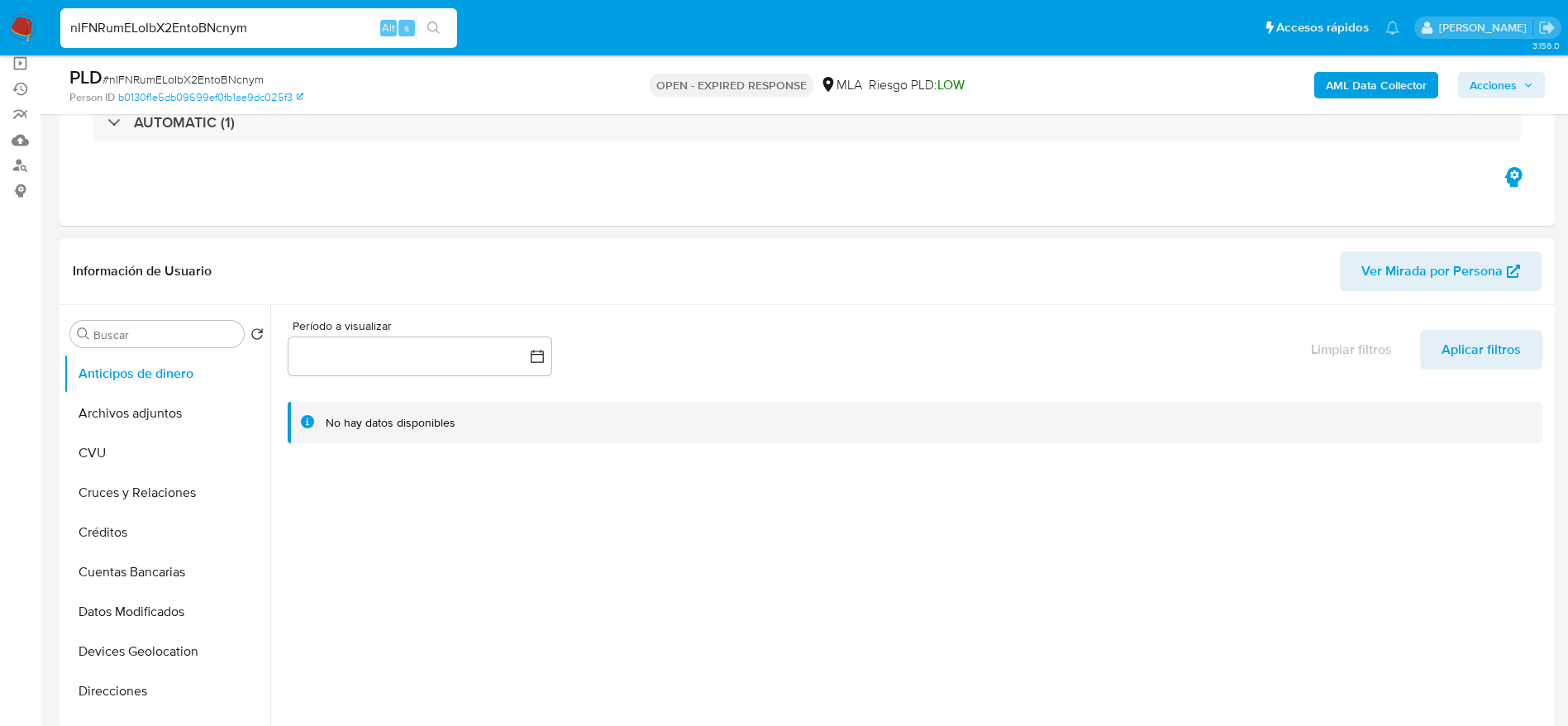
drag, startPoint x: 159, startPoint y: 408, endPoint x: 631, endPoint y: 443, distance: 473.3
click at [159, 409] on button "Archivos adjuntos" at bounding box center [167, 413] width 206 height 39
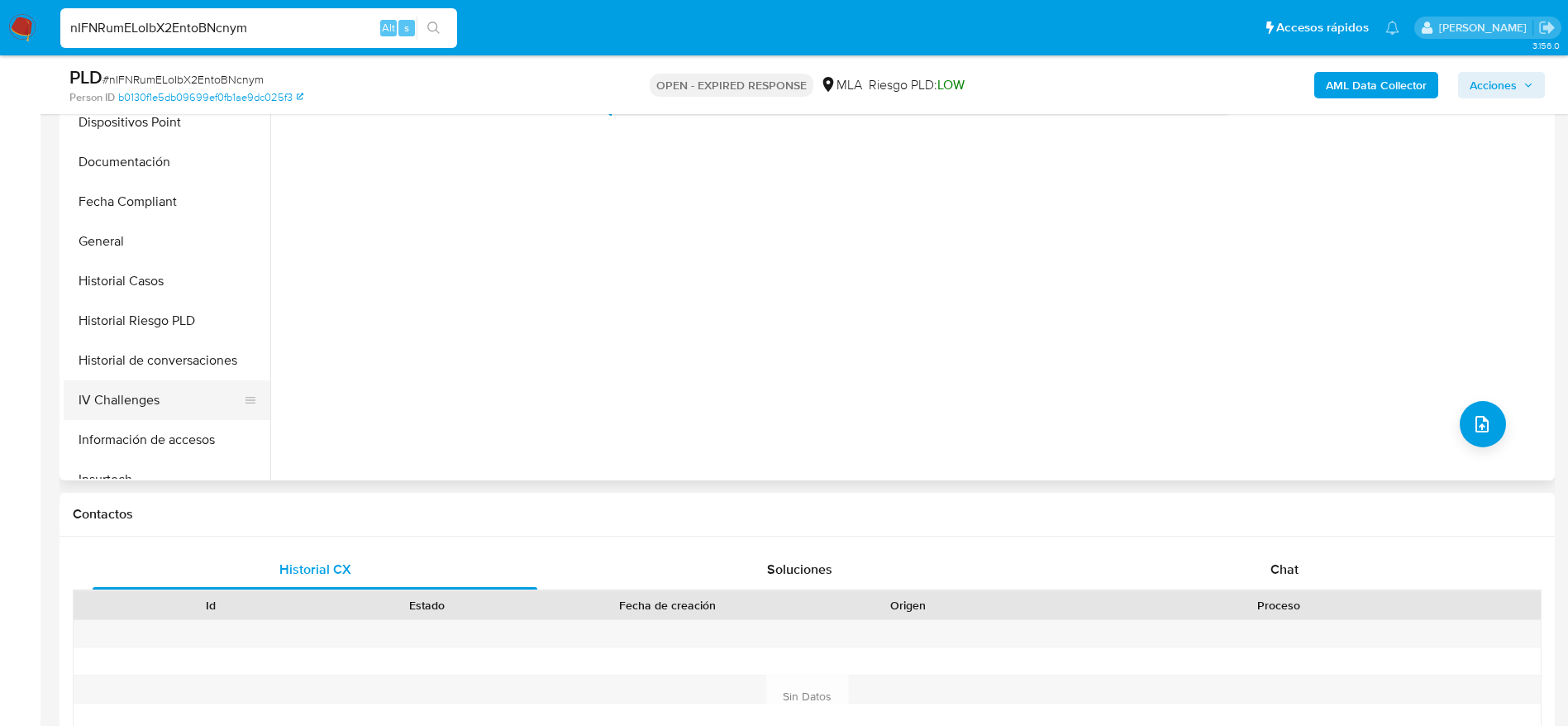
scroll to position [372, 0]
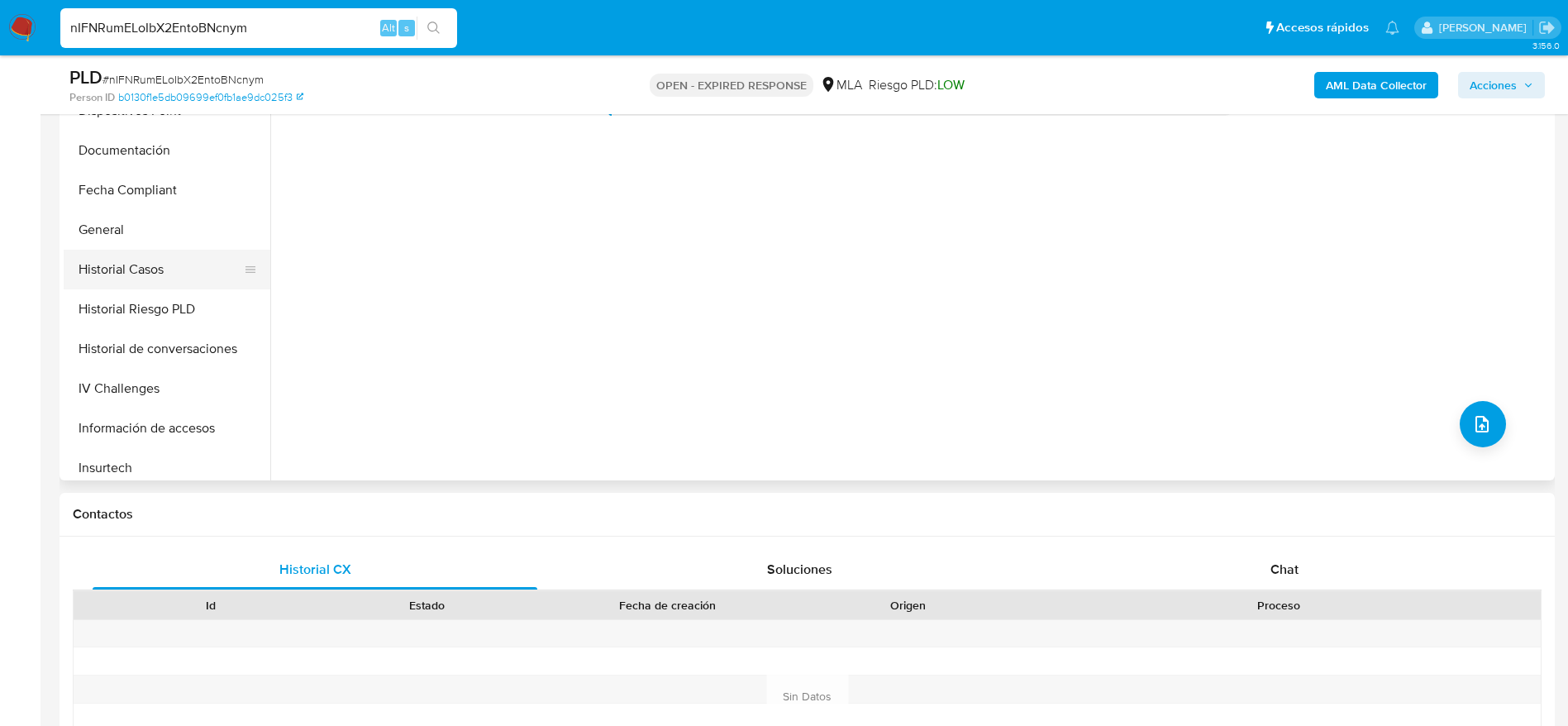
click at [149, 269] on button "Historial Casos" at bounding box center [160, 269] width 193 height 39
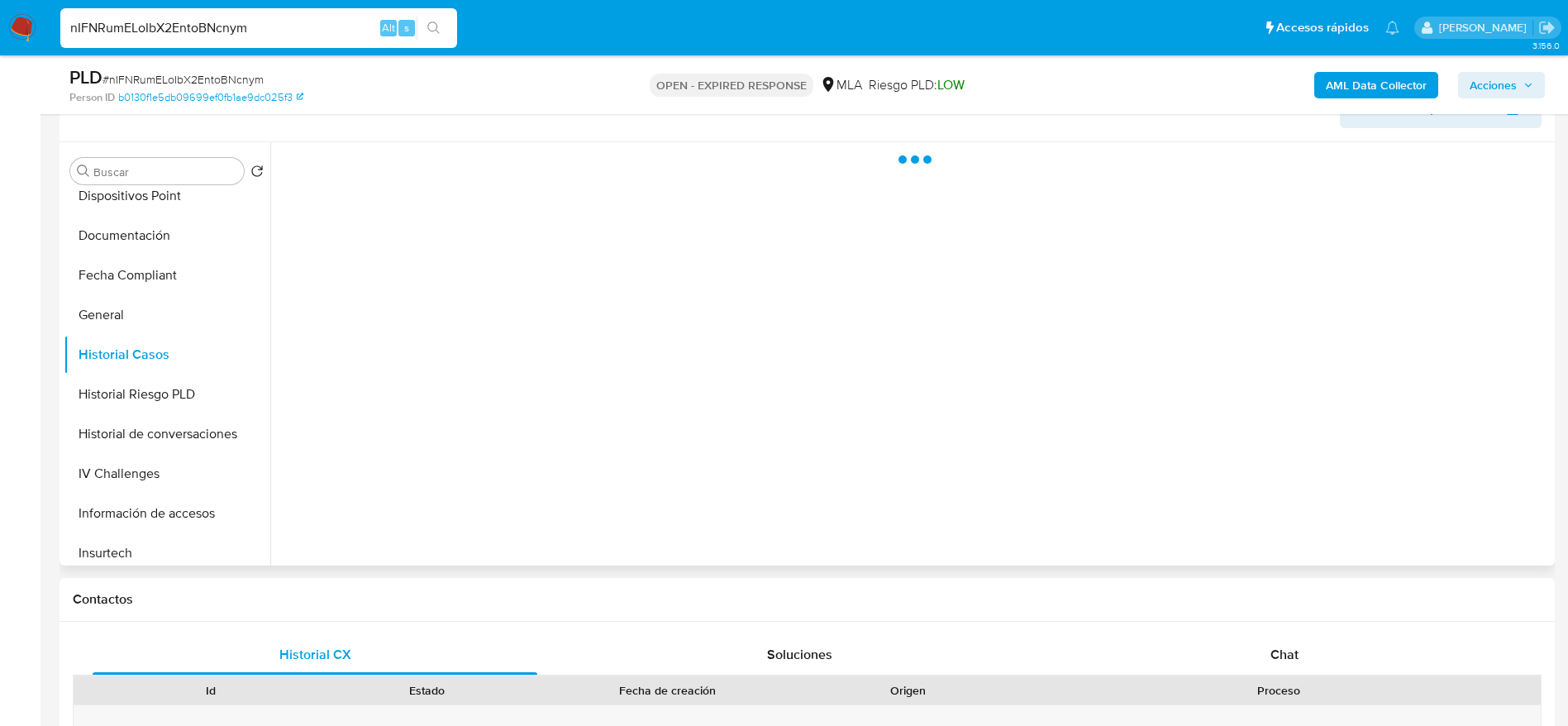
scroll to position [248, 0]
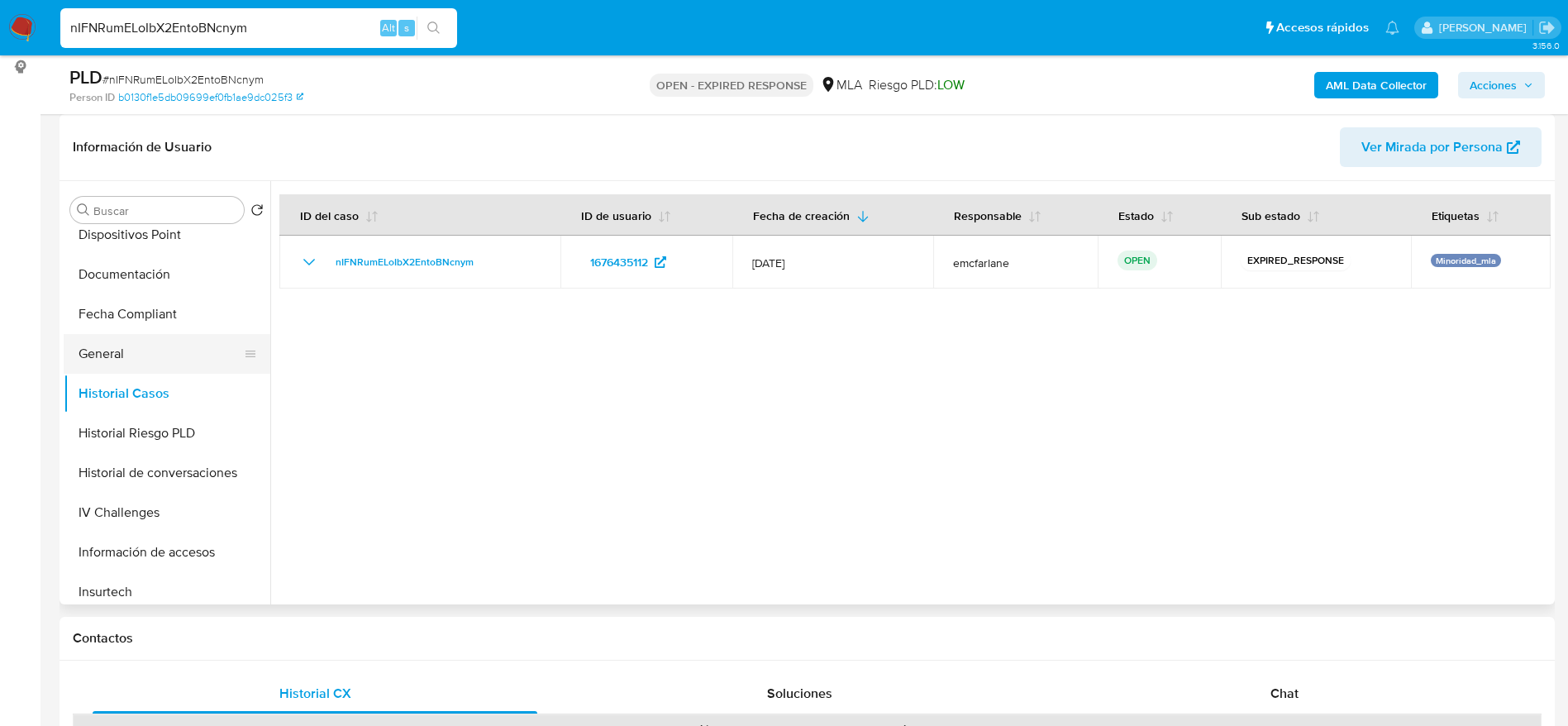
click at [117, 362] on button "General" at bounding box center [160, 353] width 193 height 39
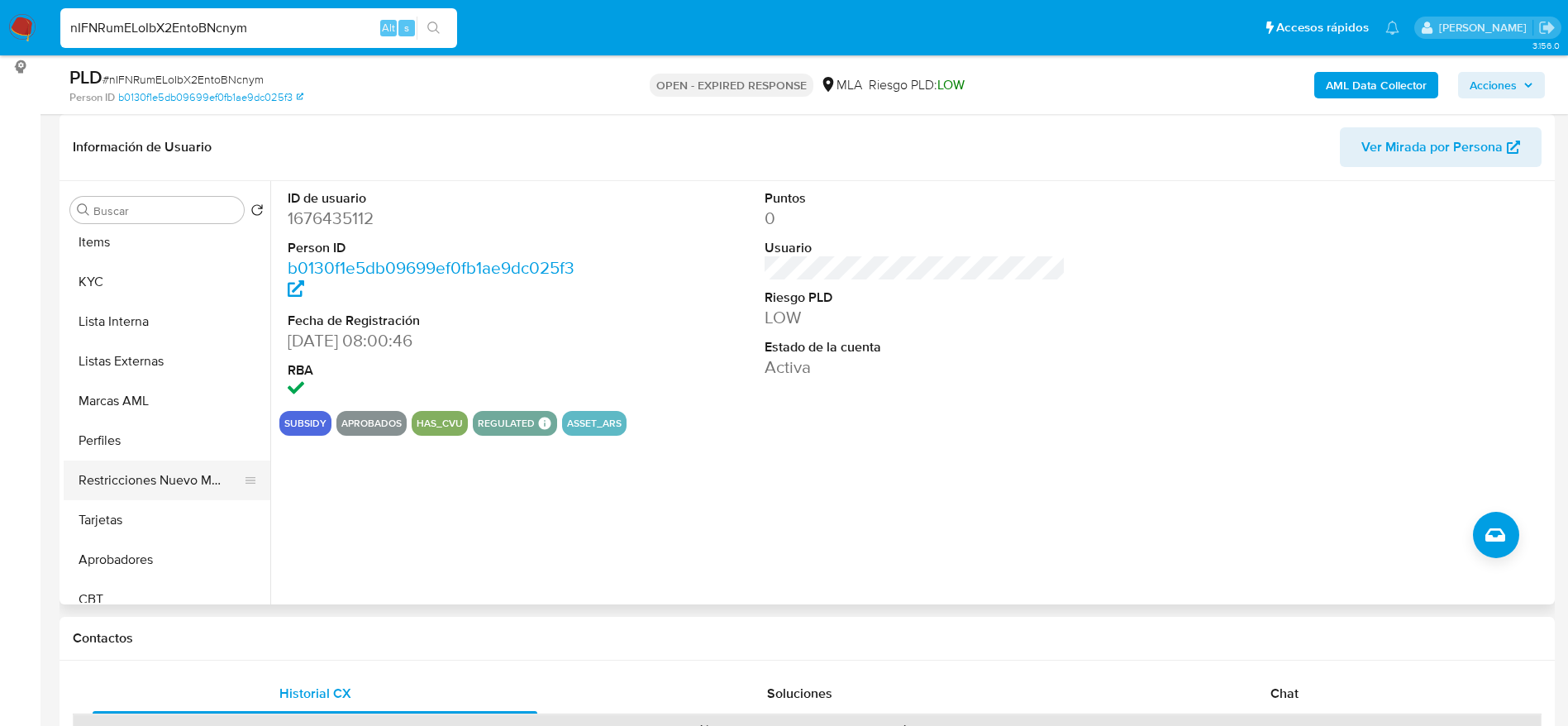
scroll to position [818, 0]
click at [165, 543] on button "Aprobadores" at bounding box center [167, 542] width 206 height 39
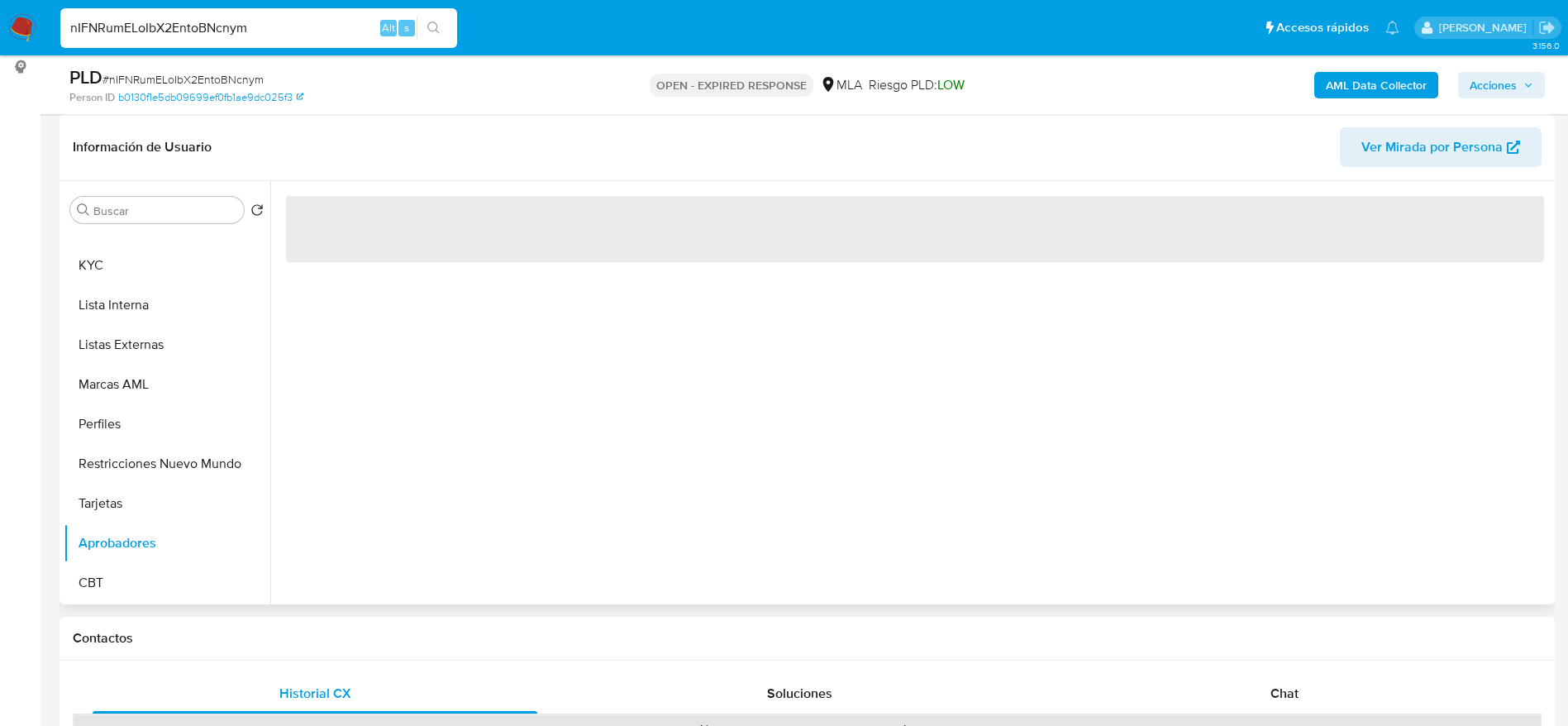
click at [380, 269] on div "‌" at bounding box center [916, 228] width 1272 height 94
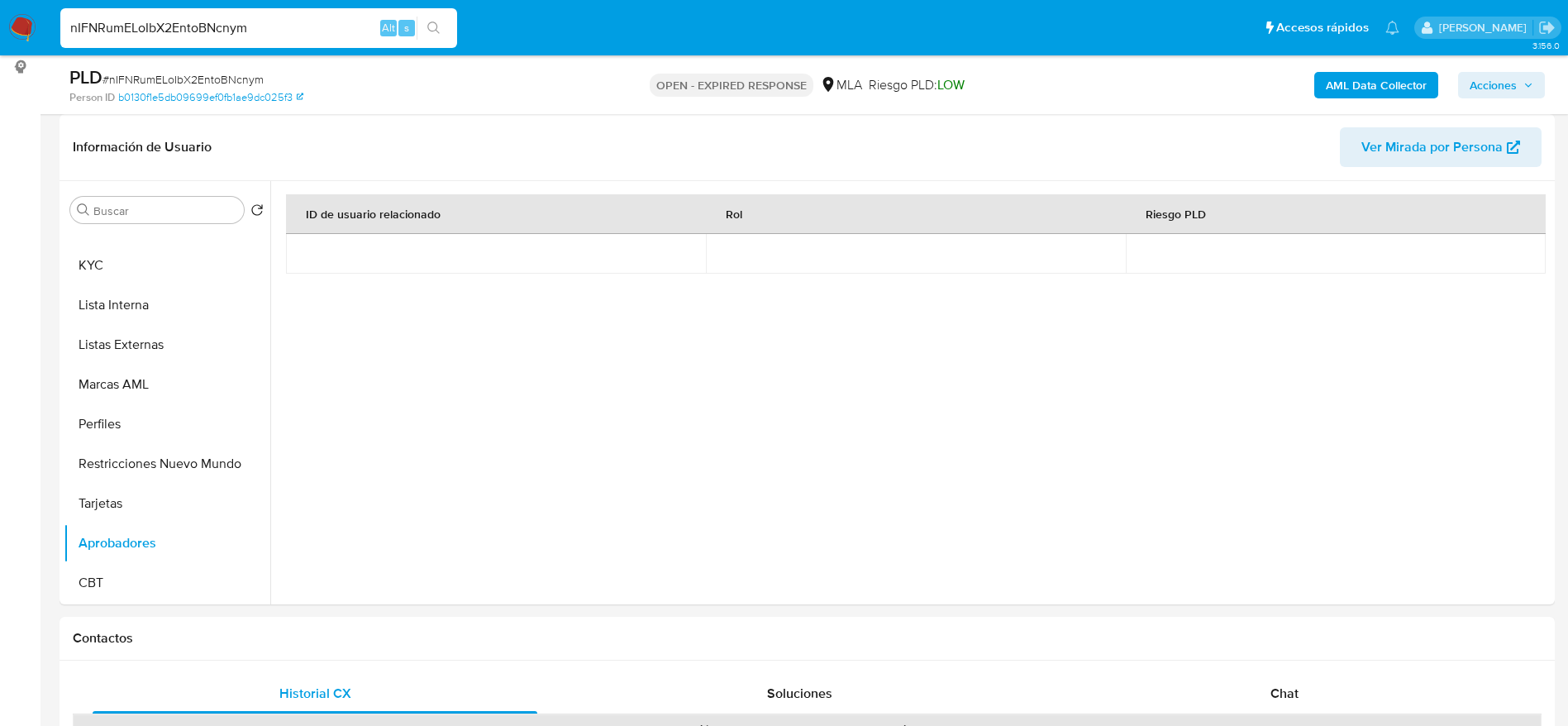
click at [278, 17] on input "nIFNRumELoIbX2EntoBNcnym" at bounding box center [259, 28] width 397 height 22
paste input "pzfnU7fgTsK9F2EctjIc5fpo"
type input "pzfnU7fgTsK9F2EctjIc5fpo"
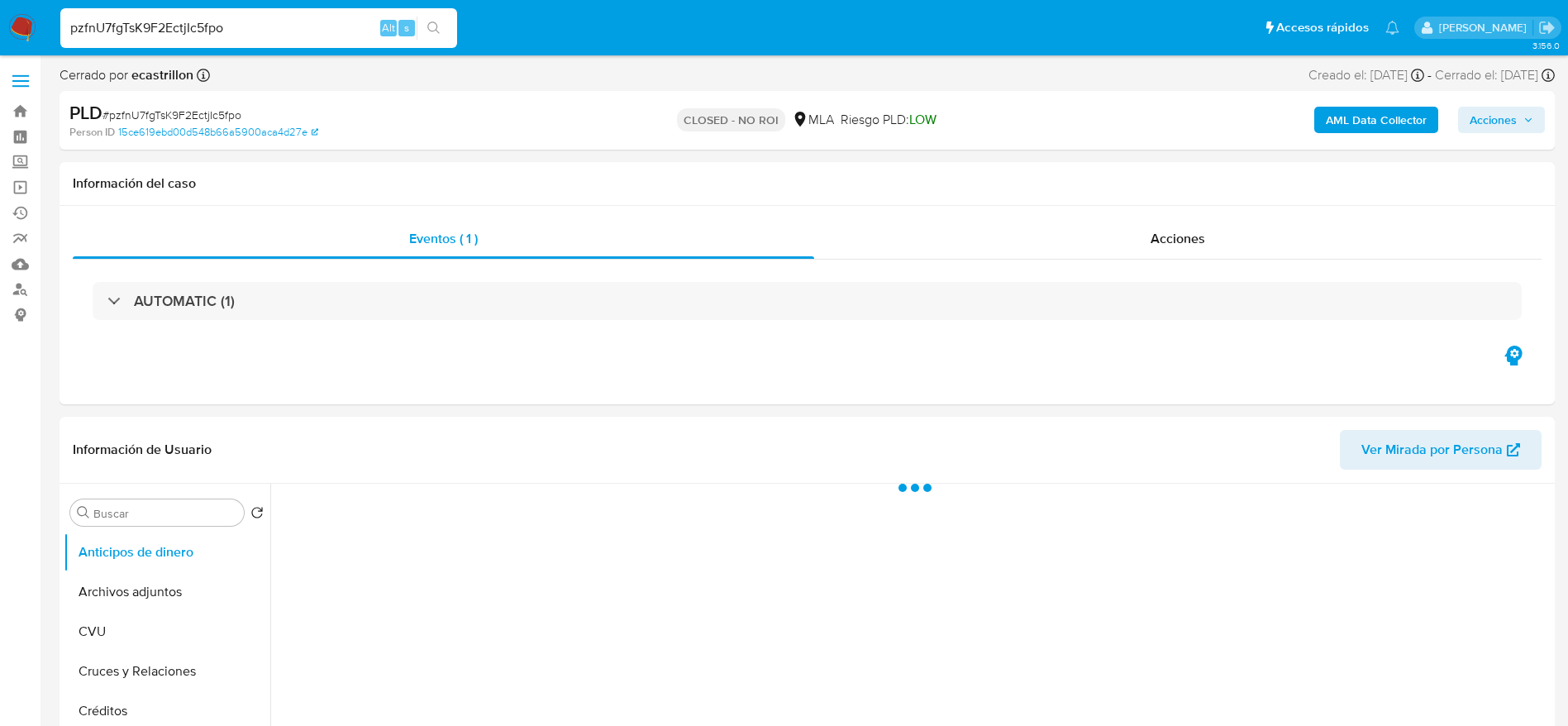
select select "10"
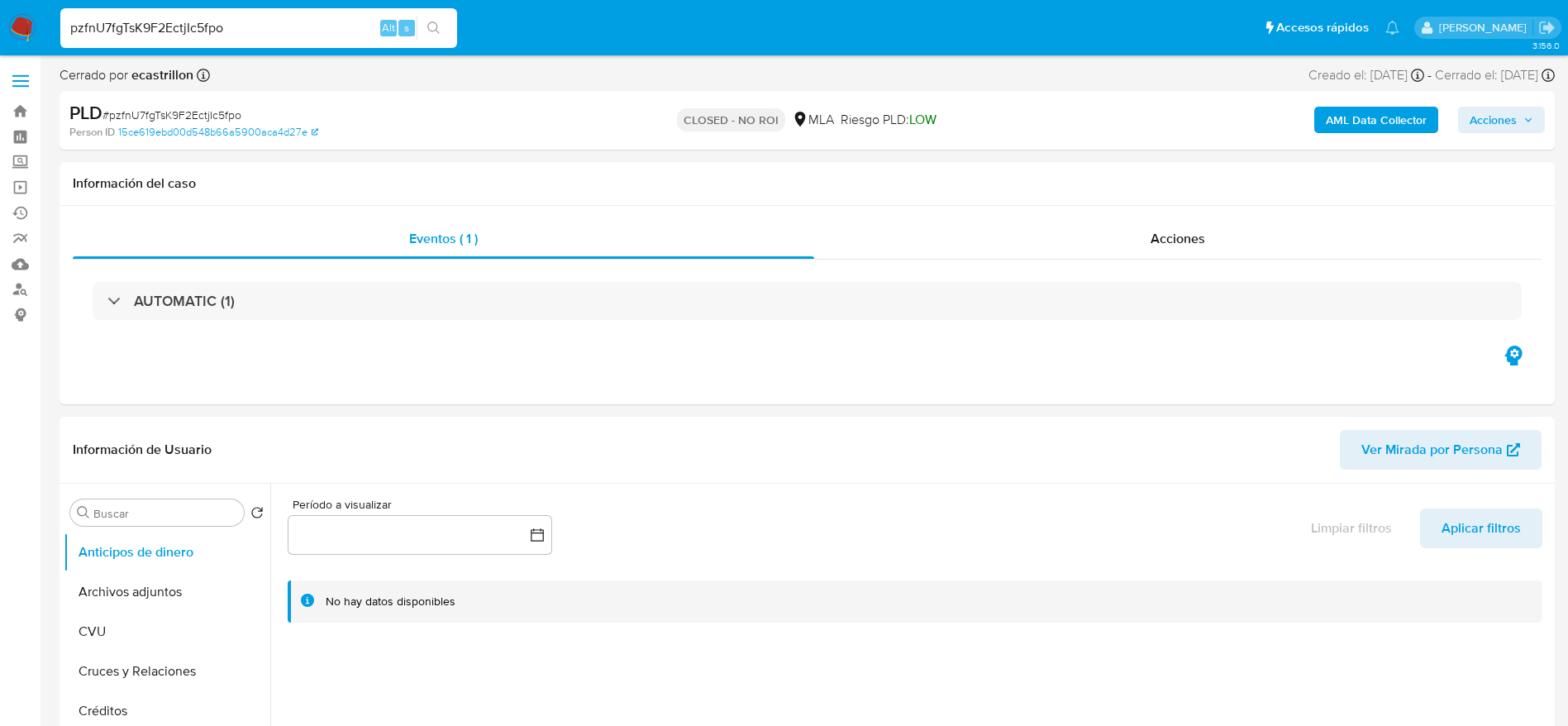
click at [282, 27] on input "pzfnU7fgTsK9F2EctjIc5fpo" at bounding box center [259, 28] width 397 height 22
paste input "J4JXtR9WDsmU7RcCJmgnnqEp"
type input "J4JXtR9WDsmU7RcCJmgnnqEp"
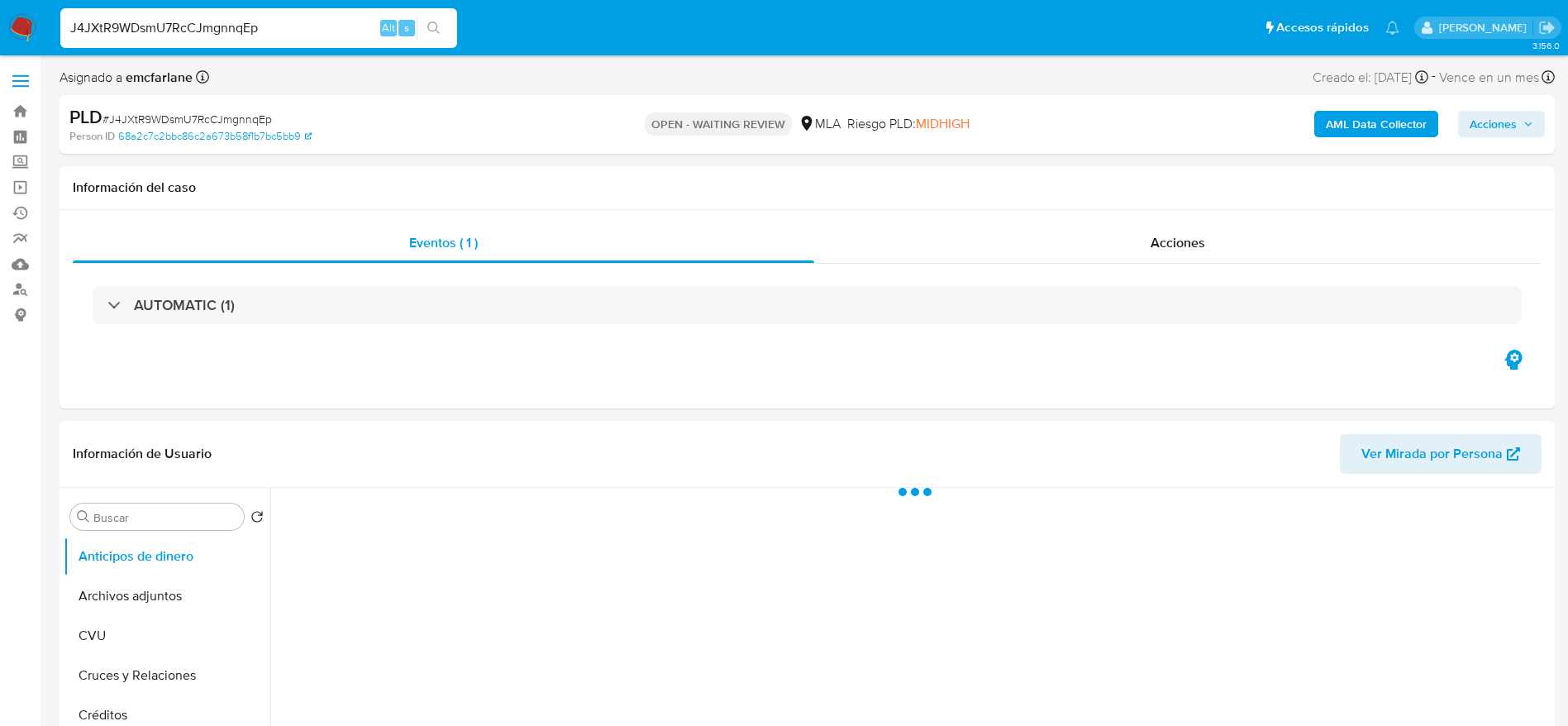
select select "10"
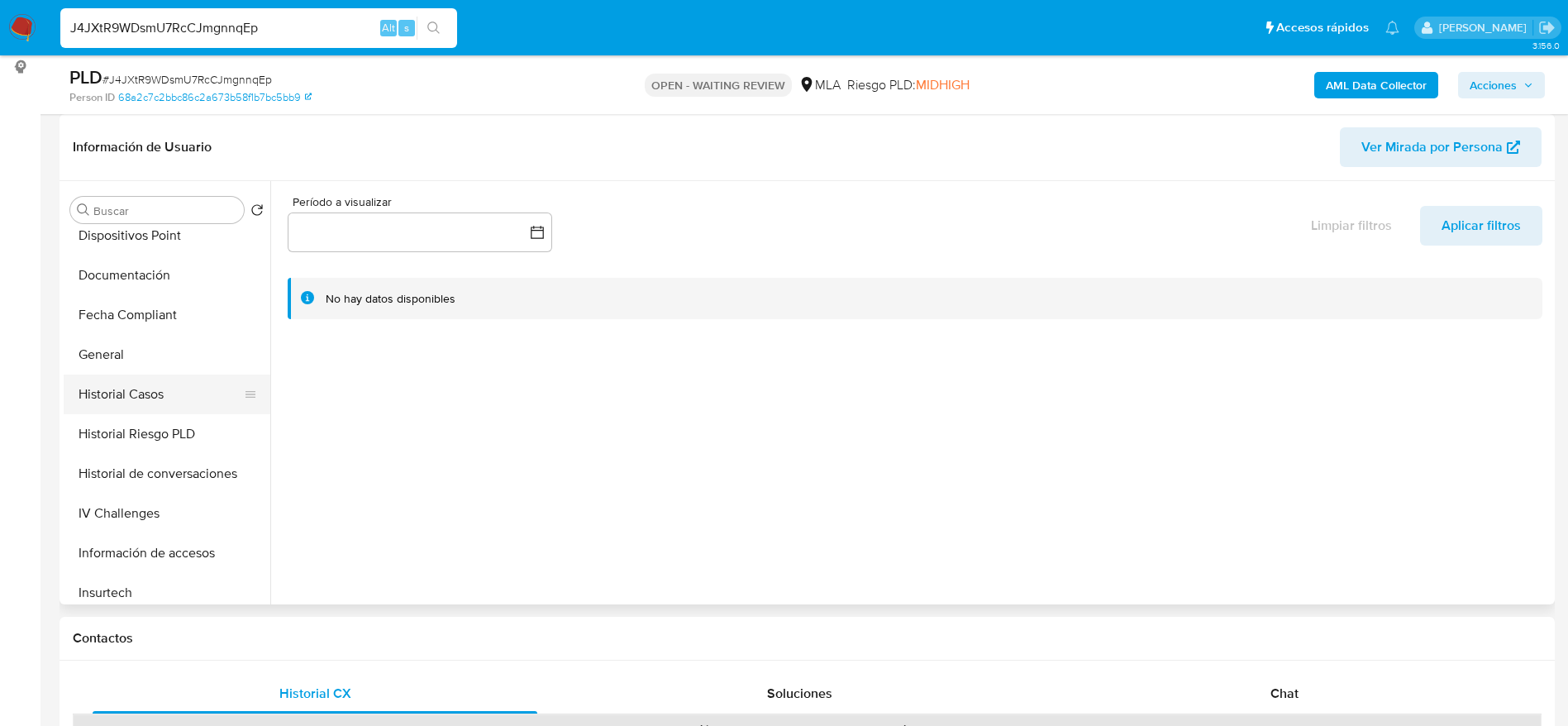
scroll to position [372, 0]
click at [143, 355] on button "General" at bounding box center [160, 353] width 193 height 39
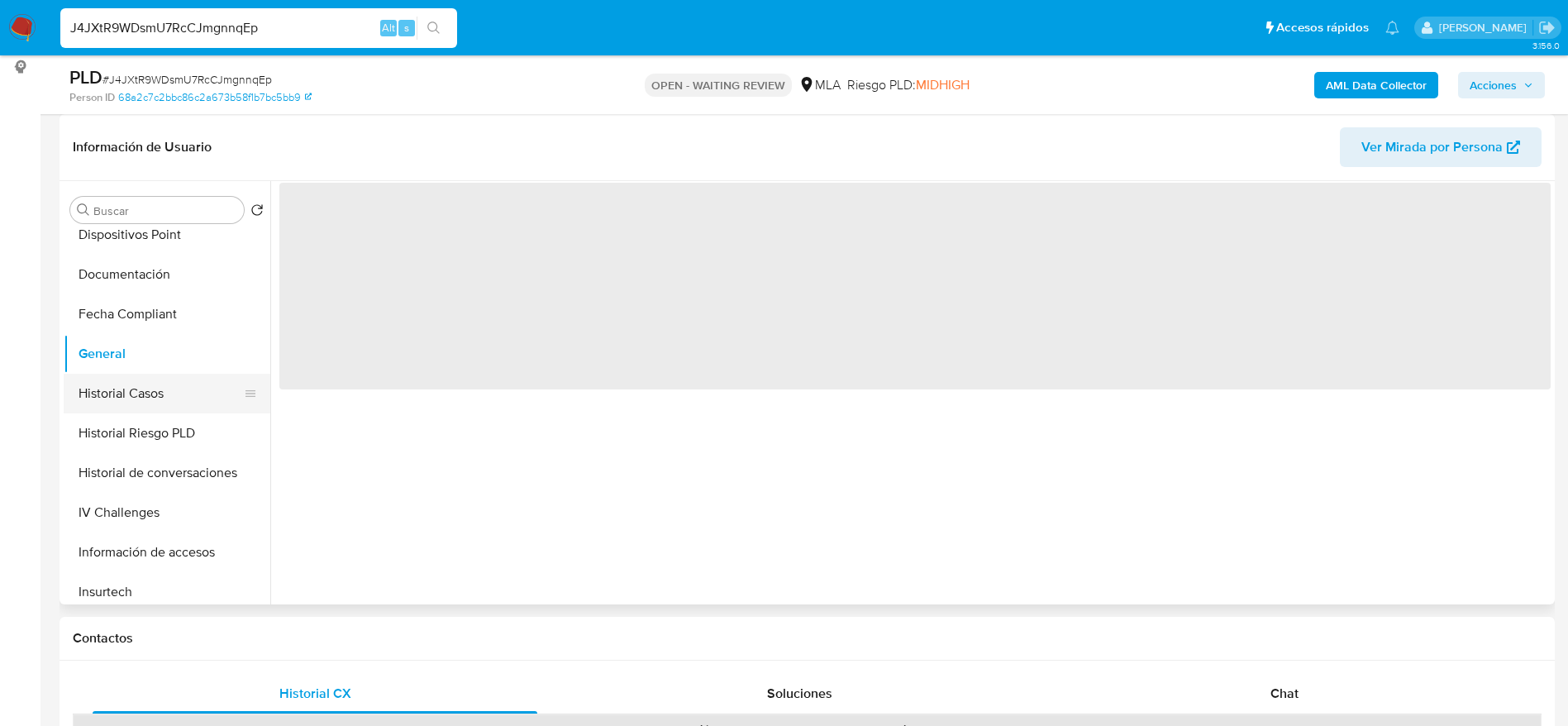
click at [143, 402] on button "Historial Casos" at bounding box center [160, 393] width 193 height 39
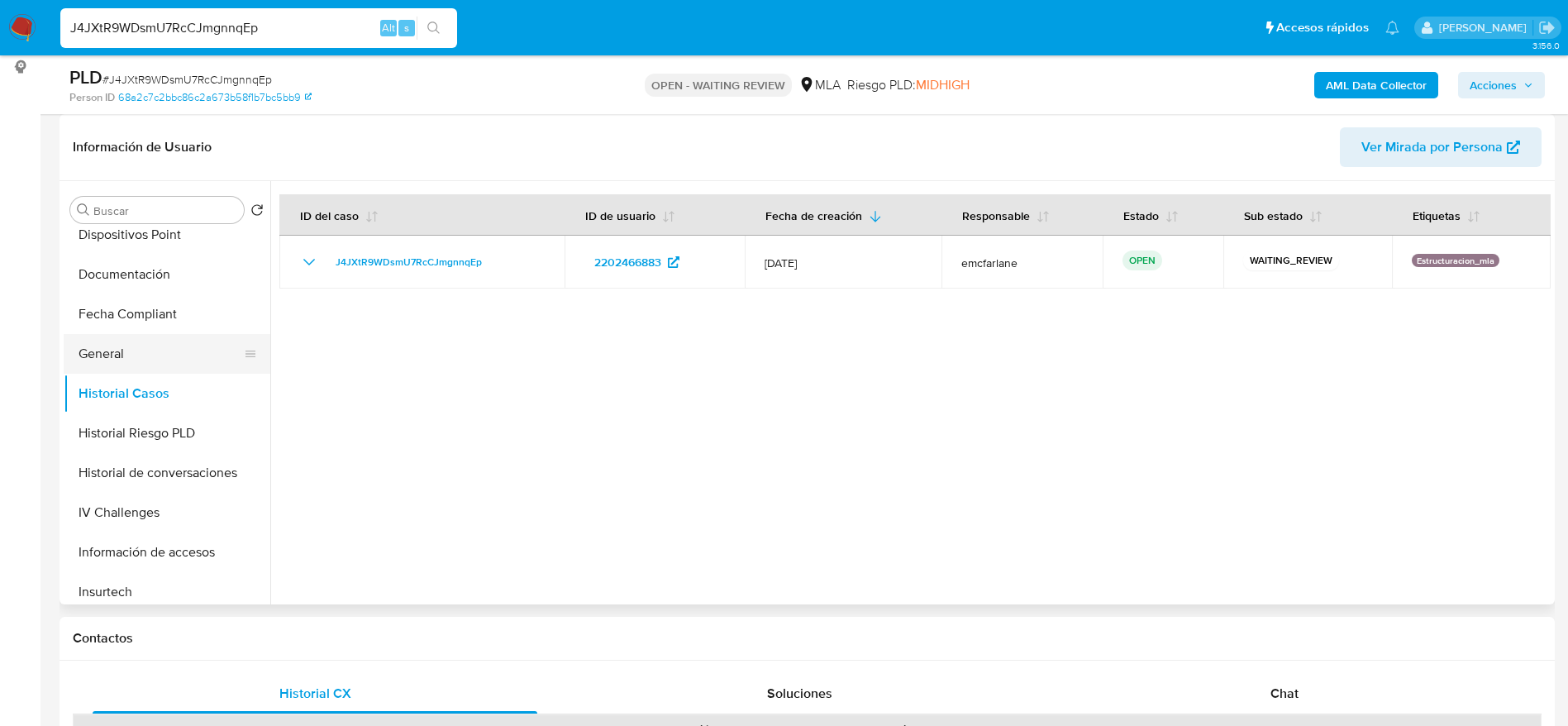
click at [126, 350] on button "General" at bounding box center [160, 353] width 193 height 39
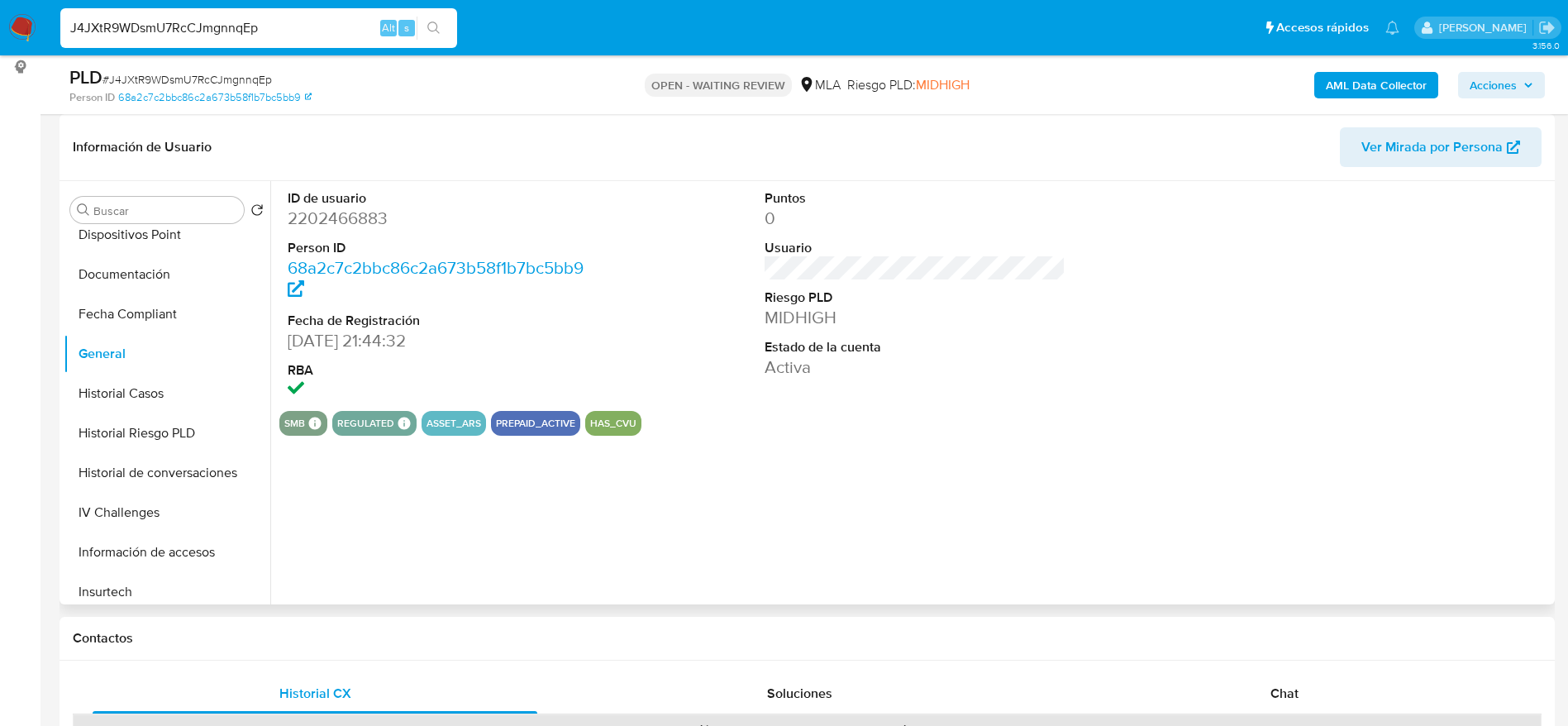
click at [351, 224] on dd "2202466883" at bounding box center [438, 218] width 302 height 23
copy dd "2202466883"
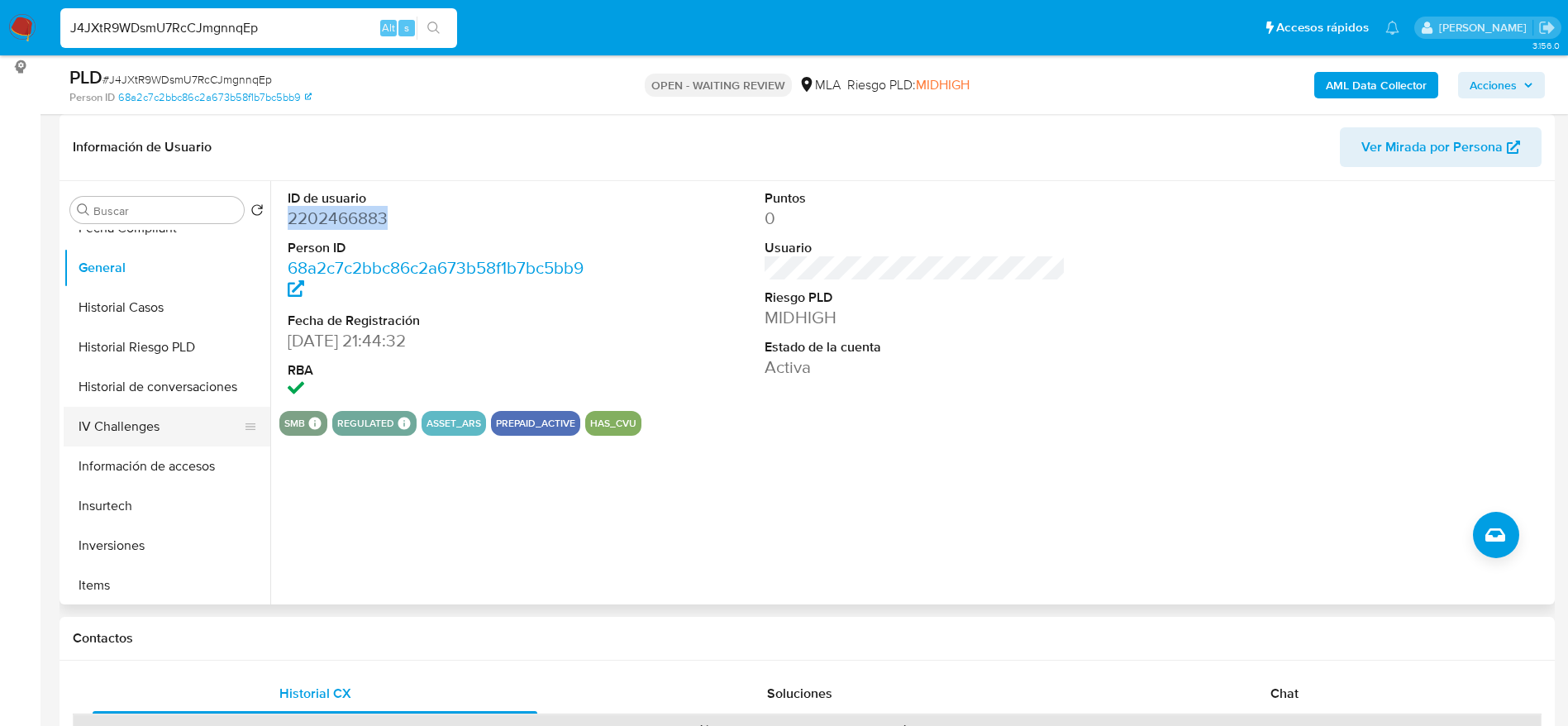
scroll to position [620, 0]
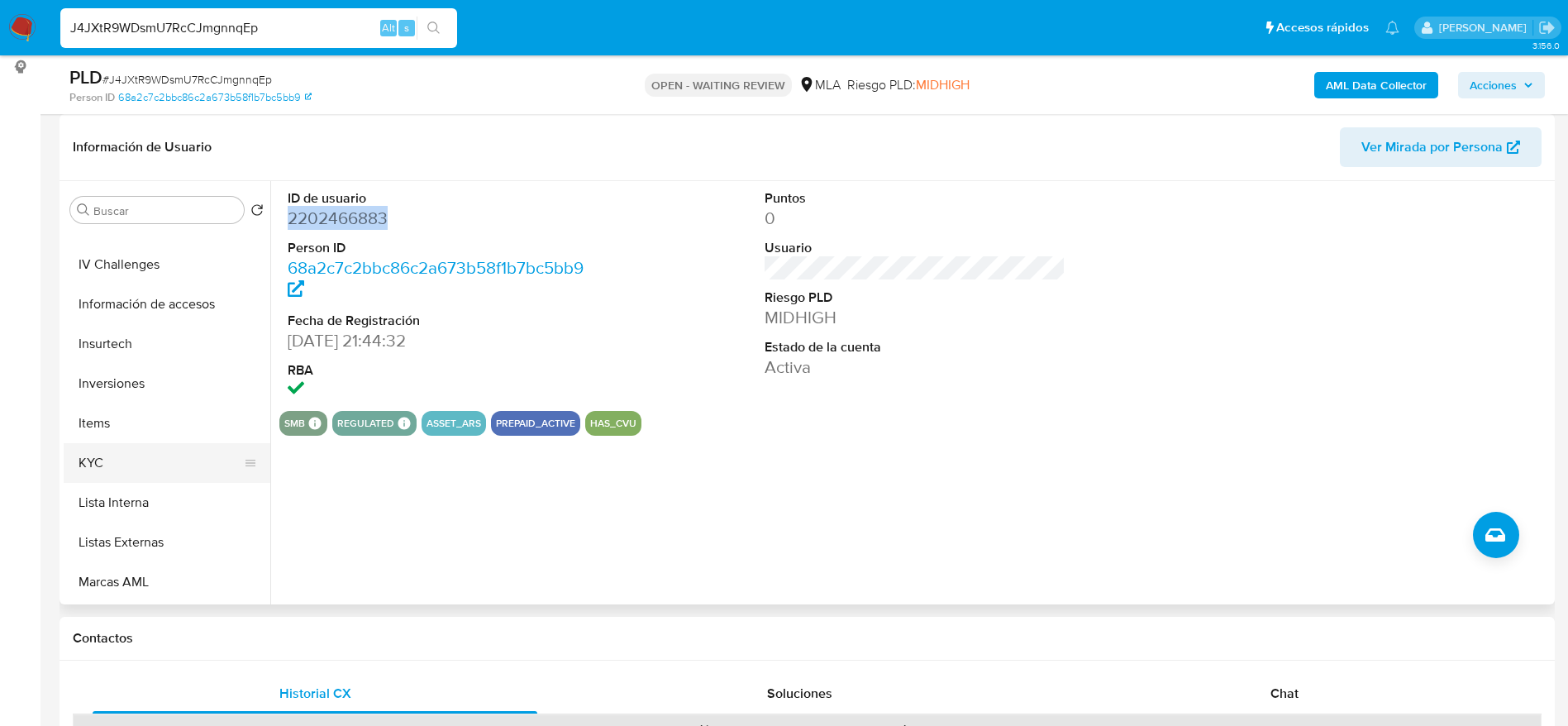
click at [118, 445] on button "KYC" at bounding box center [160, 463] width 193 height 39
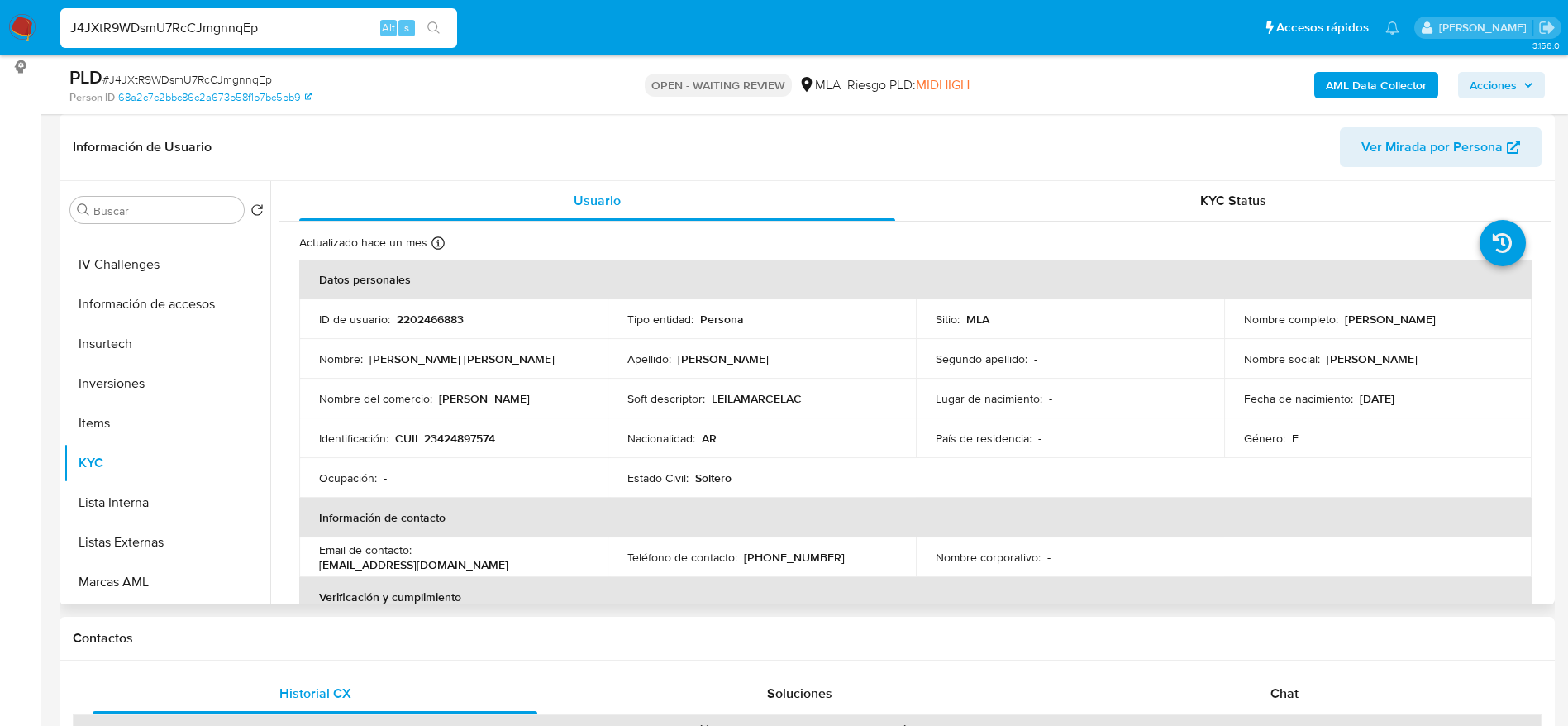
click at [460, 451] on td "Identificación : CUIL 23424897574" at bounding box center [453, 437] width 309 height 39
click at [456, 447] on td "Identificación : CUIL 23424897574" at bounding box center [453, 437] width 309 height 39
click at [455, 442] on p "CUIL 23424897574" at bounding box center [445, 438] width 100 height 15
click at [455, 441] on p "CUIL 23424897574" at bounding box center [445, 438] width 100 height 15
copy p "23424897574"
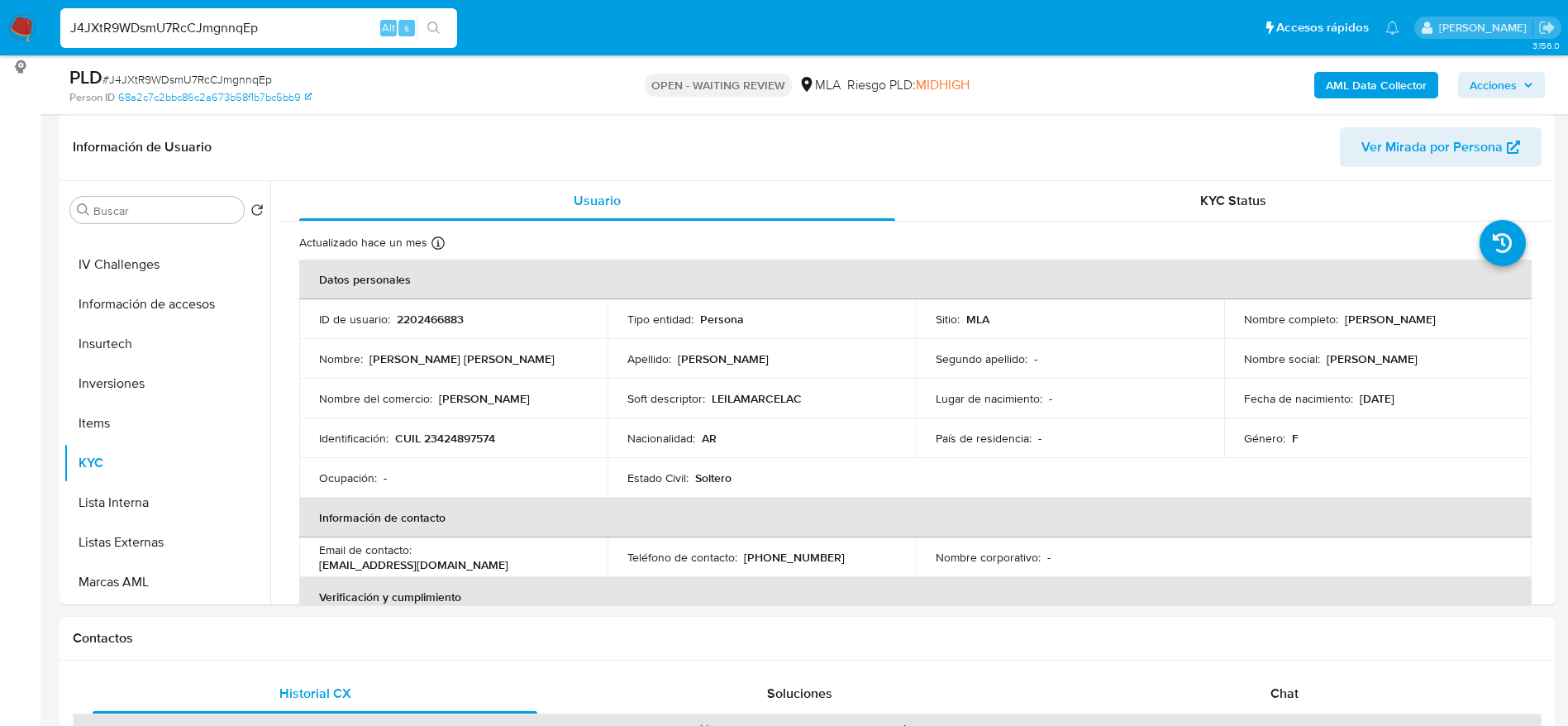
click at [877, 618] on div "Contactos" at bounding box center [807, 639] width 1495 height 44
click at [296, 26] on input "J4JXtR9WDsmU7RcCJmgnnqEp" at bounding box center [259, 28] width 397 height 22
paste input "6ukbKzDNZ3XVJjW6rhmiTEKr"
type input "6ukbKzDNZ3XVJjW6rhmiTEKr"
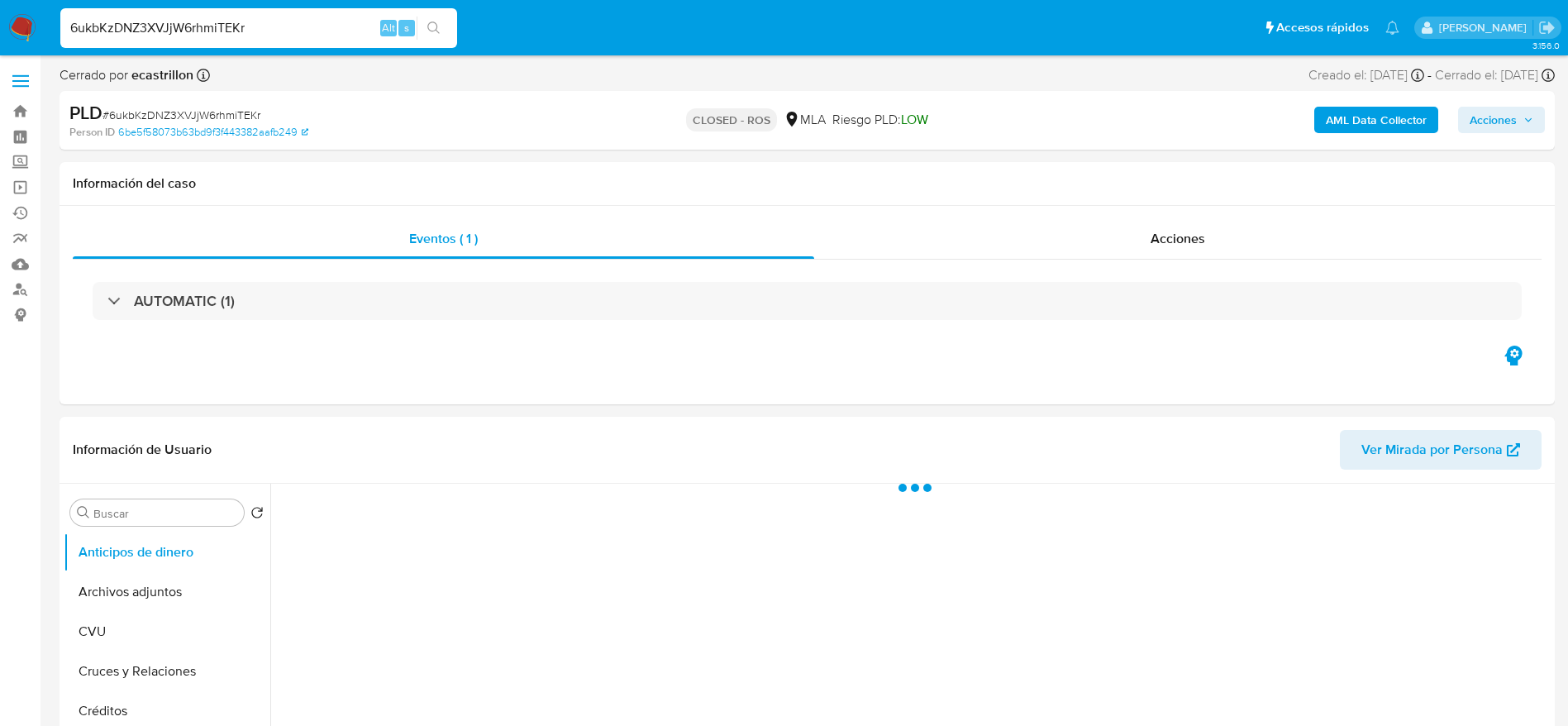
select select "10"
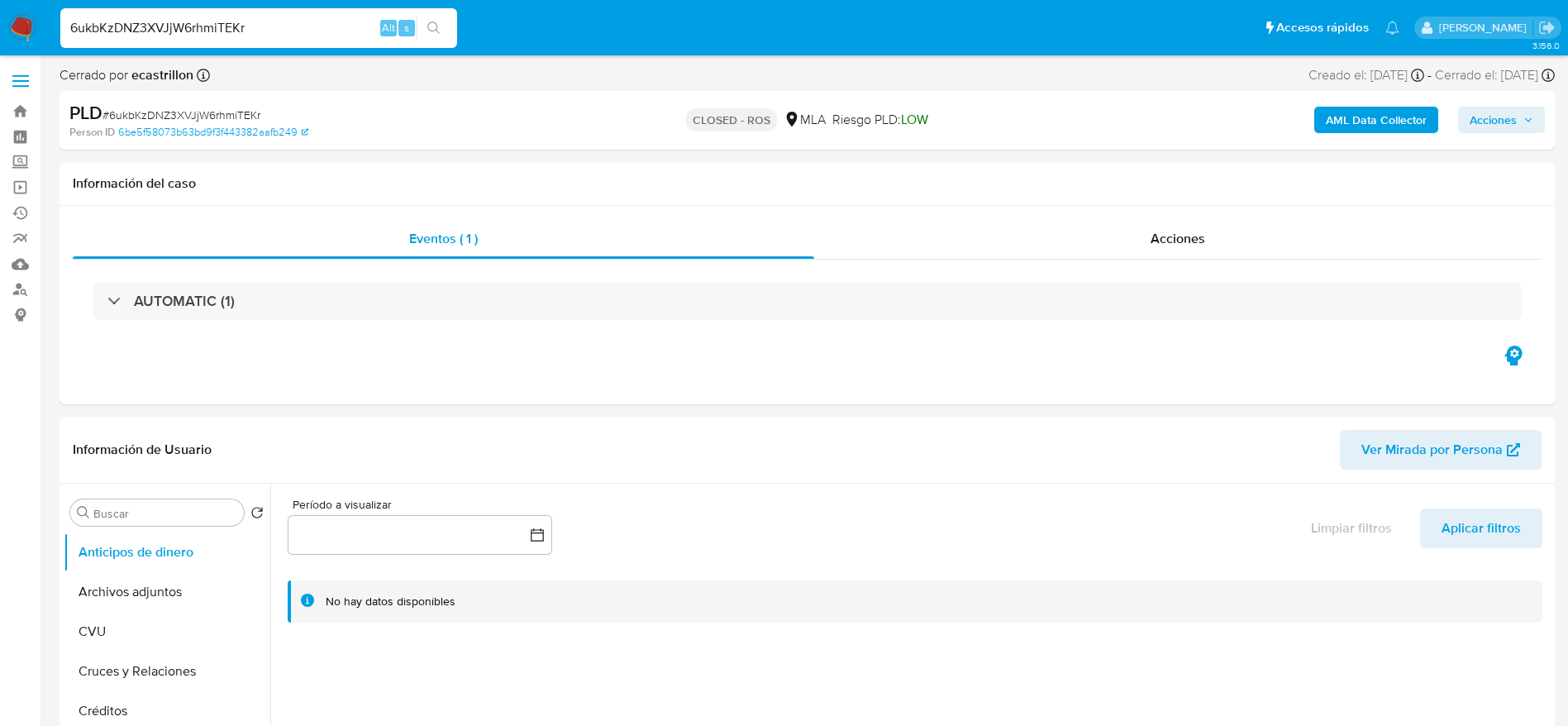
click at [352, 20] on input "6ukbKzDNZ3XVJjW6rhmiTEKr" at bounding box center [259, 28] width 397 height 22
paste input "t9iFkCiW4GxTBi115GCHkclv"
type input "t9iFkCiW4GxTBi115GCHkclv"
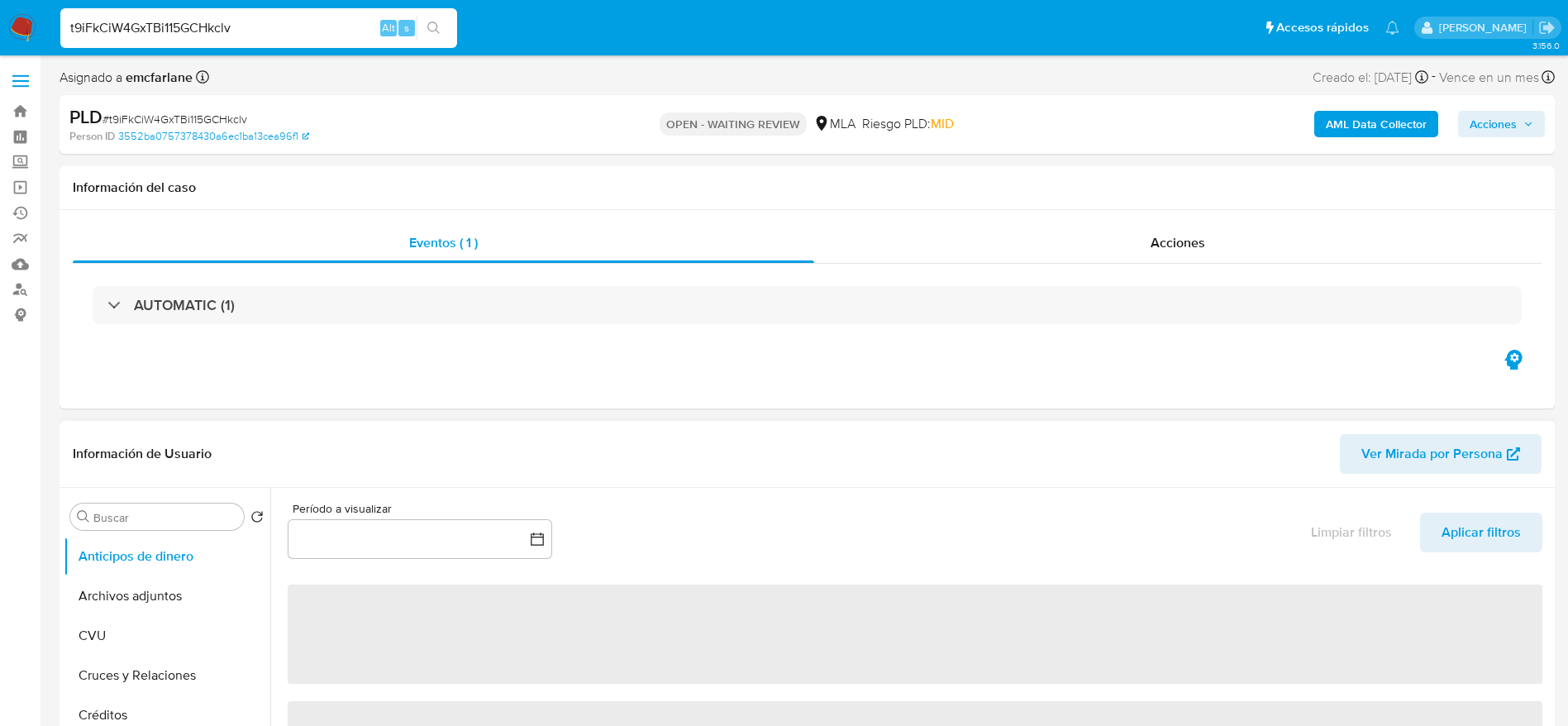
select select "10"
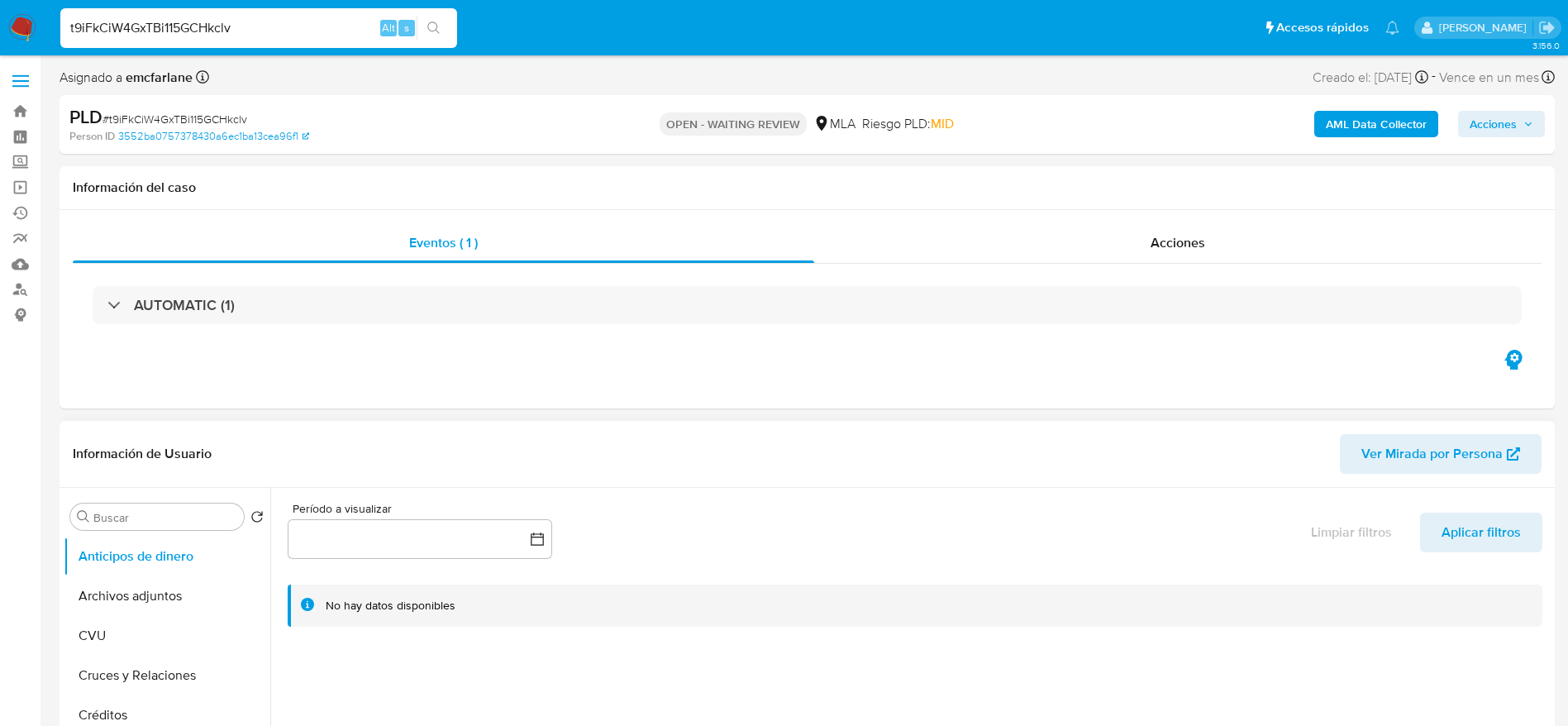
scroll to position [496, 0]
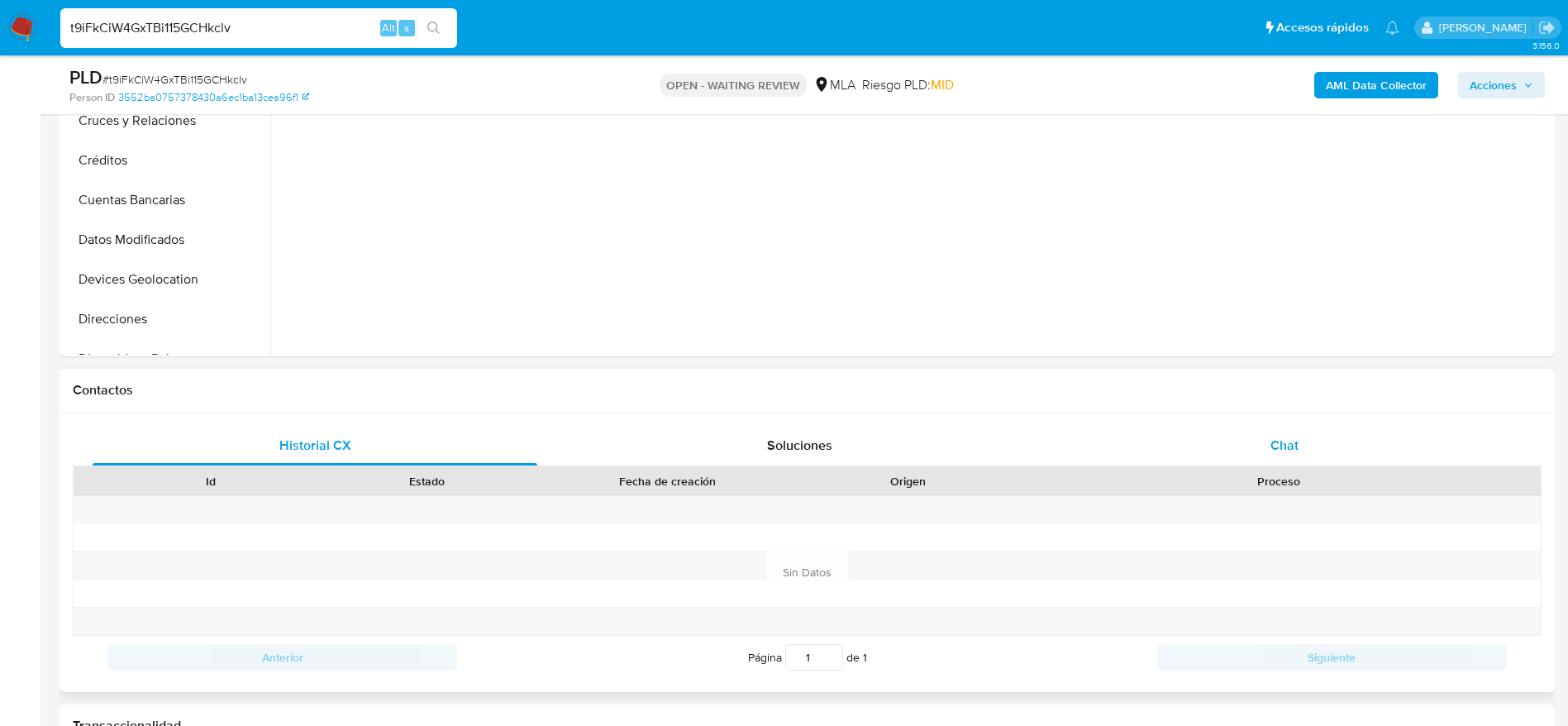
click at [1279, 452] on span "Chat" at bounding box center [1285, 445] width 28 height 19
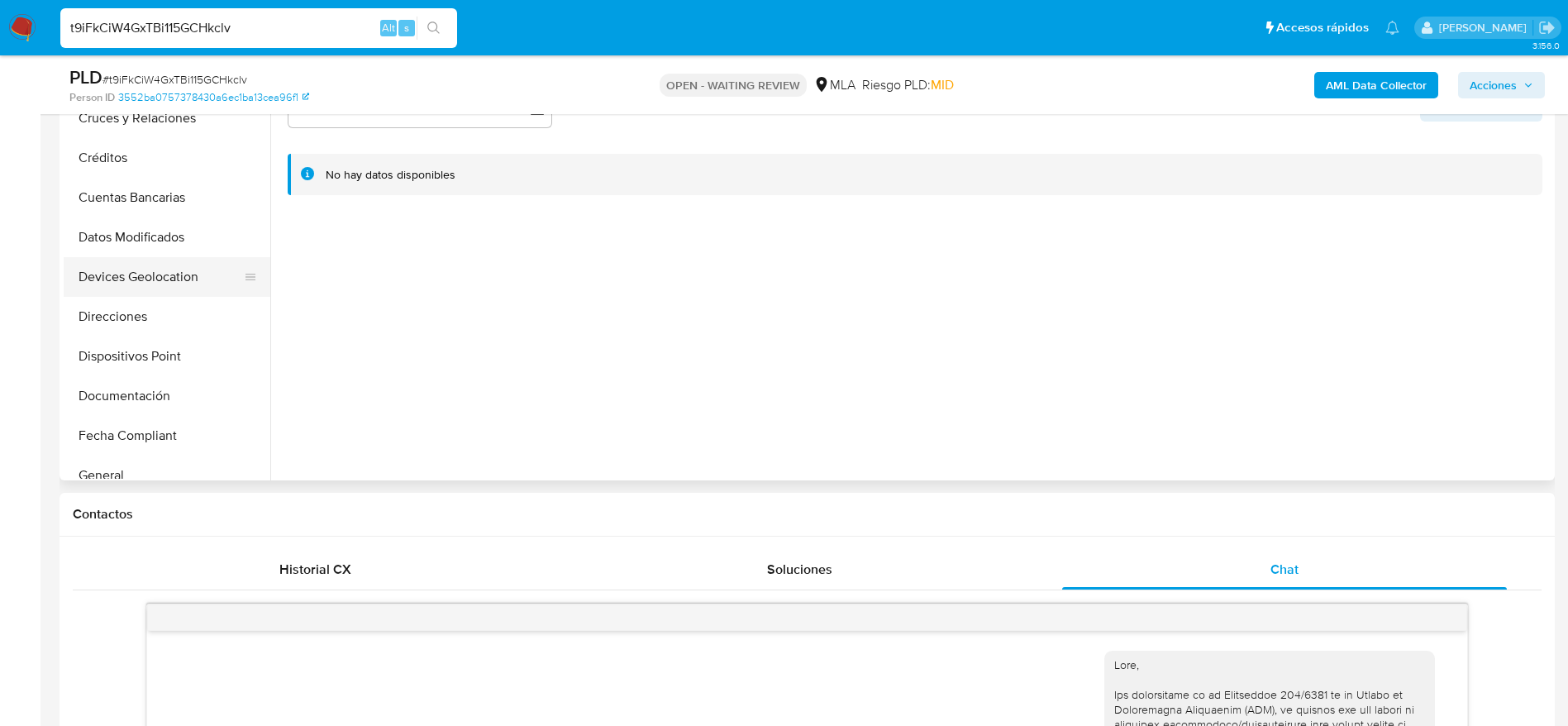
scroll to position [248, 0]
click at [139, 399] on button "Historial Casos" at bounding box center [160, 393] width 193 height 39
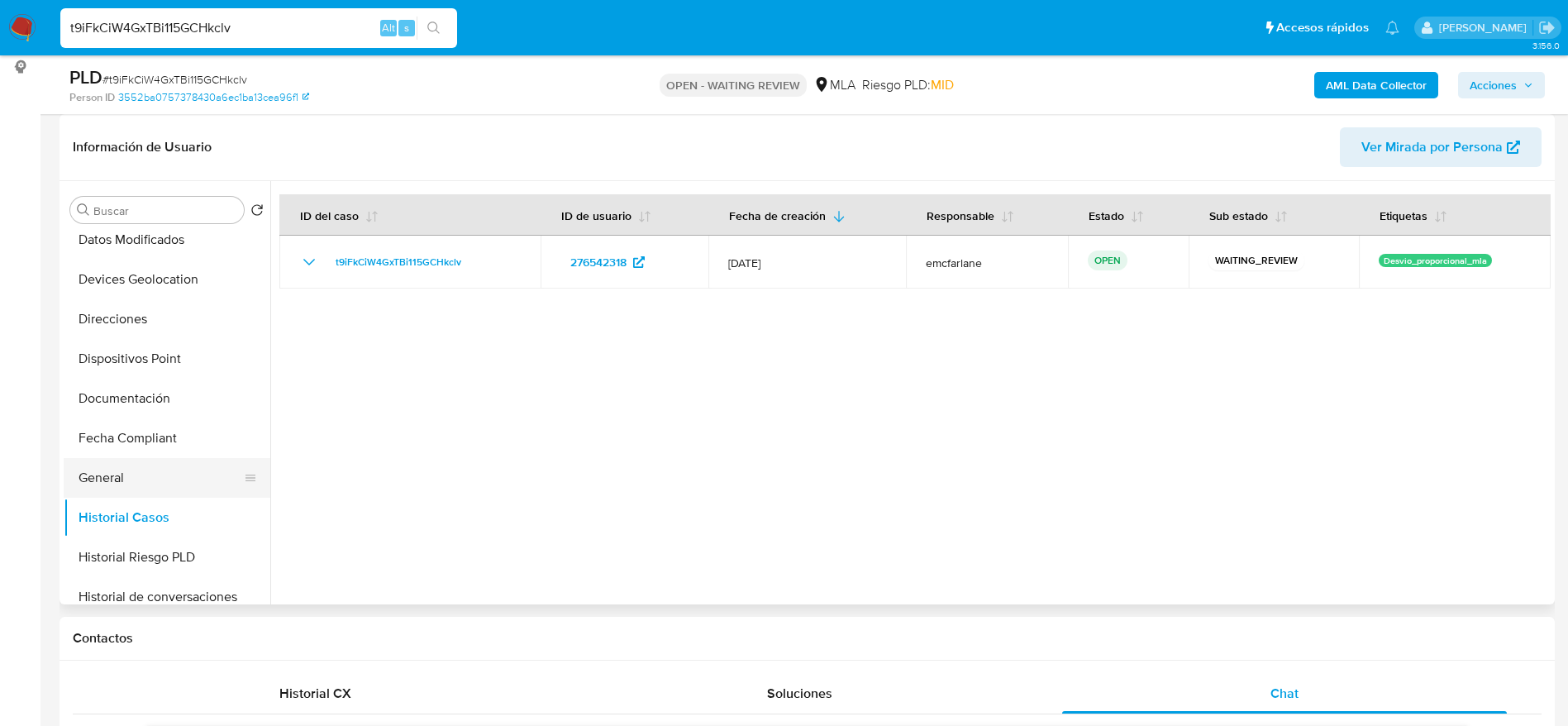
click at [137, 483] on button "General" at bounding box center [160, 478] width 193 height 39
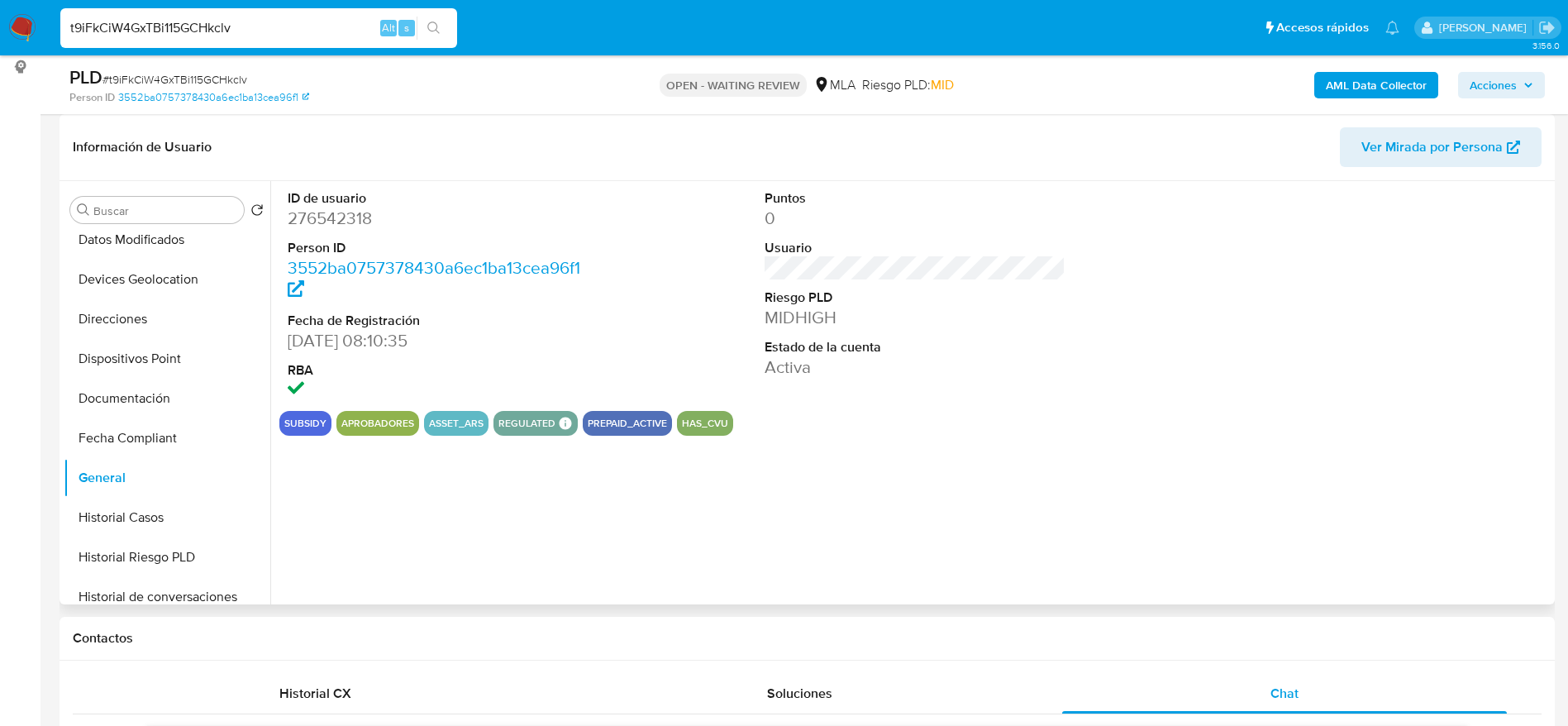
click at [325, 223] on dd "276542318" at bounding box center [438, 218] width 302 height 23
copy dd "276542318"
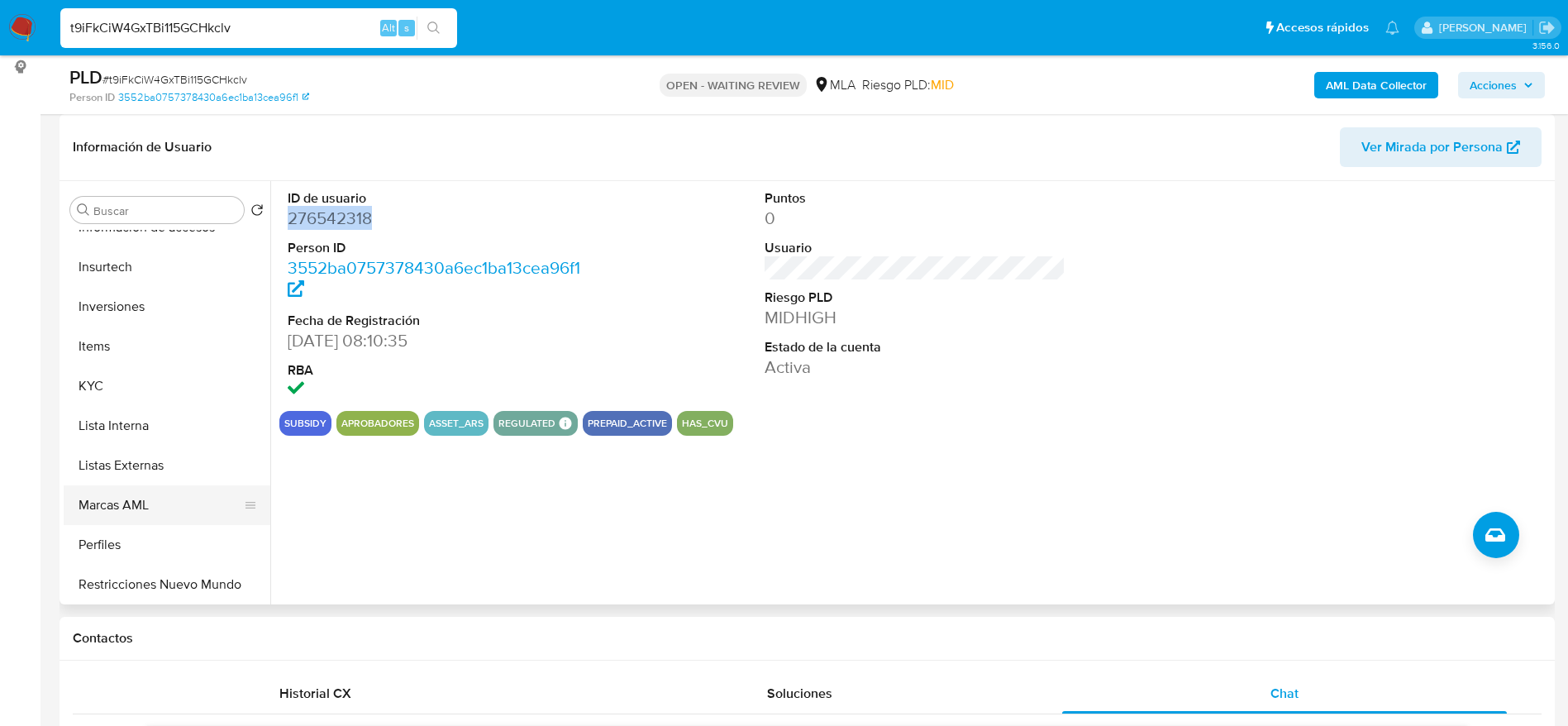
scroll to position [744, 0]
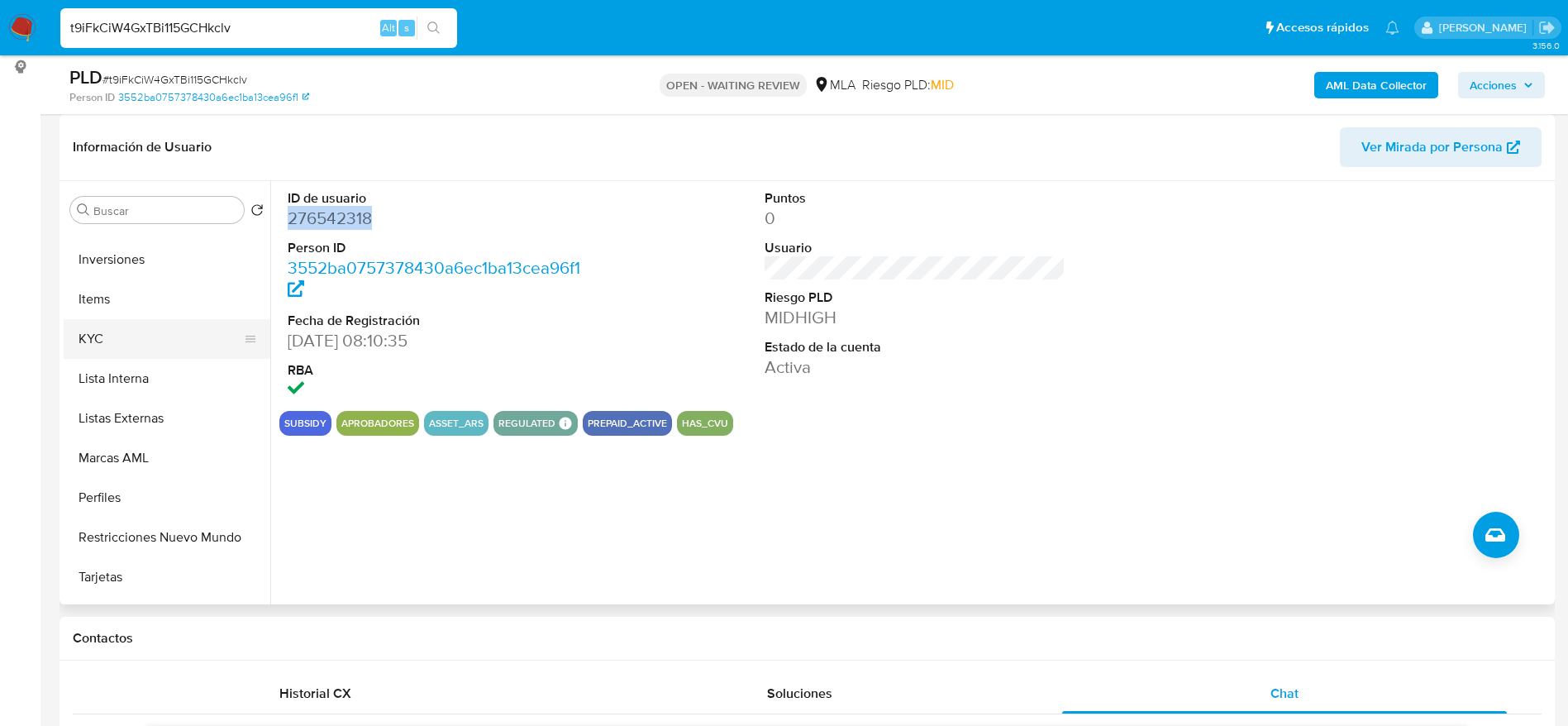
click at [71, 332] on button "KYC" at bounding box center [160, 339] width 193 height 39
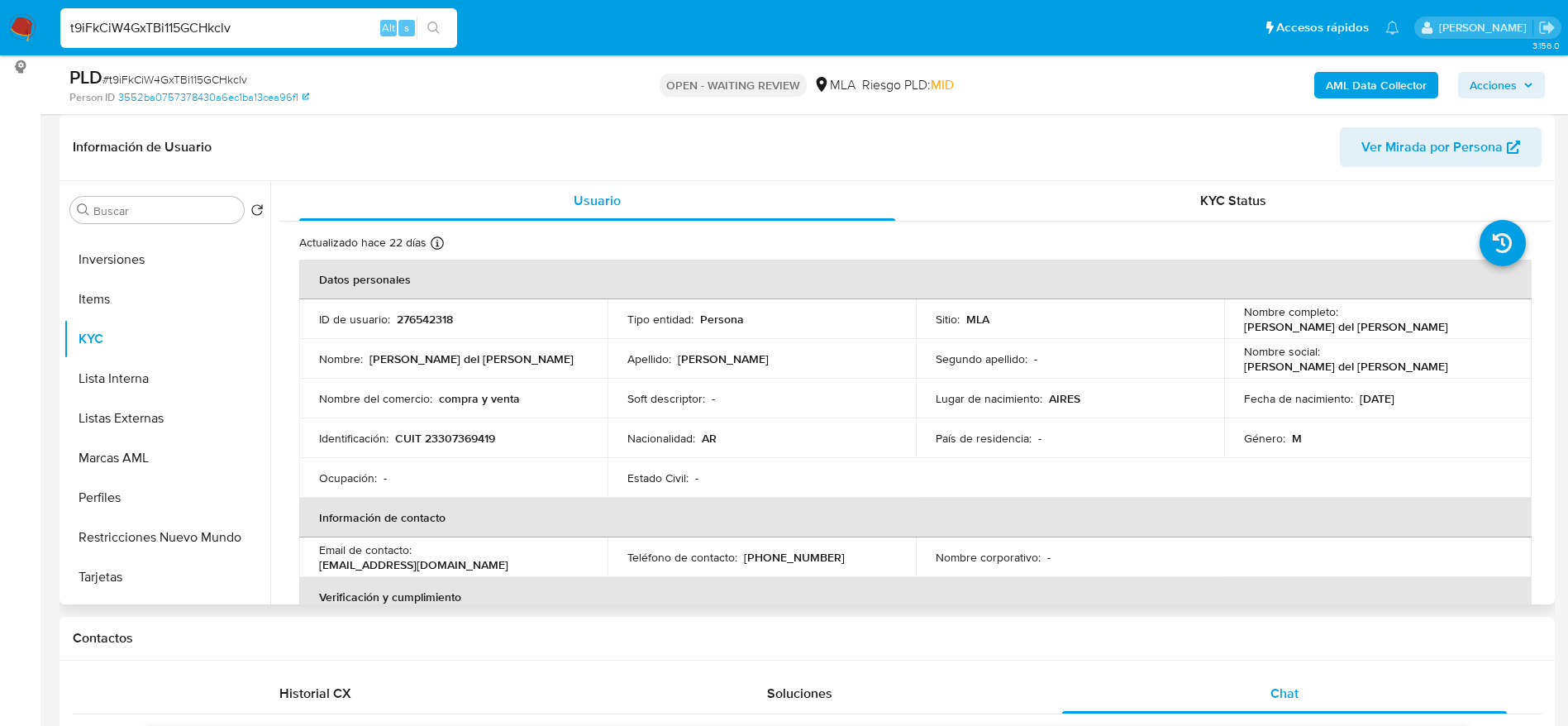
click at [467, 436] on p "CUIT 23307369419" at bounding box center [445, 438] width 100 height 15
copy p "23307369419"
drag, startPoint x: 1353, startPoint y: 320, endPoint x: 1499, endPoint y: 317, distance: 146.0
click at [1499, 317] on div "Nombre completo : [PERSON_NAME] del [PERSON_NAME]" at bounding box center [1378, 319] width 268 height 30
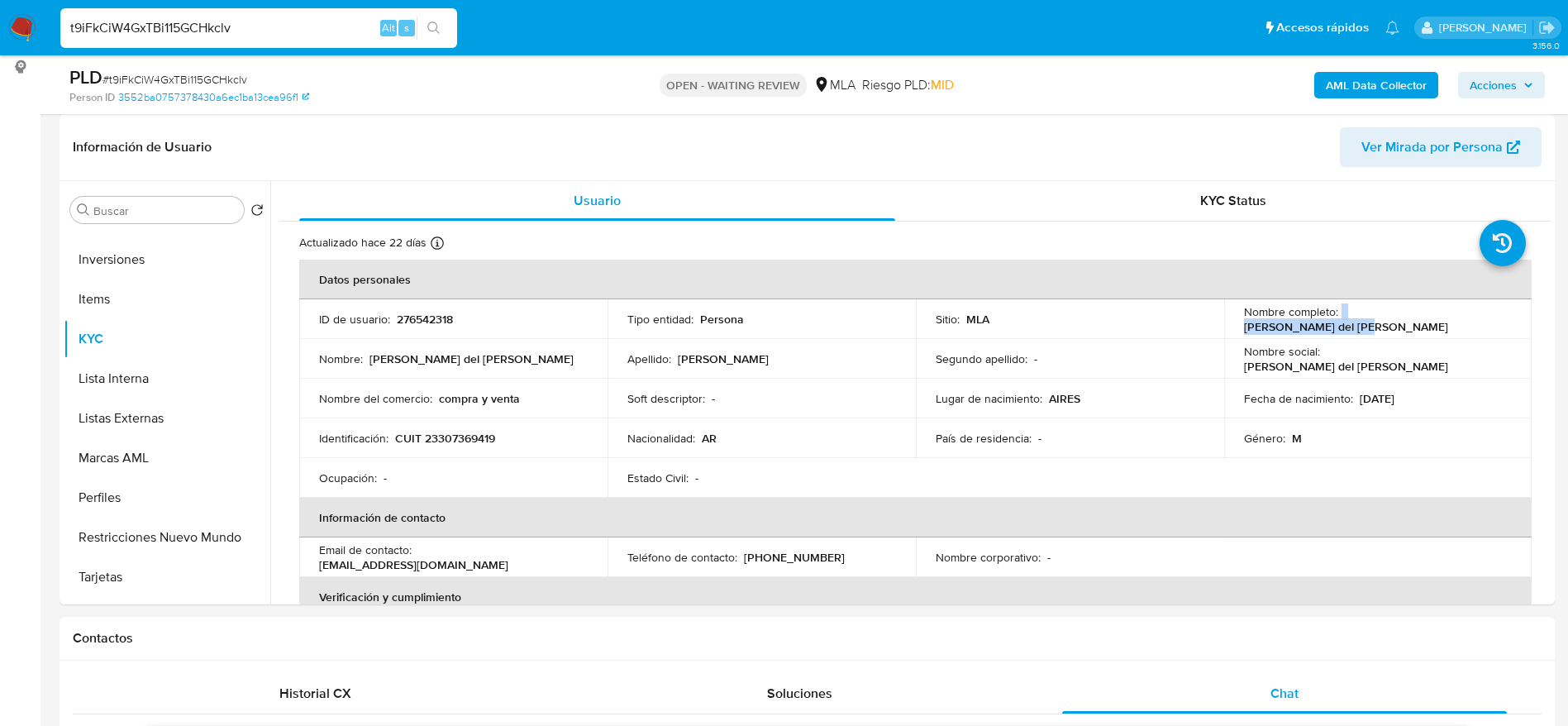
copy div "[PERSON_NAME] del [PERSON_NAME]"
click at [462, 435] on p "CUIT 23307369419" at bounding box center [445, 438] width 100 height 15
copy p "23307369419"
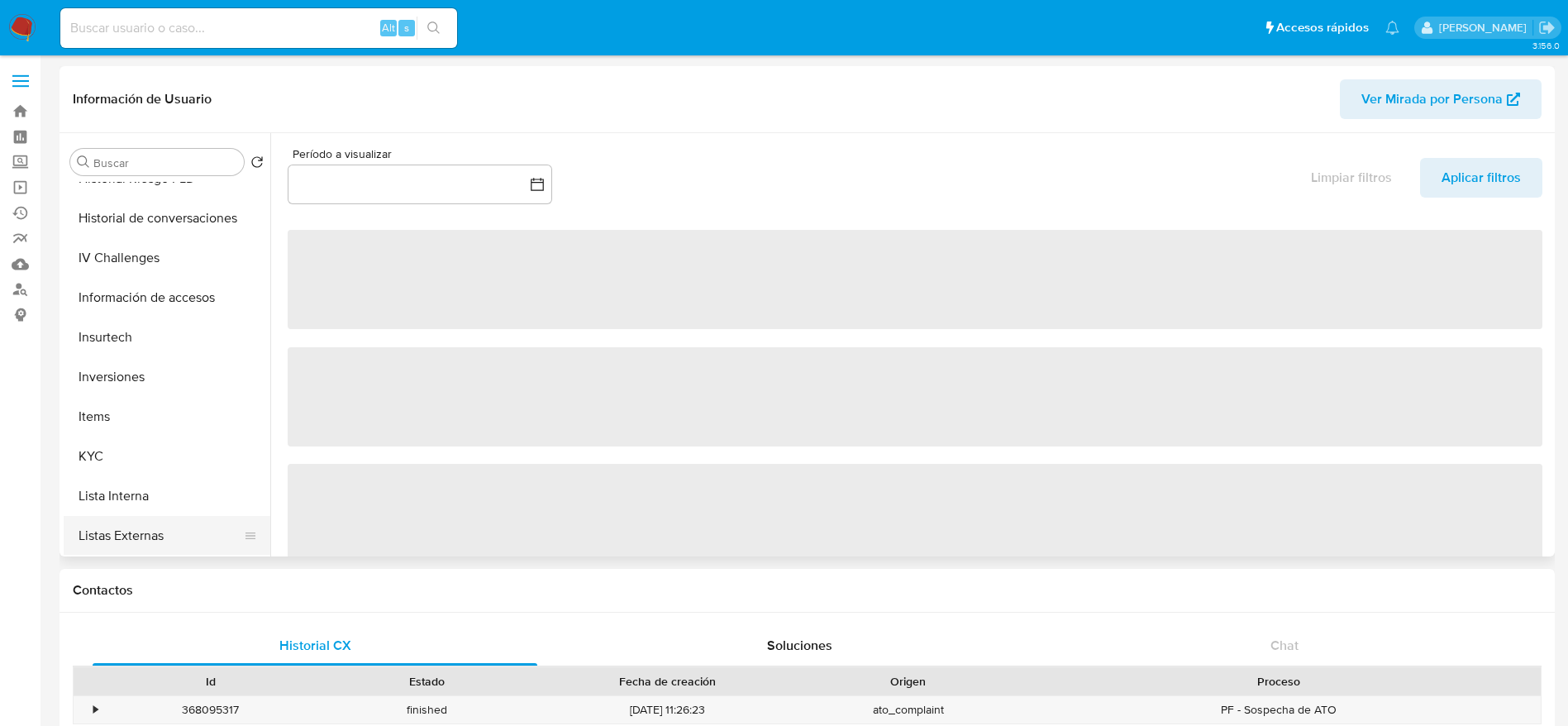
scroll to position [744, 0]
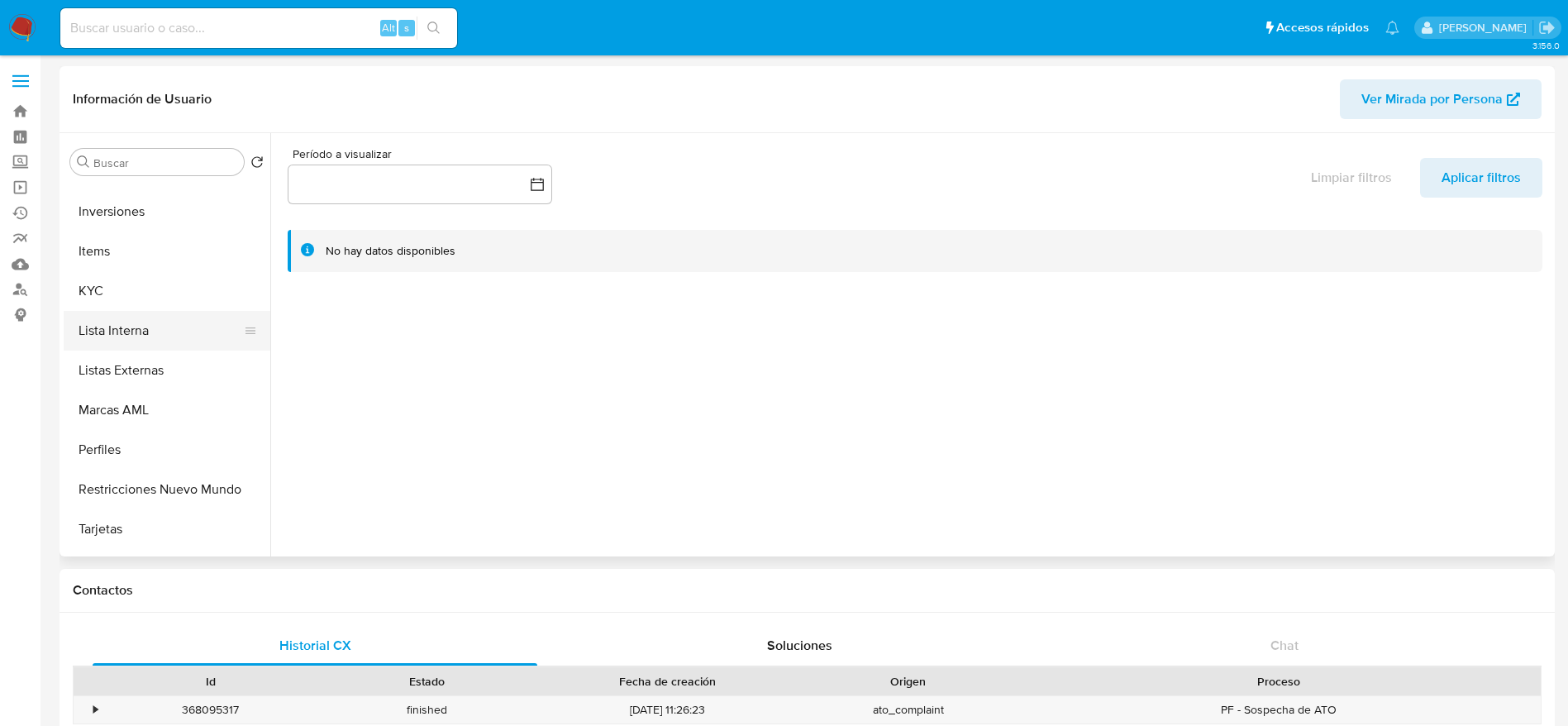
drag, startPoint x: 126, startPoint y: 279, endPoint x: 202, endPoint y: 325, distance: 88.8
click at [125, 279] on button "KYC" at bounding box center [167, 290] width 206 height 39
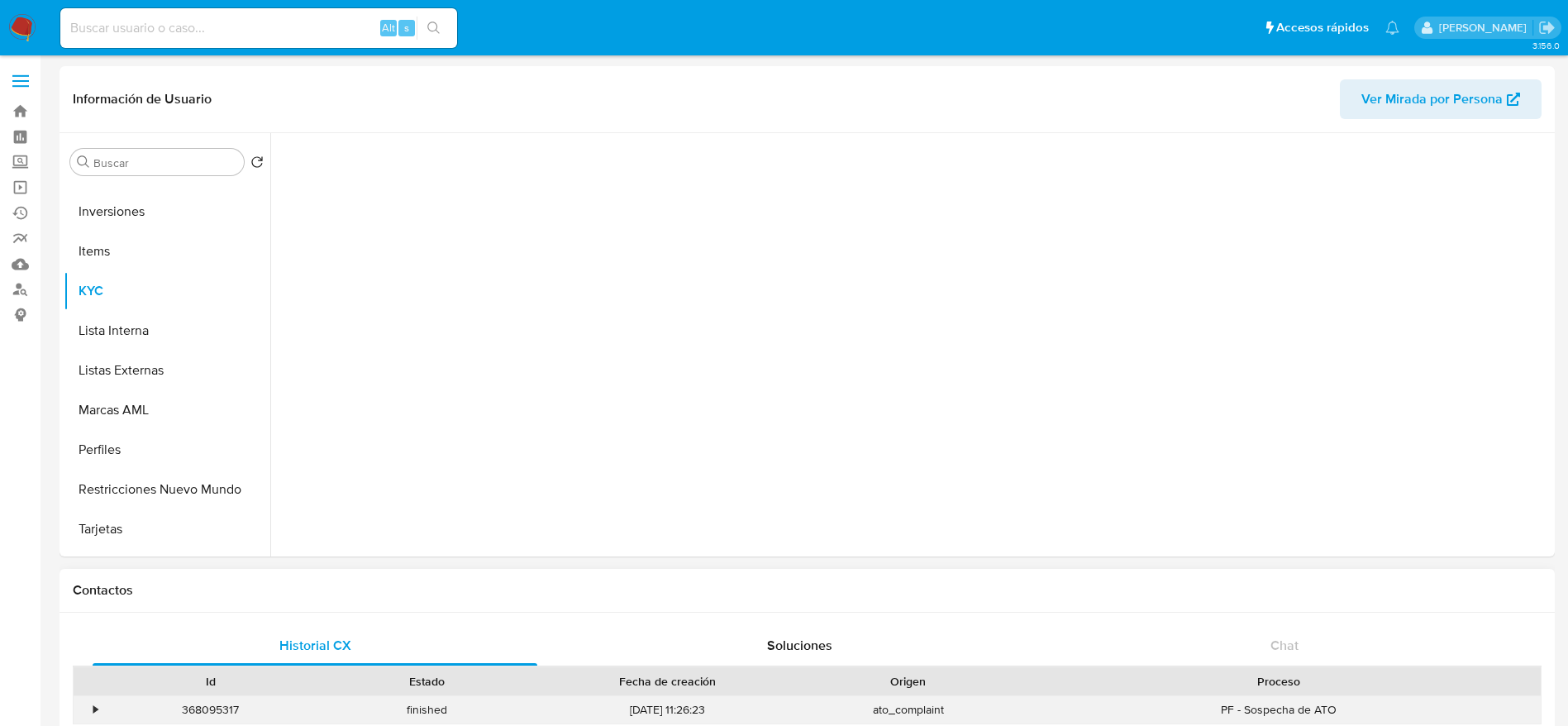
select select "10"
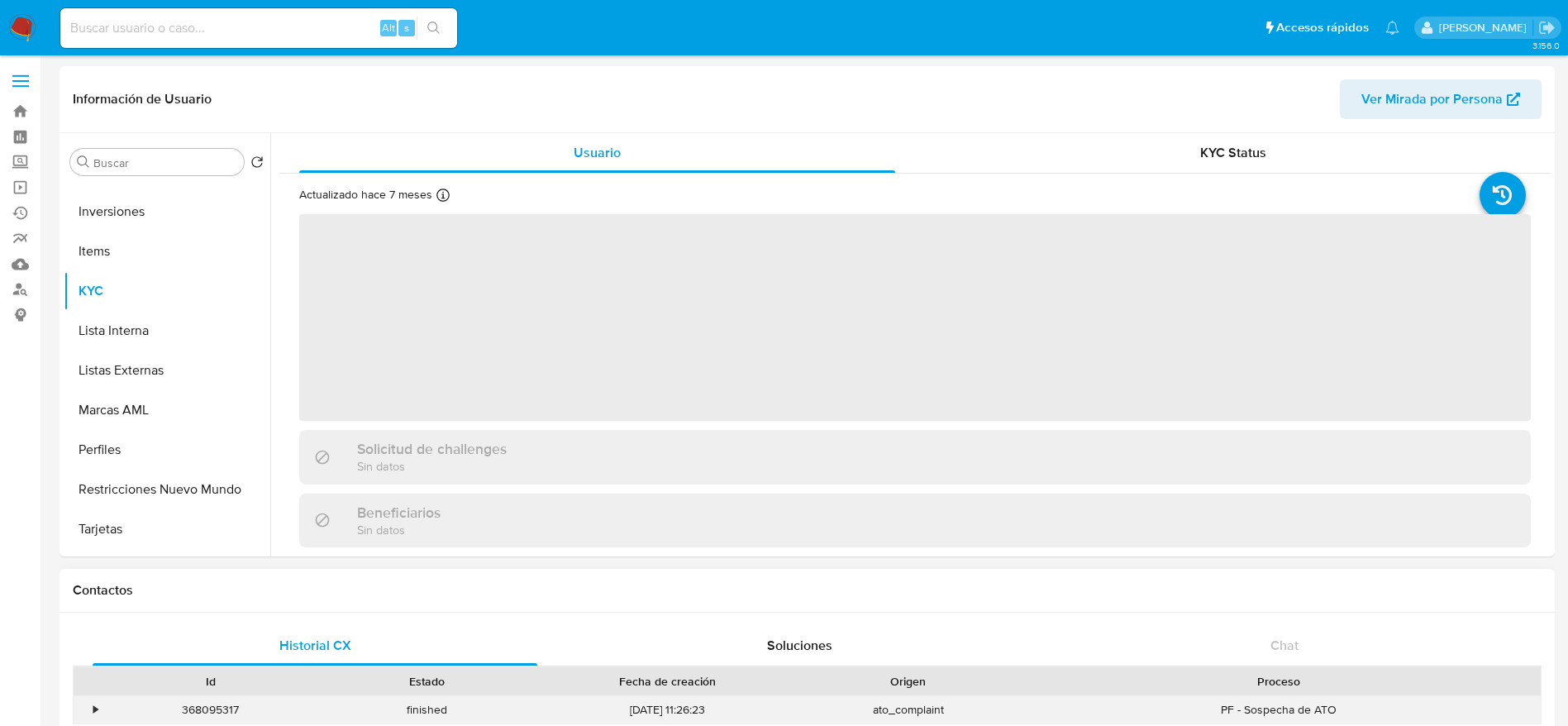
click at [1108, 719] on div "PF - Sospecha de ATO" at bounding box center [1279, 709] width 524 height 27
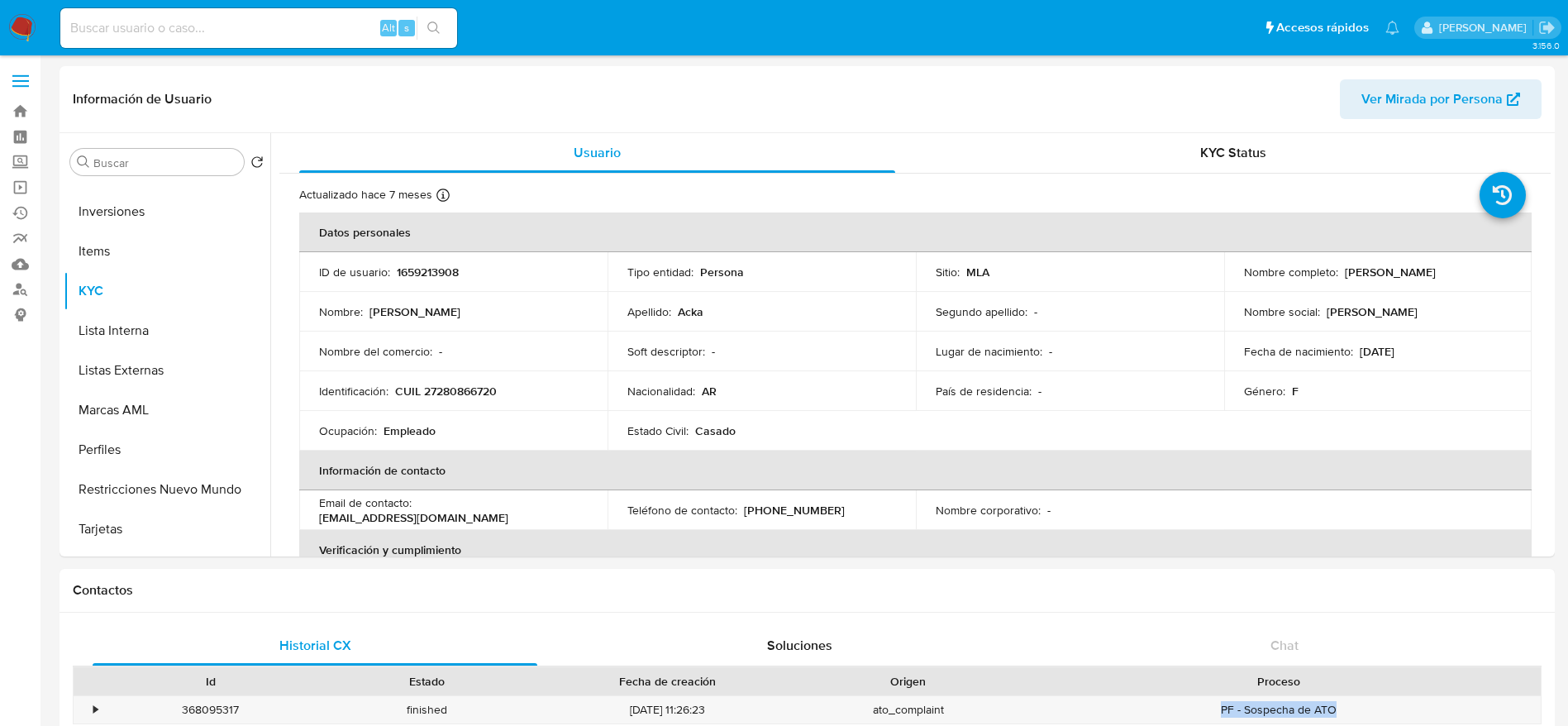
drag, startPoint x: 1108, startPoint y: 719, endPoint x: 1123, endPoint y: 757, distance: 40.9
